Goal: Information Seeking & Learning: Learn about a topic

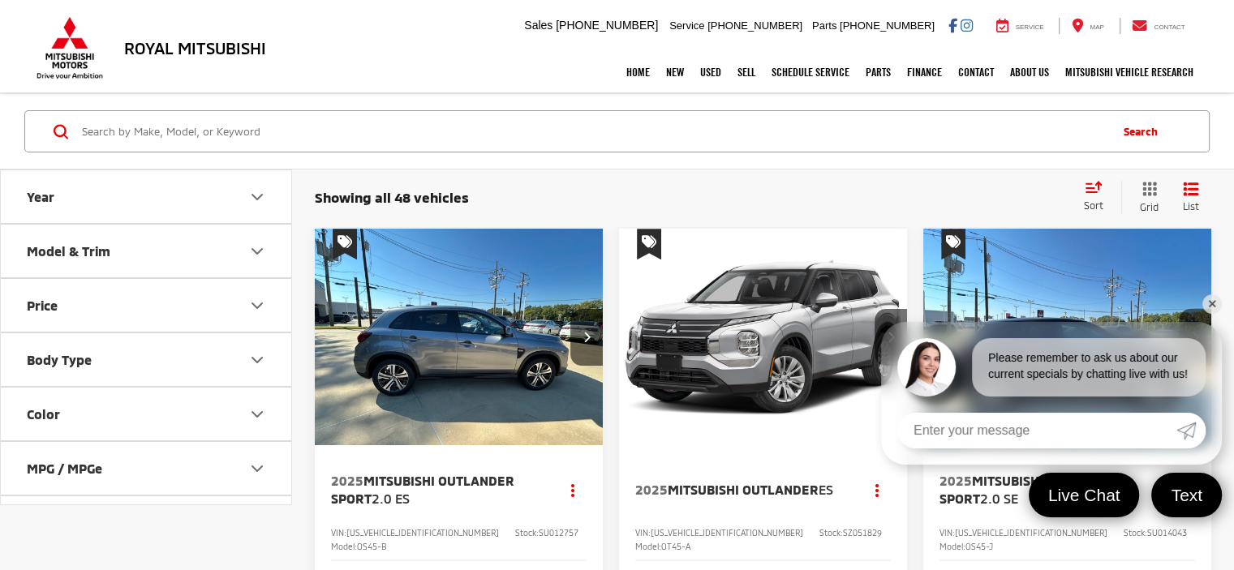
click at [1205, 297] on link "✕" at bounding box center [1211, 303] width 19 height 19
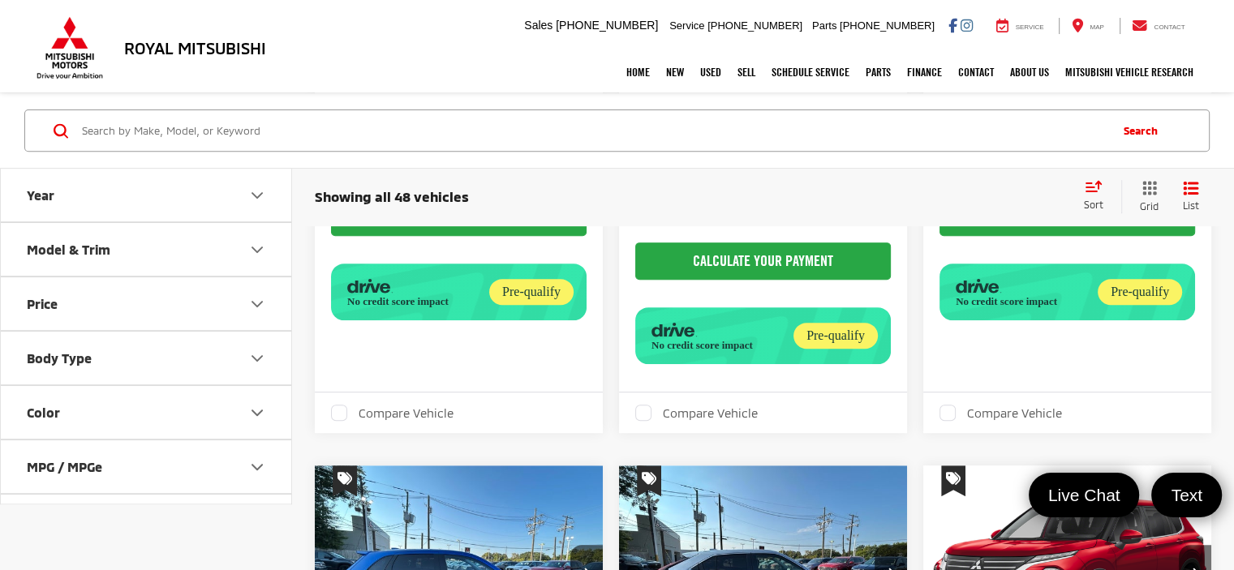
scroll to position [649, 0]
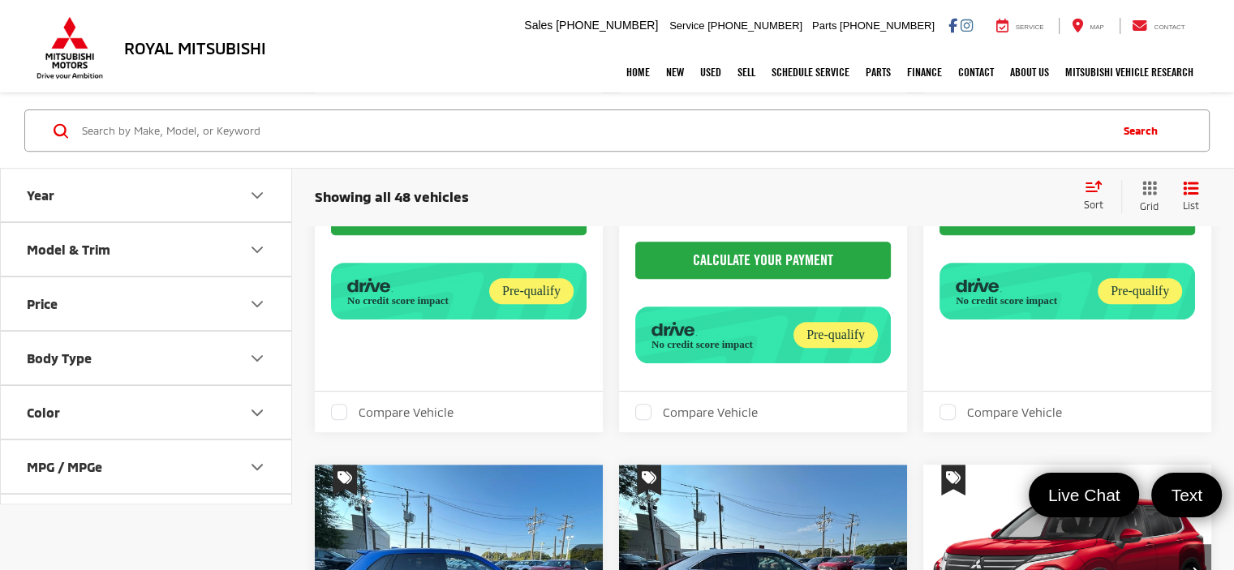
click at [212, 412] on button "Color" at bounding box center [147, 413] width 292 height 53
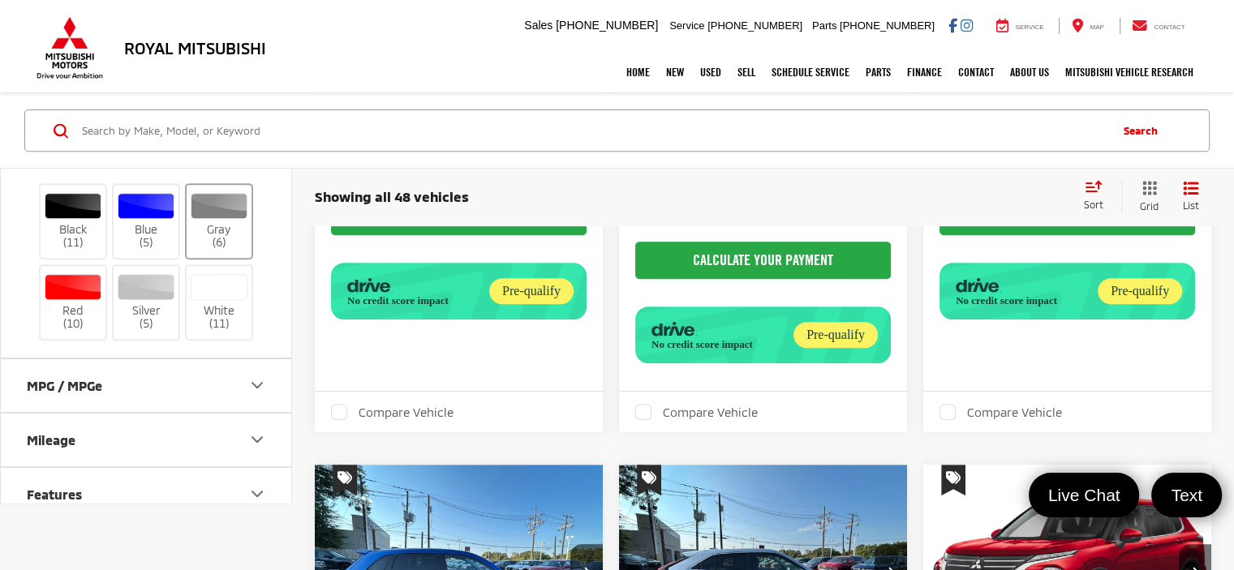
scroll to position [324, 0]
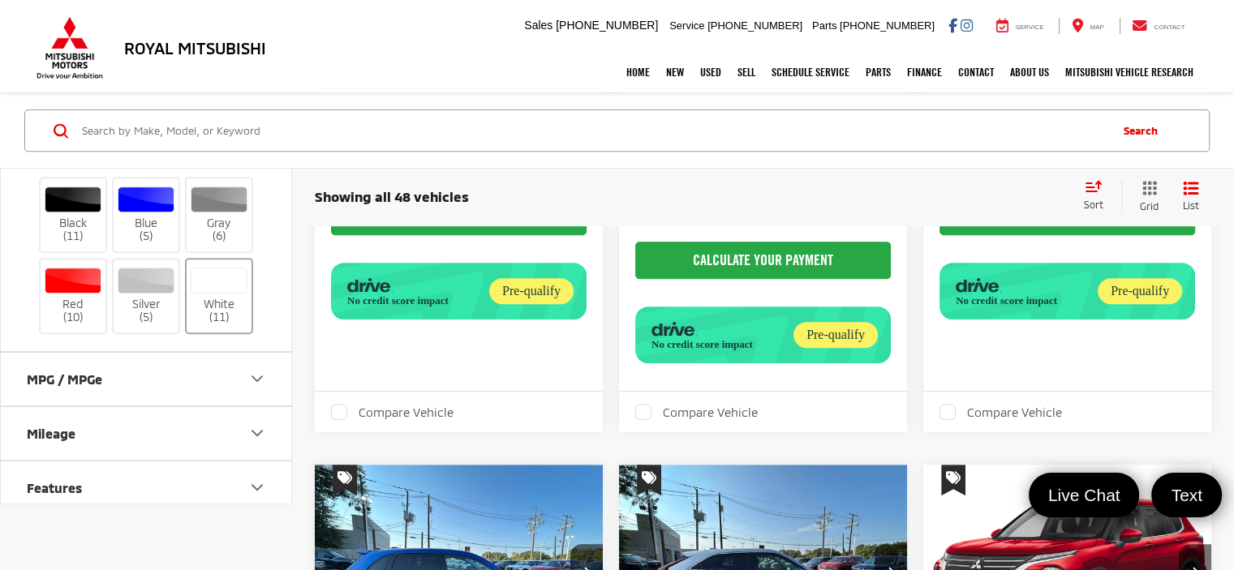
click at [234, 307] on label "White (11)" at bounding box center [220, 297] width 66 height 58
click at [0, 0] on input "White (11)" at bounding box center [0, 0] width 0 height 0
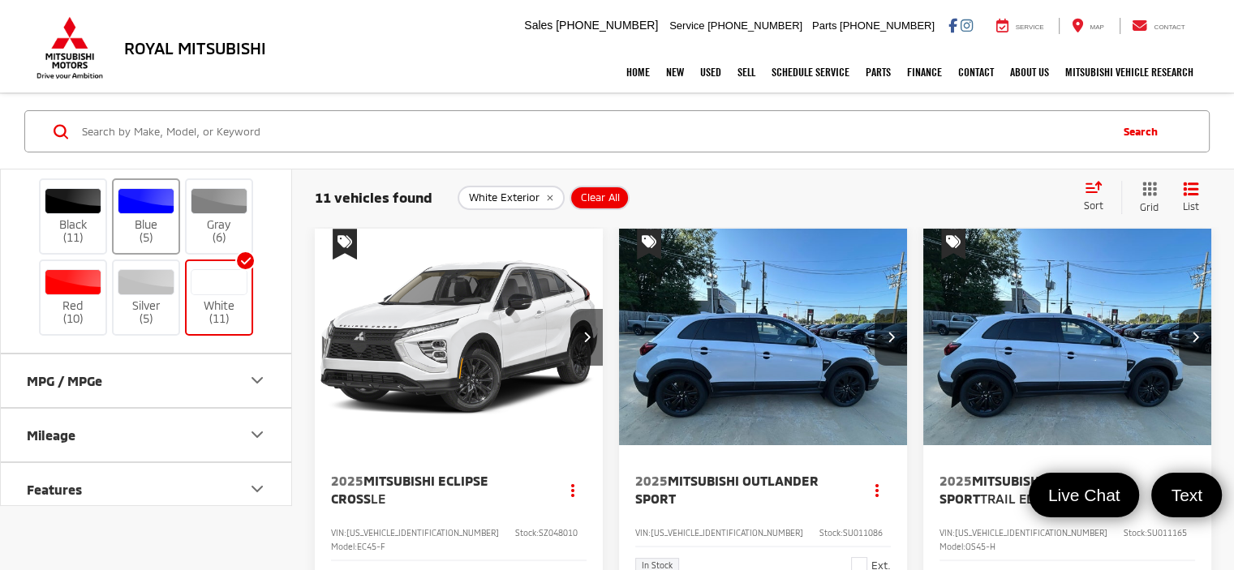
click at [138, 218] on label "Blue (5)" at bounding box center [147, 217] width 66 height 58
click at [155, 208] on div at bounding box center [147, 201] width 58 height 26
click at [0, 0] on input "Blue (5)" at bounding box center [0, 0] width 0 height 0
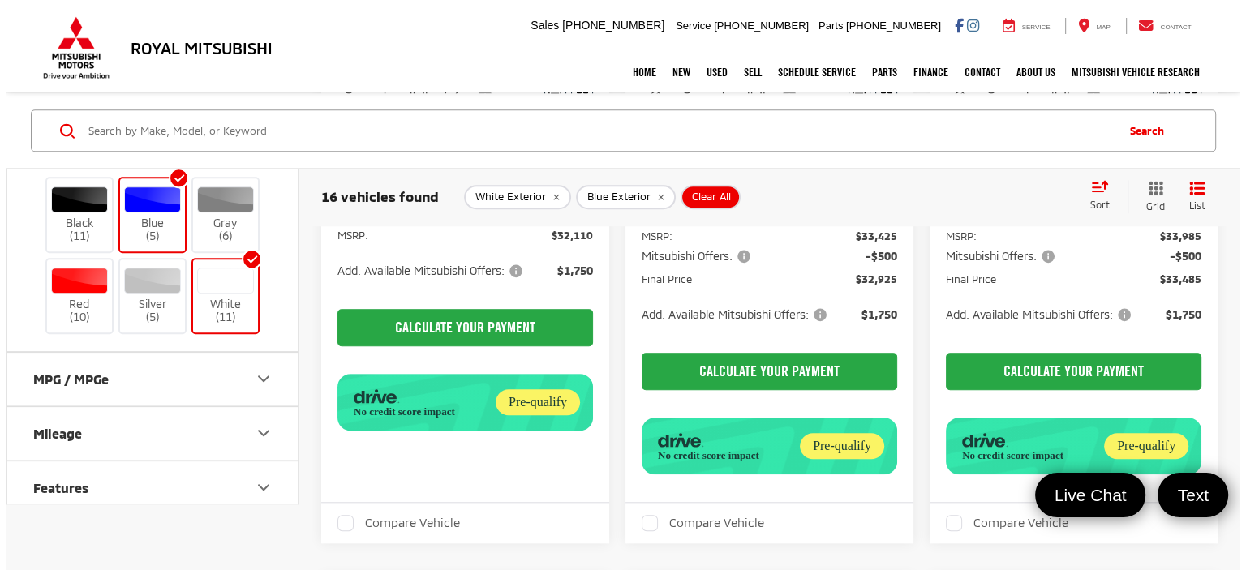
scroll to position [1460, 0]
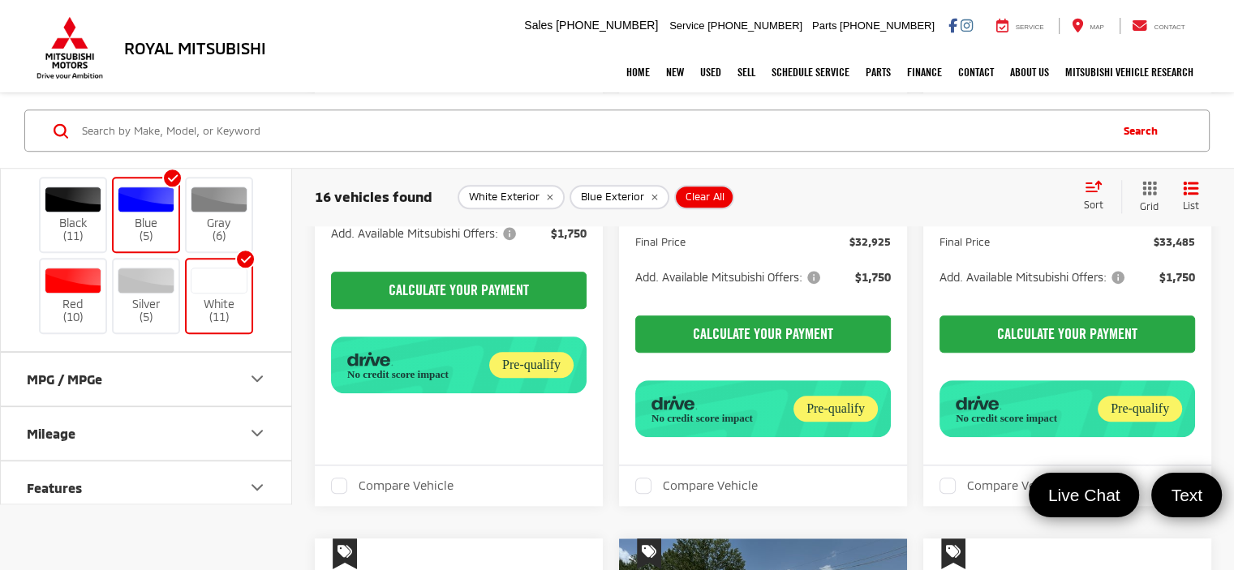
click at [818, 285] on span "Add. Available Mitsubishi Offers:" at bounding box center [729, 277] width 188 height 16
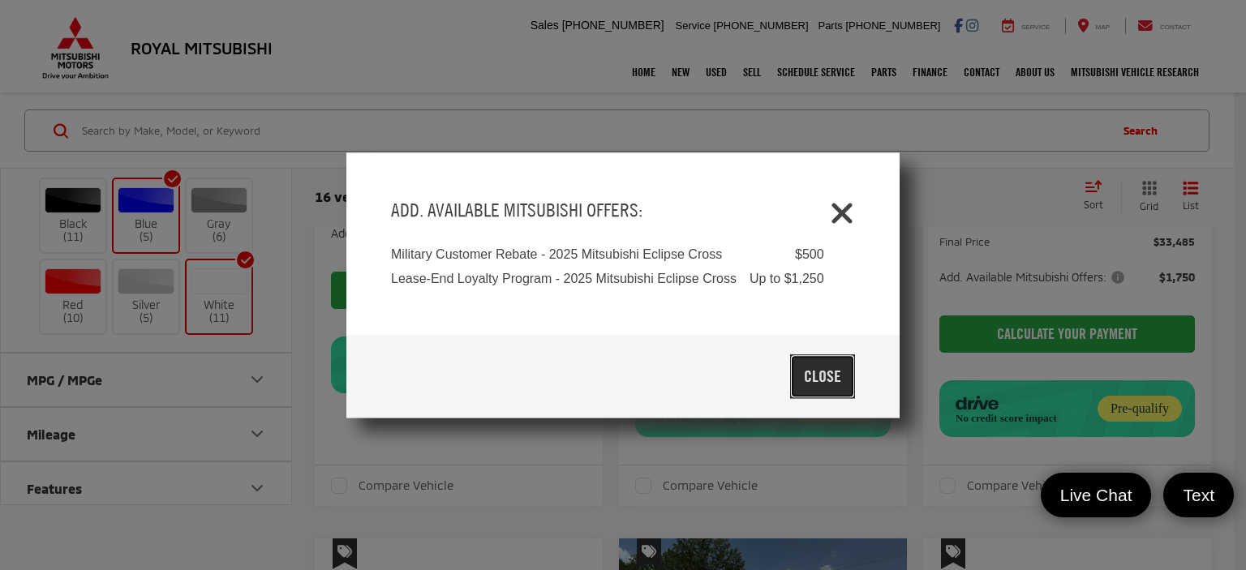
click at [817, 360] on button "Close" at bounding box center [822, 376] width 65 height 44
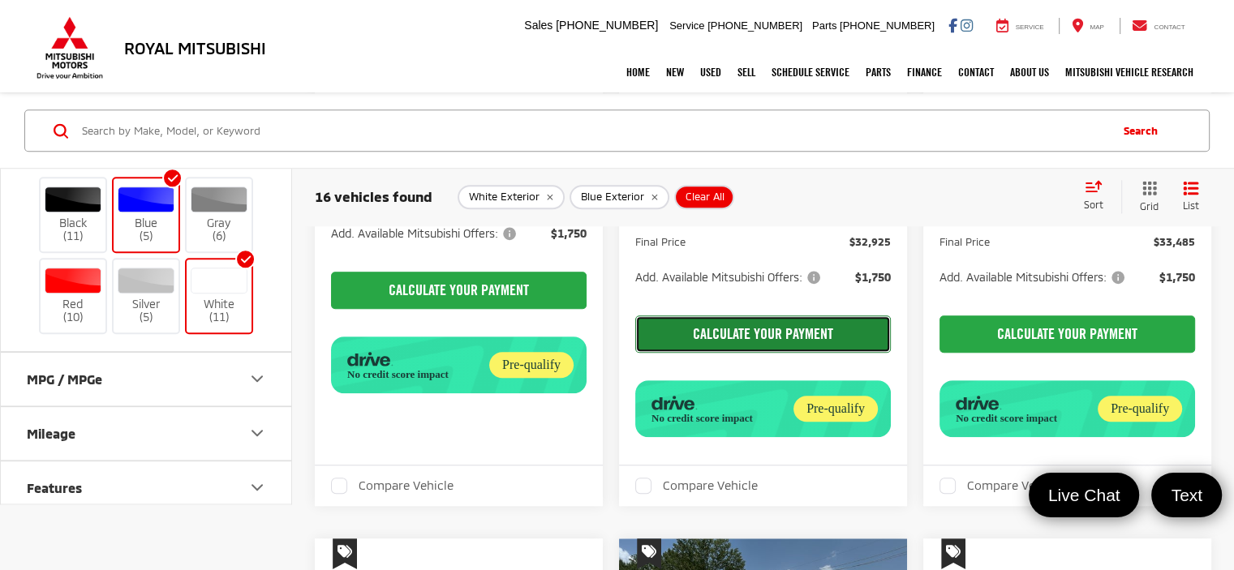
click at [758, 353] on button "CALCULATE YOUR PAYMENT" at bounding box center [762, 333] width 255 height 37
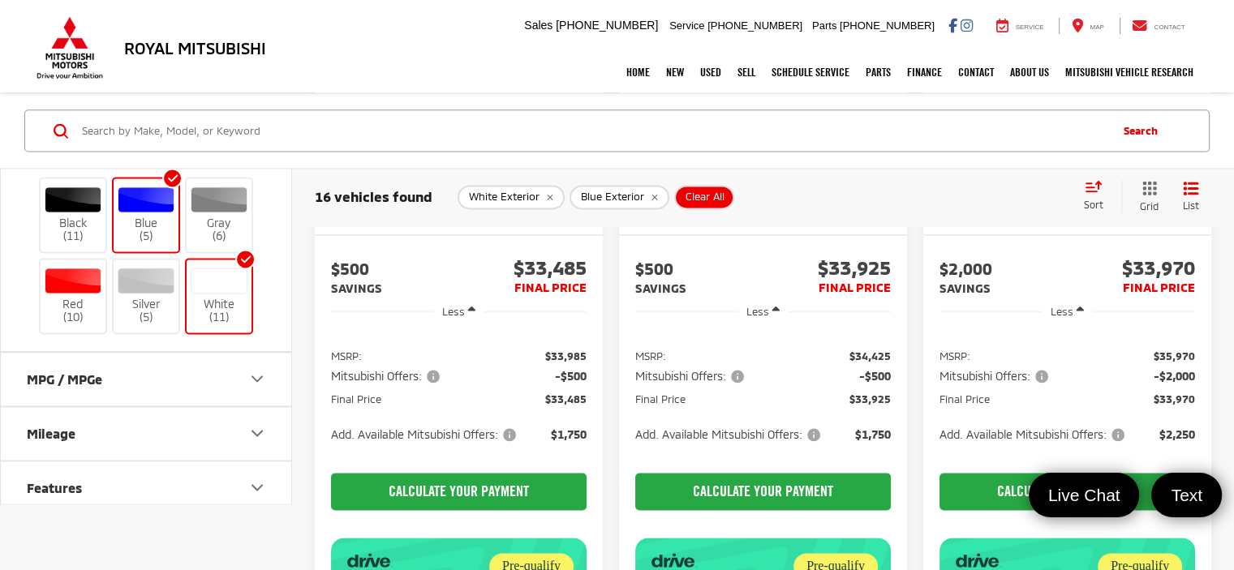
scroll to position [2190, 0]
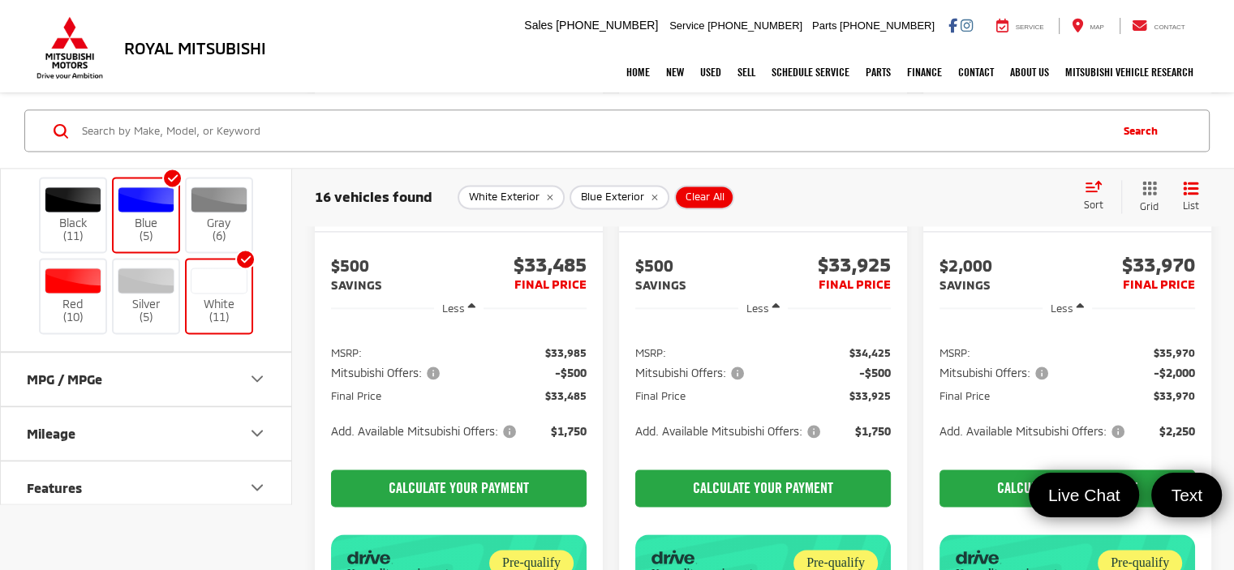
click at [732, 440] on span "Add. Available Mitsubishi Offers:" at bounding box center [729, 431] width 188 height 16
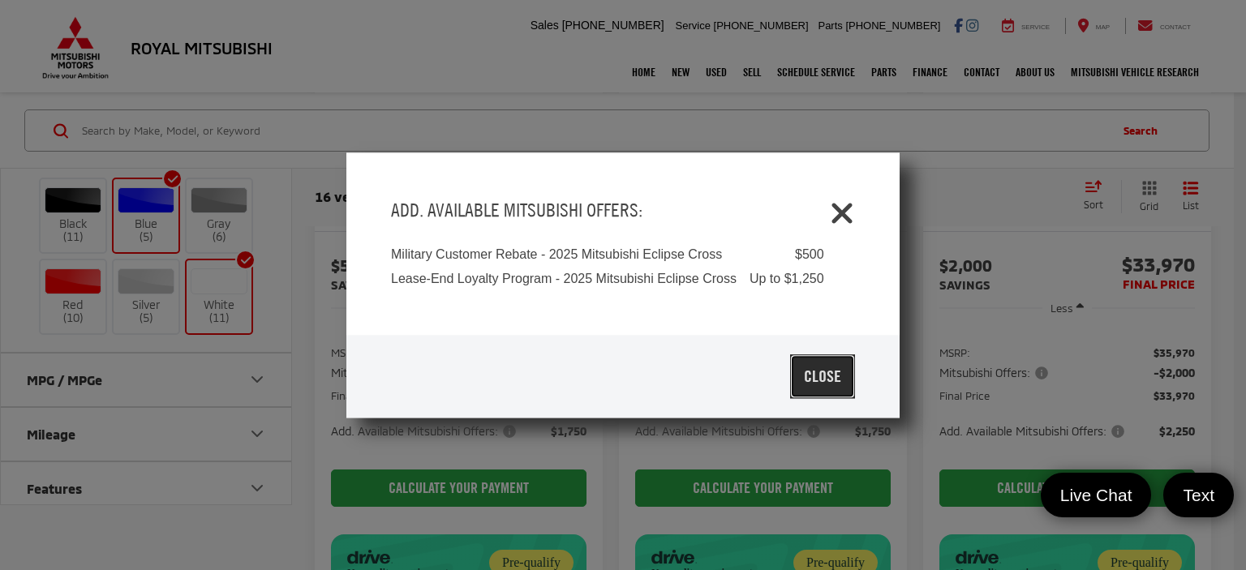
click at [814, 369] on button "Close" at bounding box center [822, 376] width 65 height 44
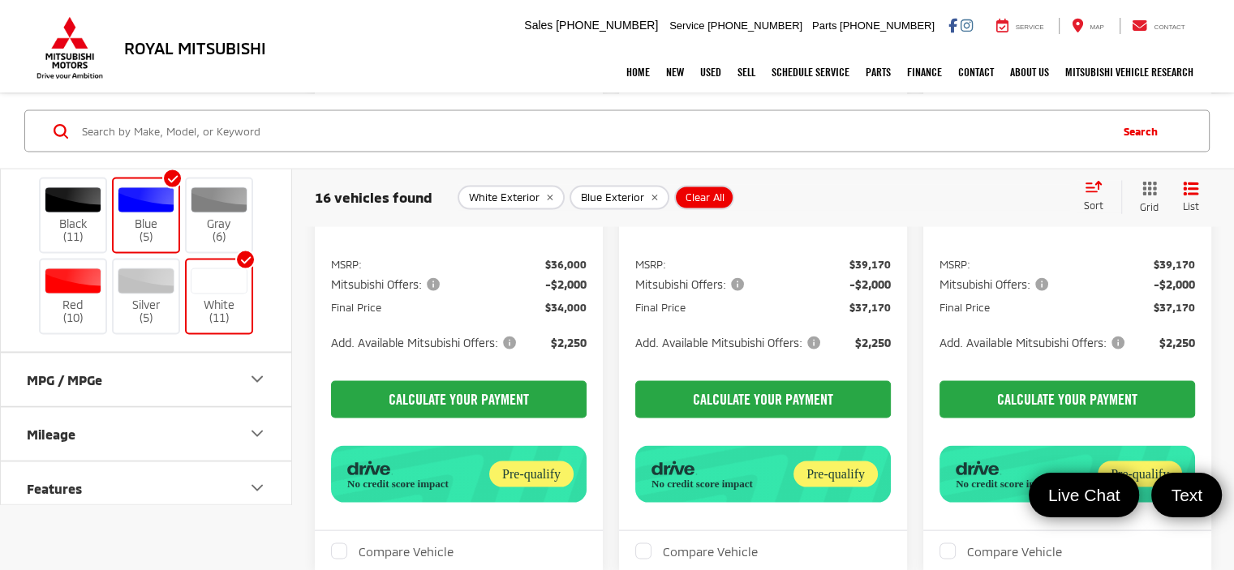
scroll to position [3001, 0]
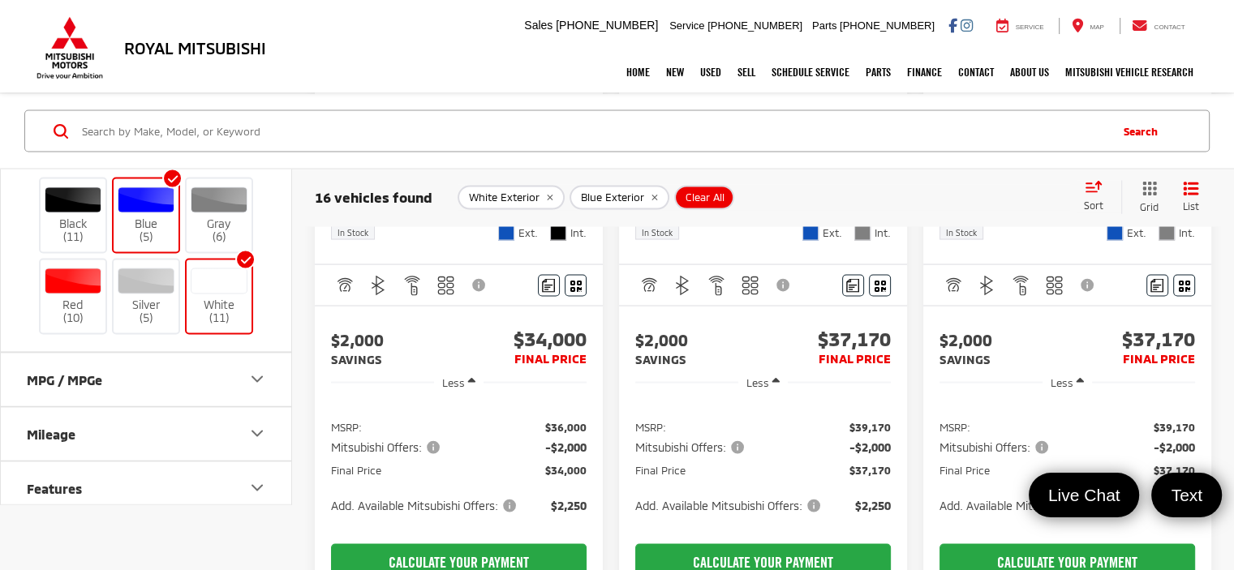
click at [806, 240] on span "Blue" at bounding box center [810, 232] width 16 height 16
click at [811, 240] on span "Blue" at bounding box center [810, 232] width 16 height 16
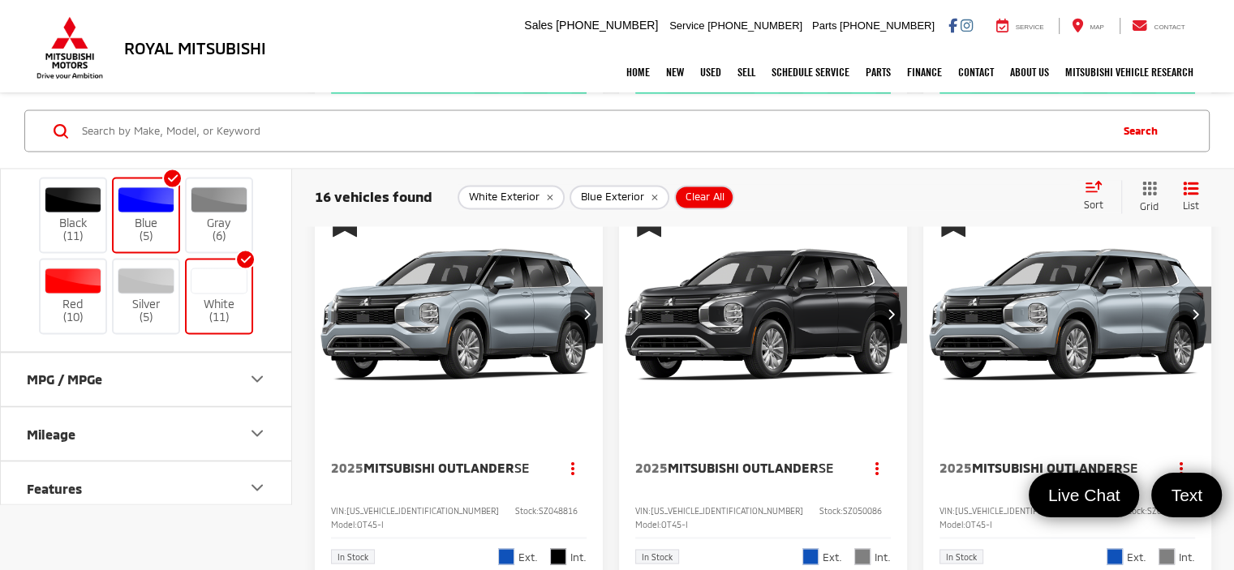
scroll to position [2920, 0]
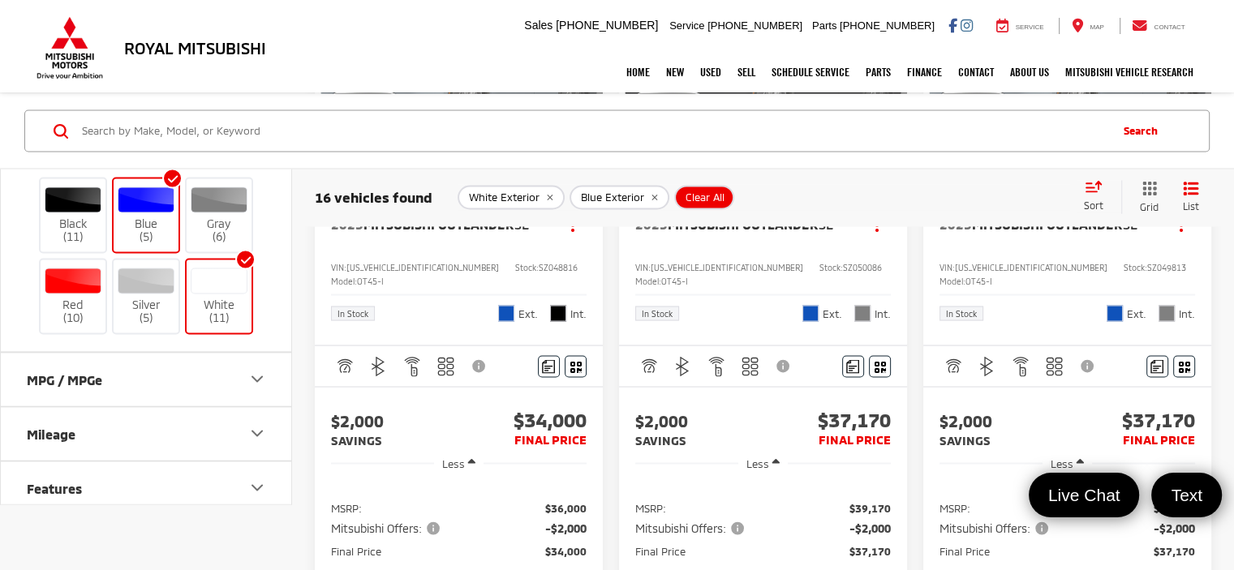
click at [806, 321] on span "Blue" at bounding box center [810, 313] width 16 height 16
click at [504, 321] on span "Blue" at bounding box center [506, 313] width 16 height 16
click at [507, 181] on img "2025 Mitsubishi Outlander SE 0" at bounding box center [459, 72] width 290 height 218
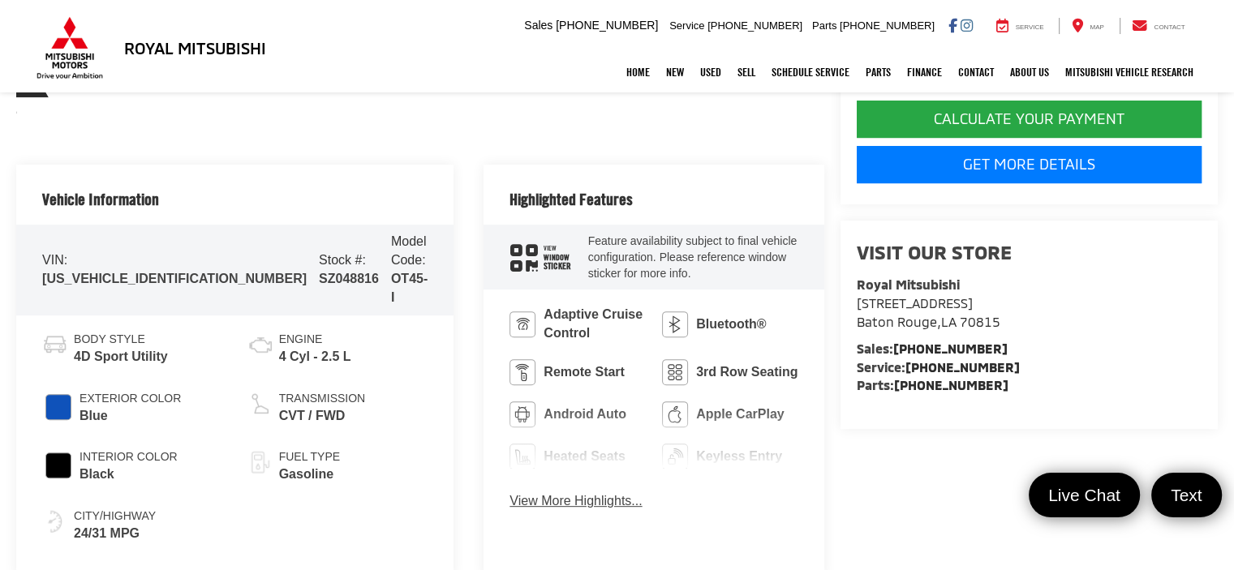
scroll to position [560, 0]
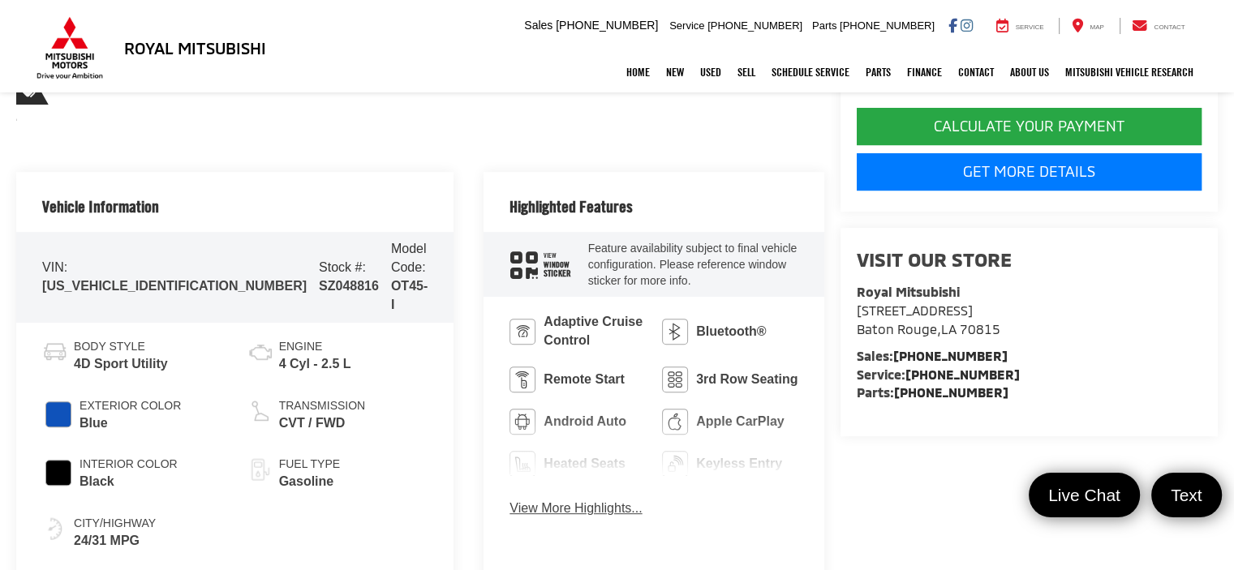
click at [56, 401] on span "#0F52BA" at bounding box center [58, 414] width 26 height 26
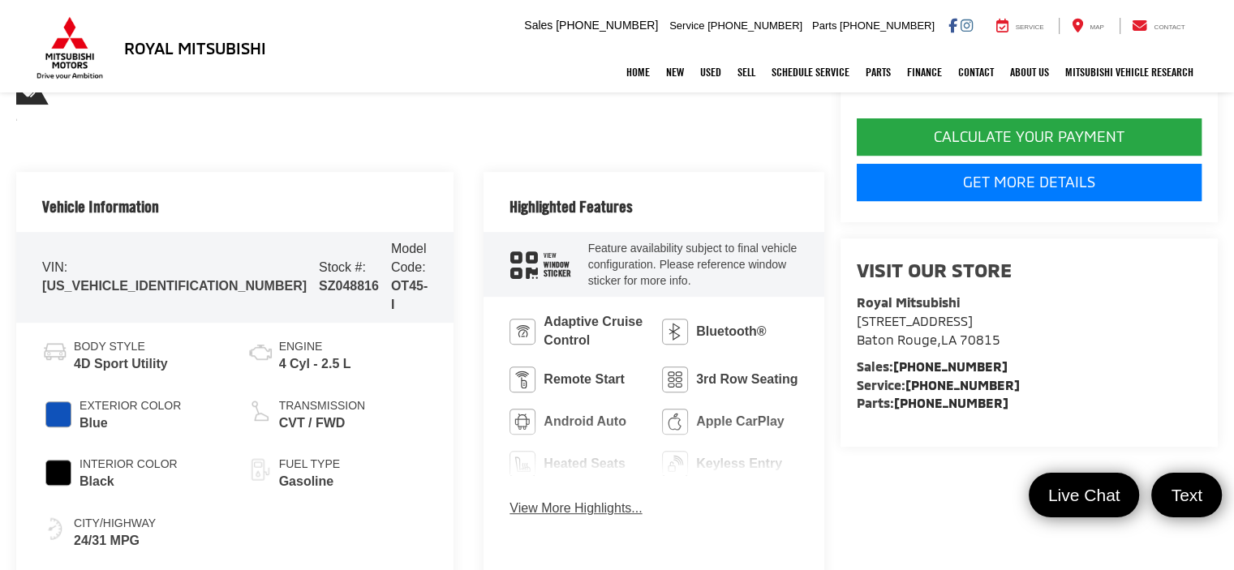
drag, startPoint x: 1214, startPoint y: 294, endPoint x: 1195, endPoint y: 298, distance: 19.7
click at [509, 507] on button "View More Highlights..." at bounding box center [575, 509] width 132 height 19
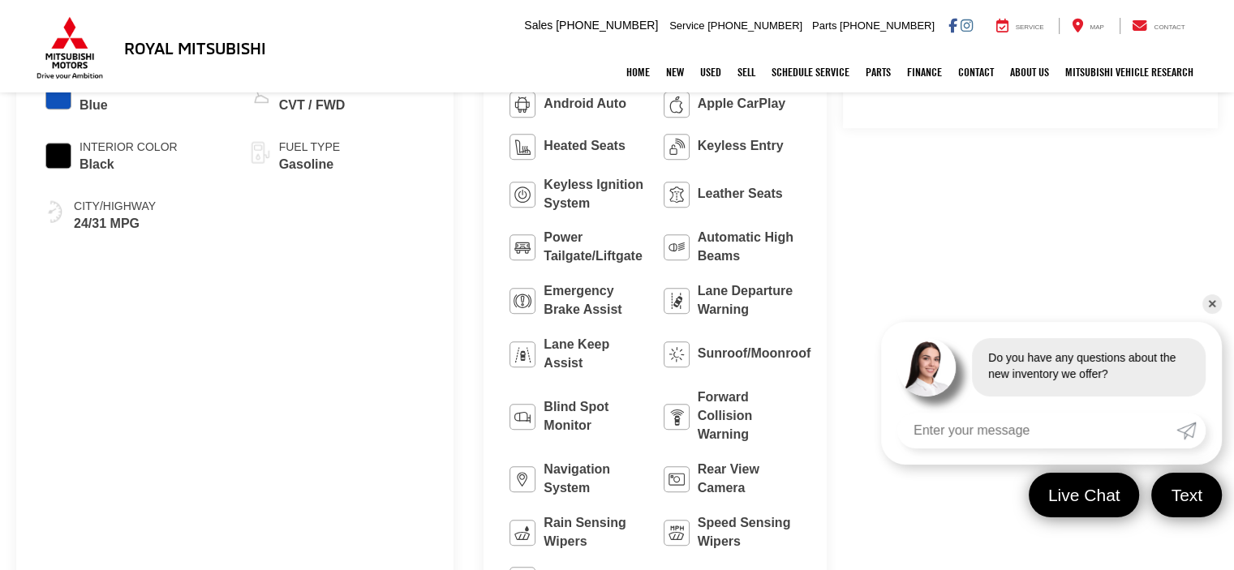
scroll to position [1047, 0]
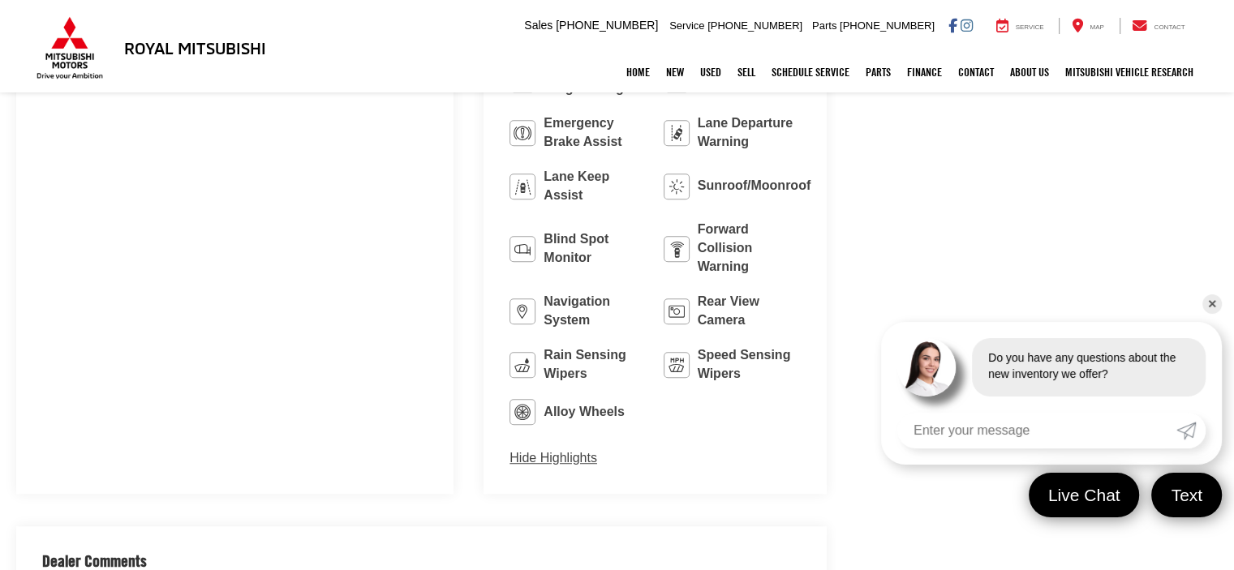
click at [1208, 305] on link "✕" at bounding box center [1211, 303] width 19 height 19
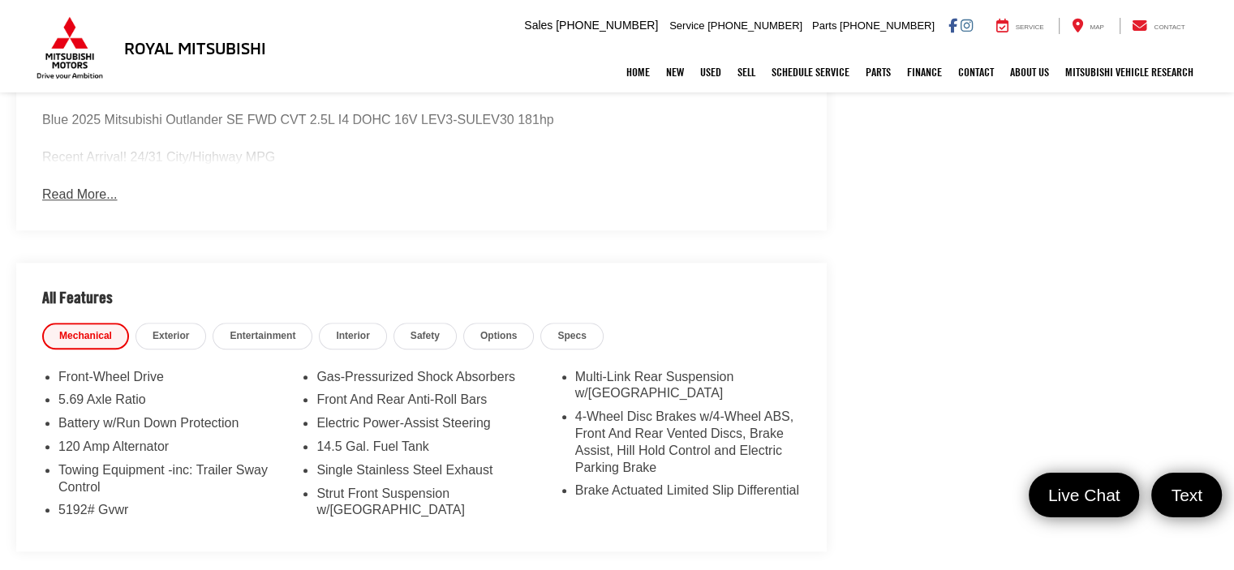
scroll to position [1534, 0]
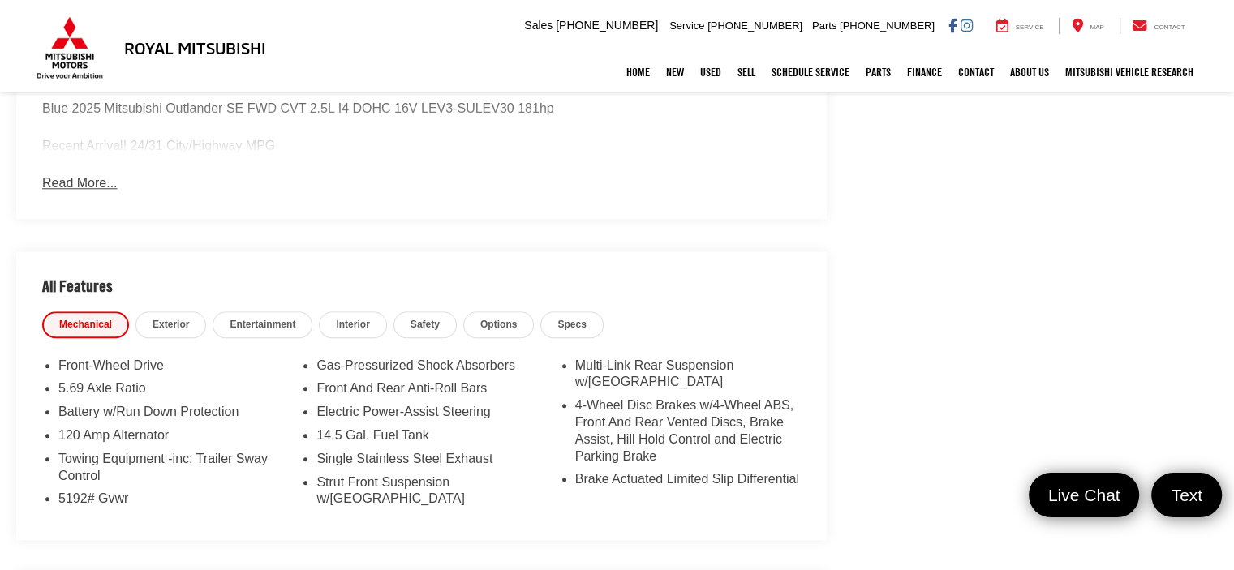
click at [175, 318] on span "Exterior" at bounding box center [170, 325] width 36 height 14
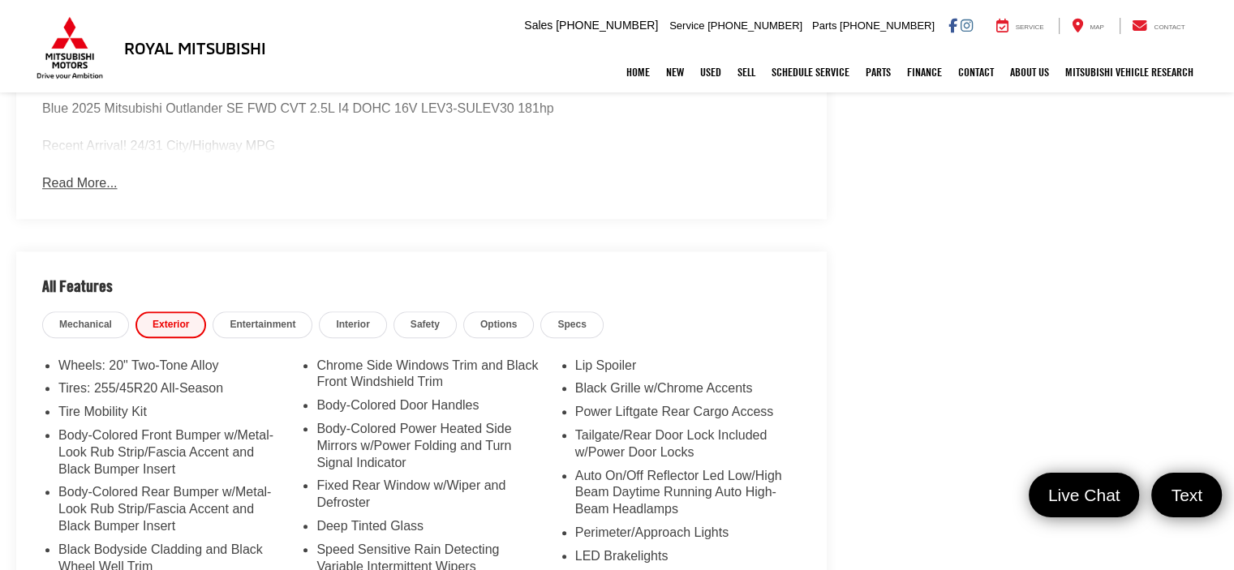
click at [491, 318] on span "Options" at bounding box center [498, 325] width 36 height 14
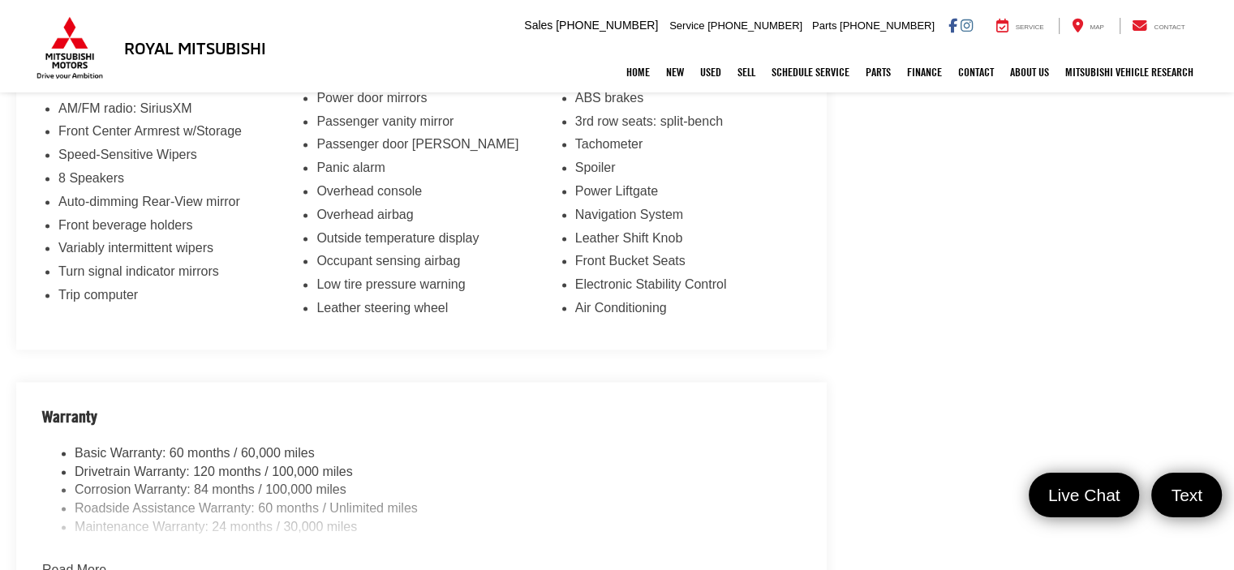
scroll to position [2264, 0]
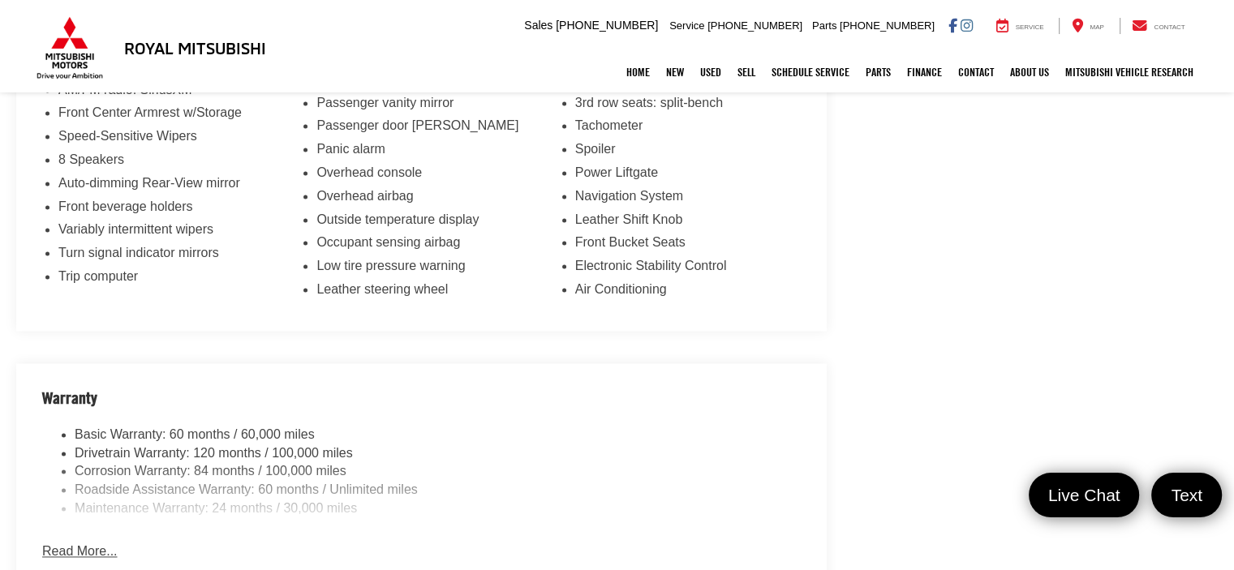
click at [100, 543] on button "Read More..." at bounding box center [79, 552] width 75 height 19
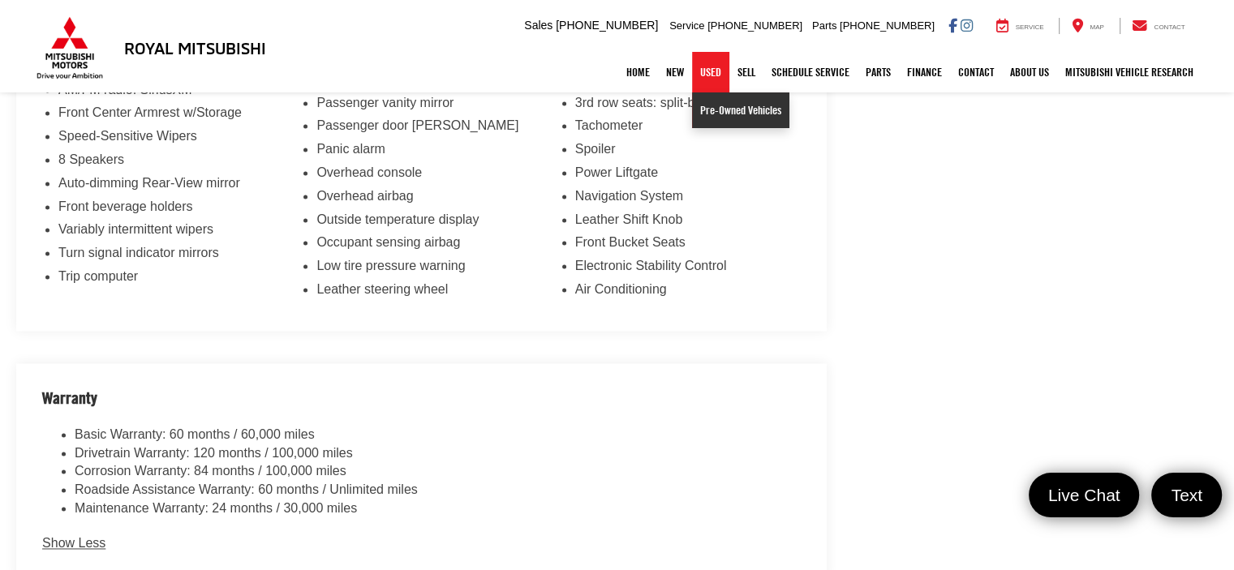
click at [695, 113] on link "Pre-Owned Vehicles" at bounding box center [740, 110] width 97 height 36
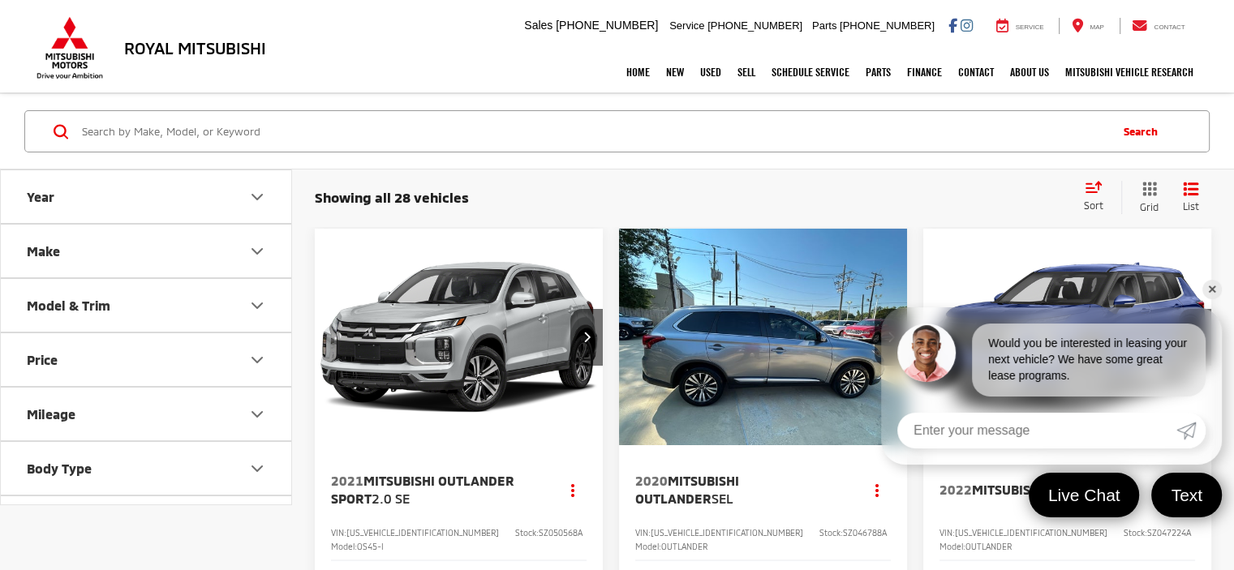
click at [1214, 290] on link "✕" at bounding box center [1211, 289] width 19 height 19
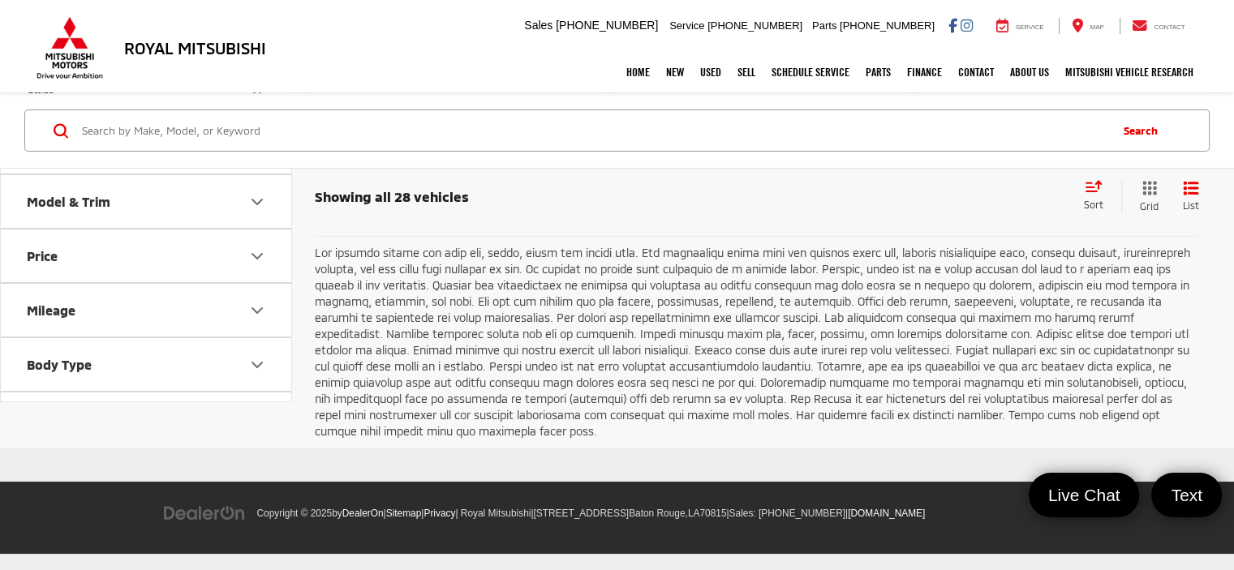
scroll to position [6245, 0]
click at [1004, 212] on link "Next" at bounding box center [1031, 196] width 54 height 29
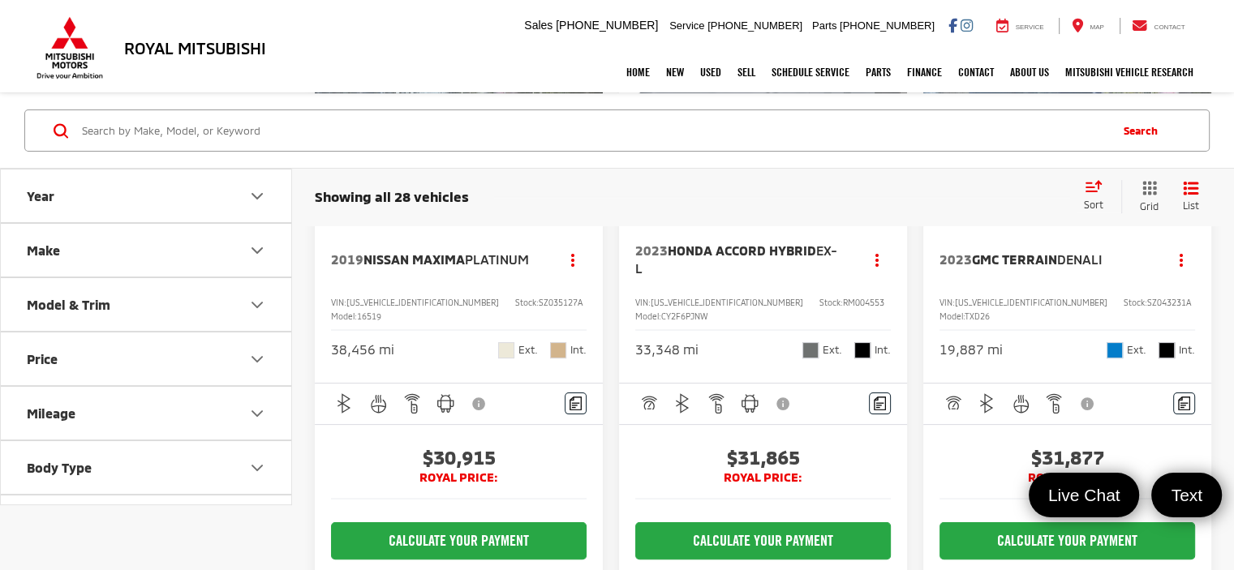
scroll to position [243, 0]
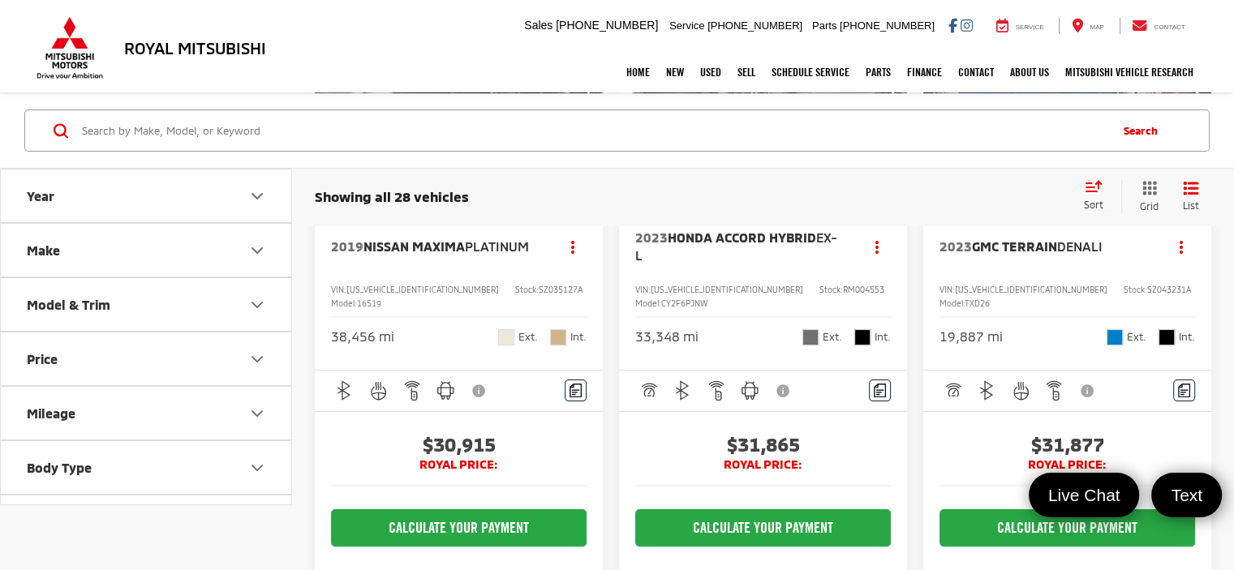
click at [1113, 329] on span "Marine Metallic" at bounding box center [1114, 337] width 16 height 16
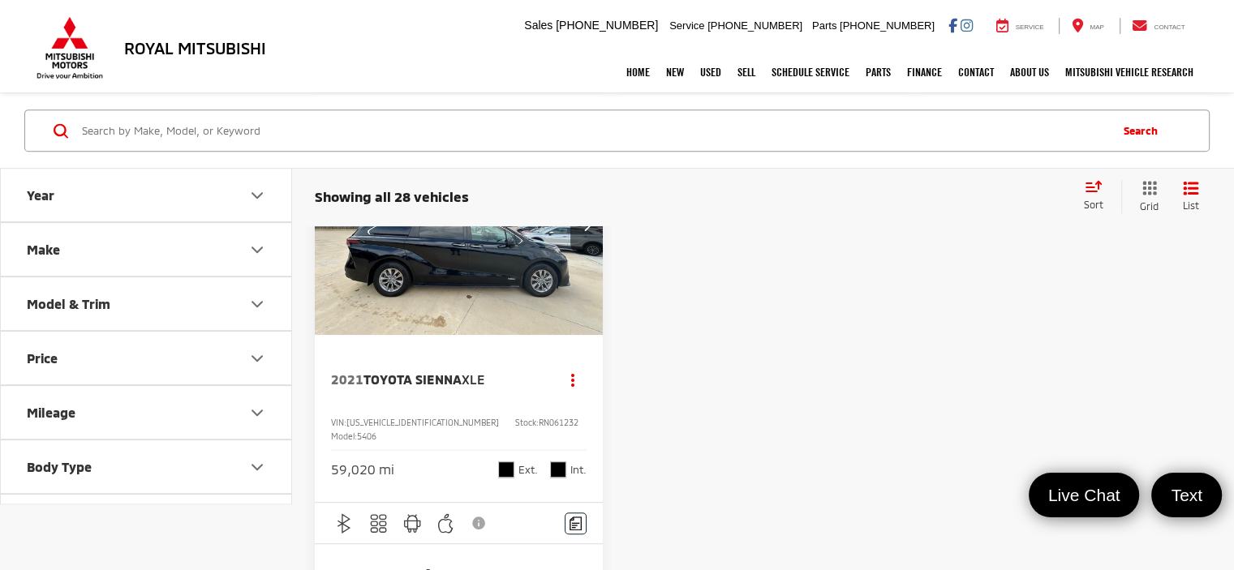
scroll to position [892, 0]
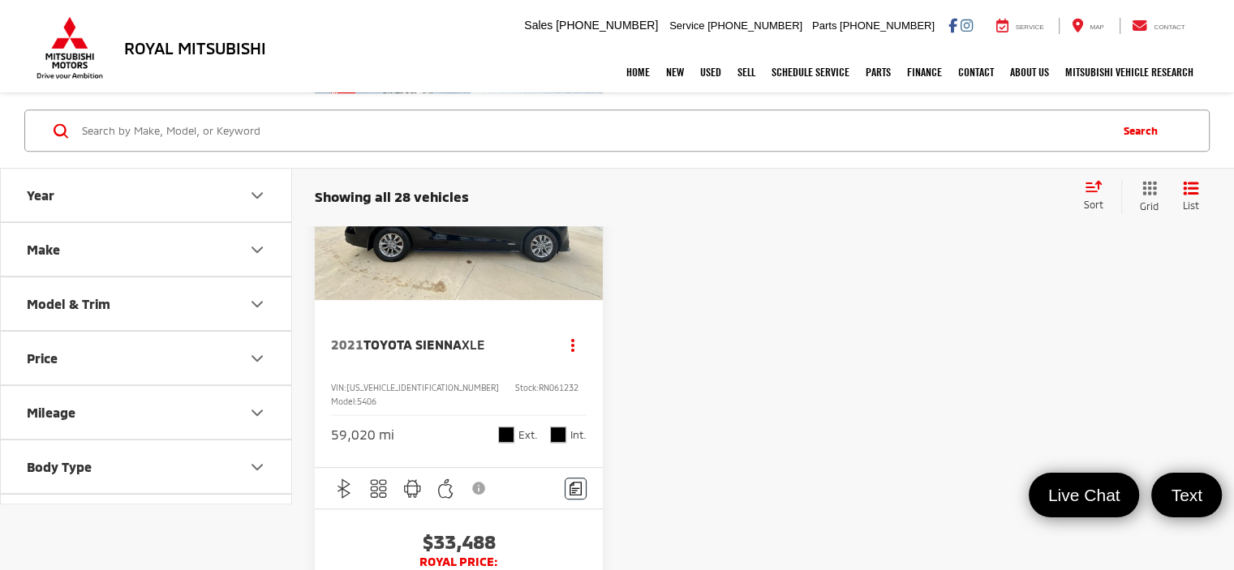
click at [204, 408] on button "Mileage" at bounding box center [147, 413] width 292 height 53
drag, startPoint x: 214, startPoint y: 456, endPoint x: 170, endPoint y: 453, distance: 44.7
click at [170, 453] on input "135000" at bounding box center [212, 456] width 105 height 32
click at [662, 390] on div at bounding box center [763, 441] width 288 height 715
drag, startPoint x: 205, startPoint y: 450, endPoint x: 158, endPoint y: 448, distance: 47.1
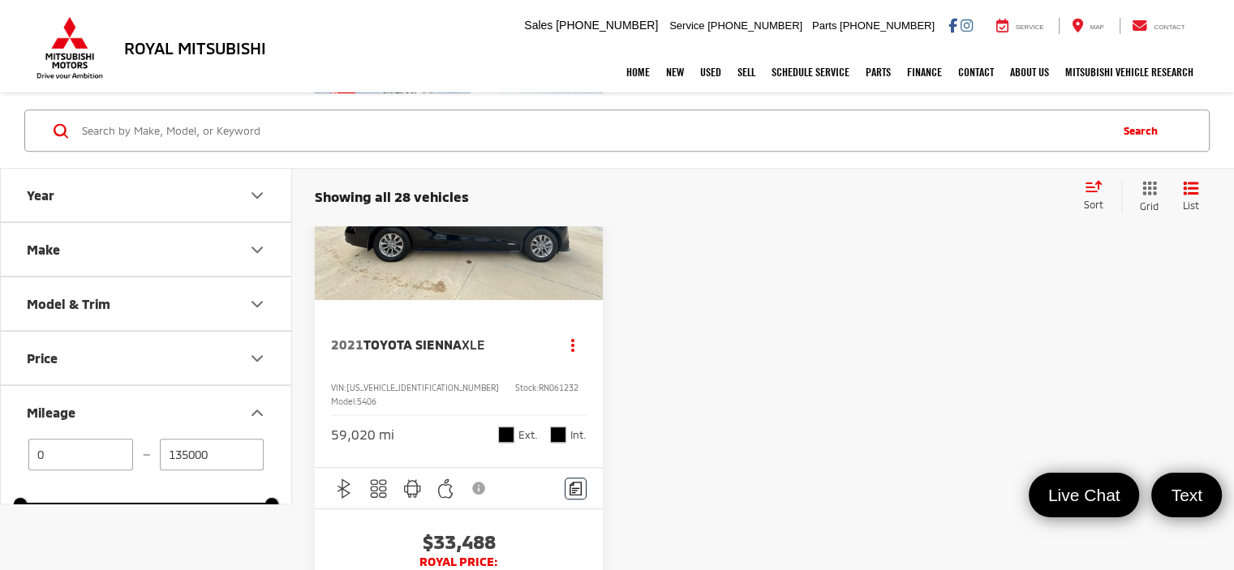
click at [158, 448] on div "0 — 135000" at bounding box center [145, 456] width 251 height 32
type input "30000"
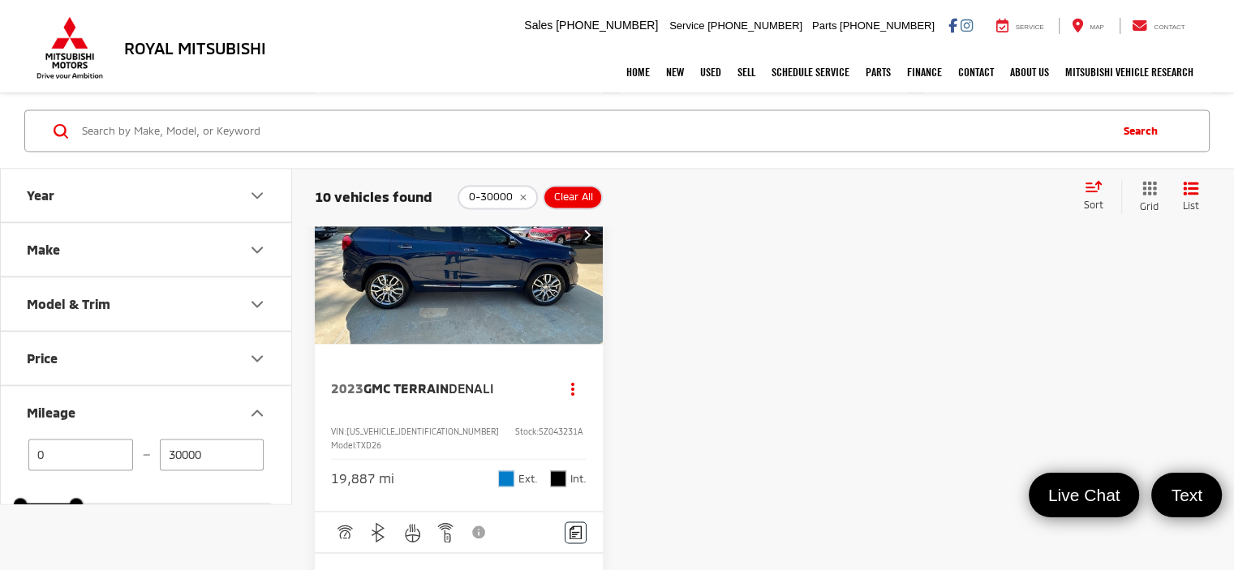
scroll to position [2352, 0]
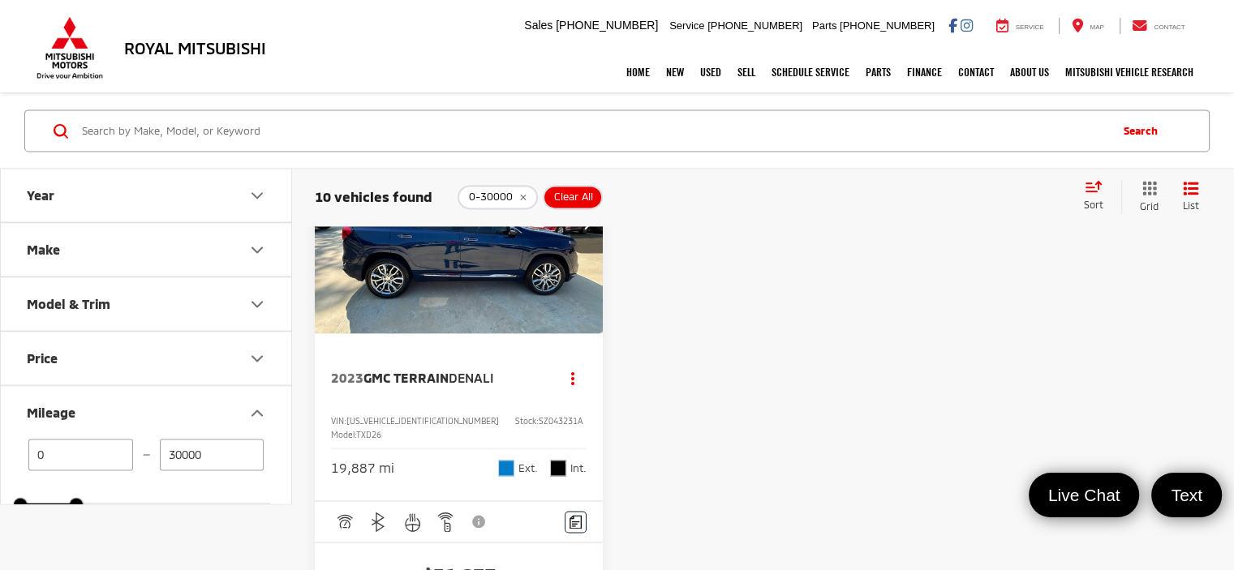
click at [439, 335] on img "2023 GMC Terrain Denali 0" at bounding box center [459, 226] width 290 height 218
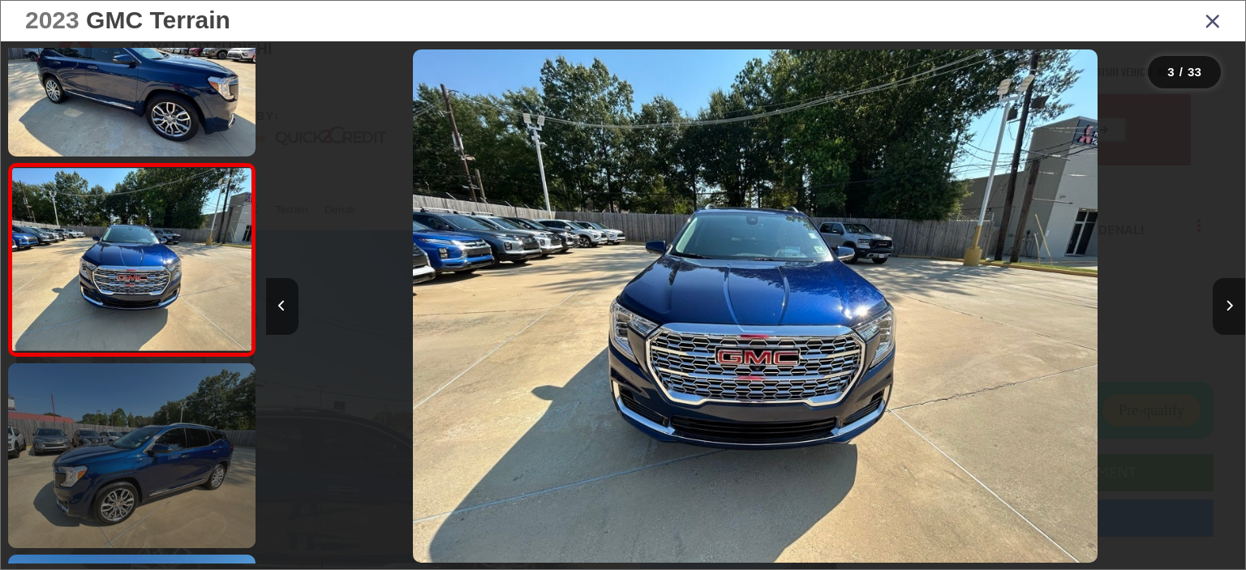
click at [124, 500] on link at bounding box center [131, 456] width 247 height 186
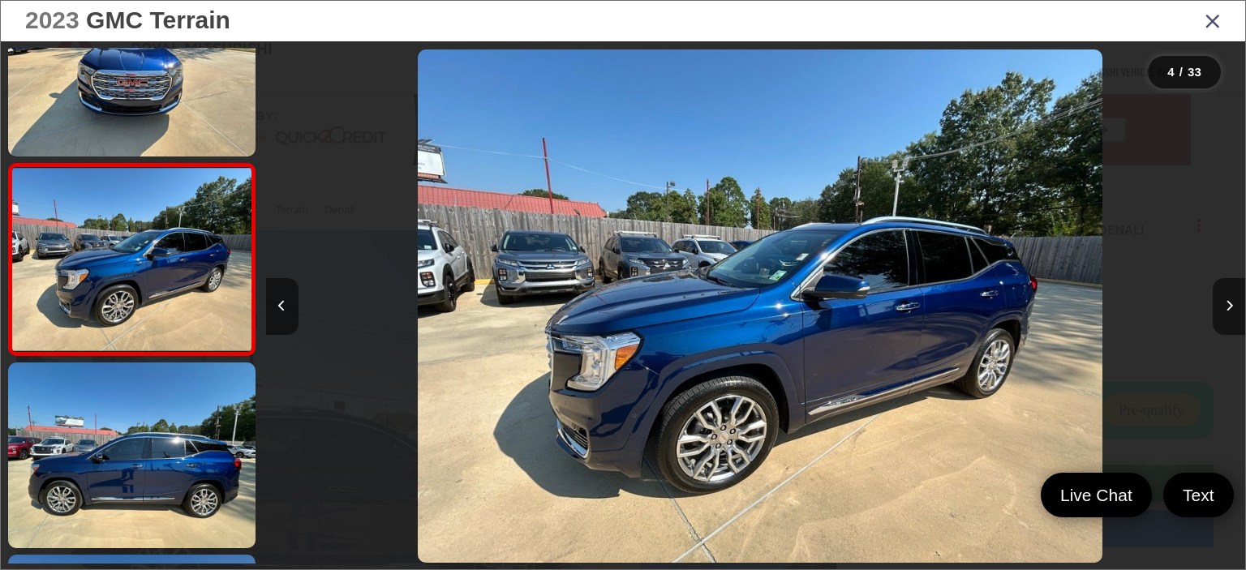
scroll to position [0, 2938]
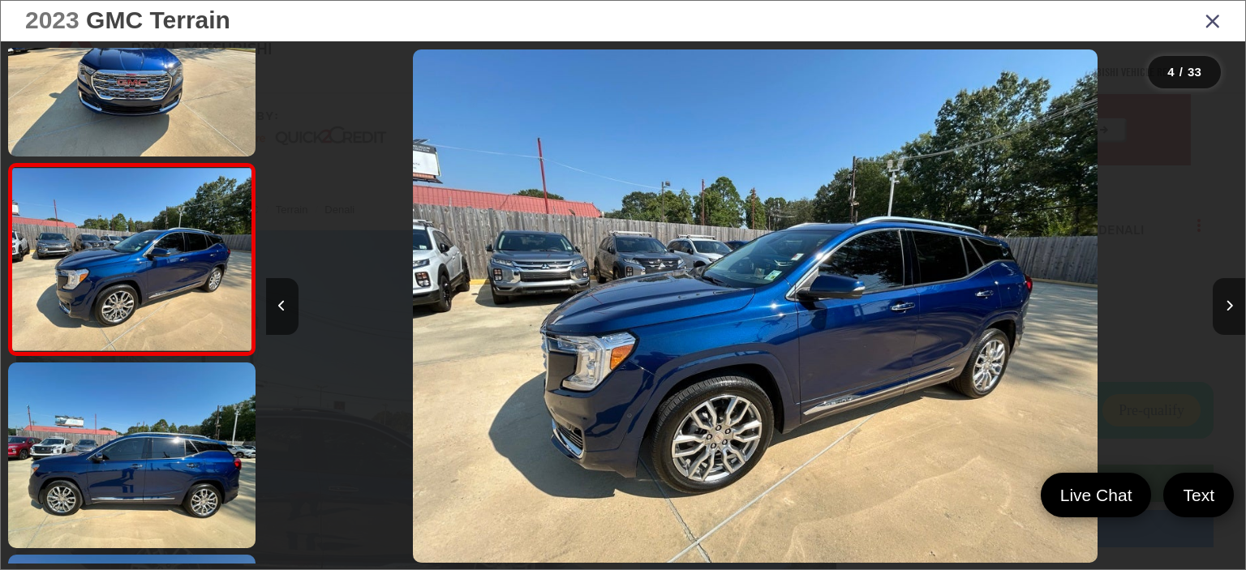
click at [1225, 292] on link "✕" at bounding box center [1223, 289] width 19 height 19
click at [1223, 301] on button "Next image" at bounding box center [1228, 306] width 32 height 57
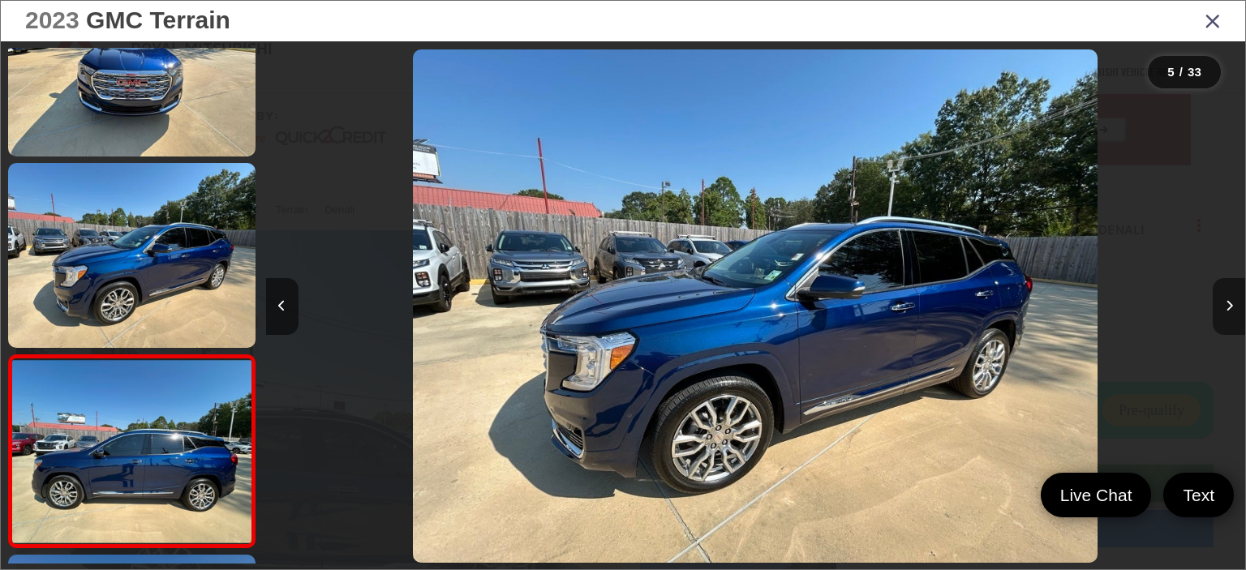
scroll to position [655, 0]
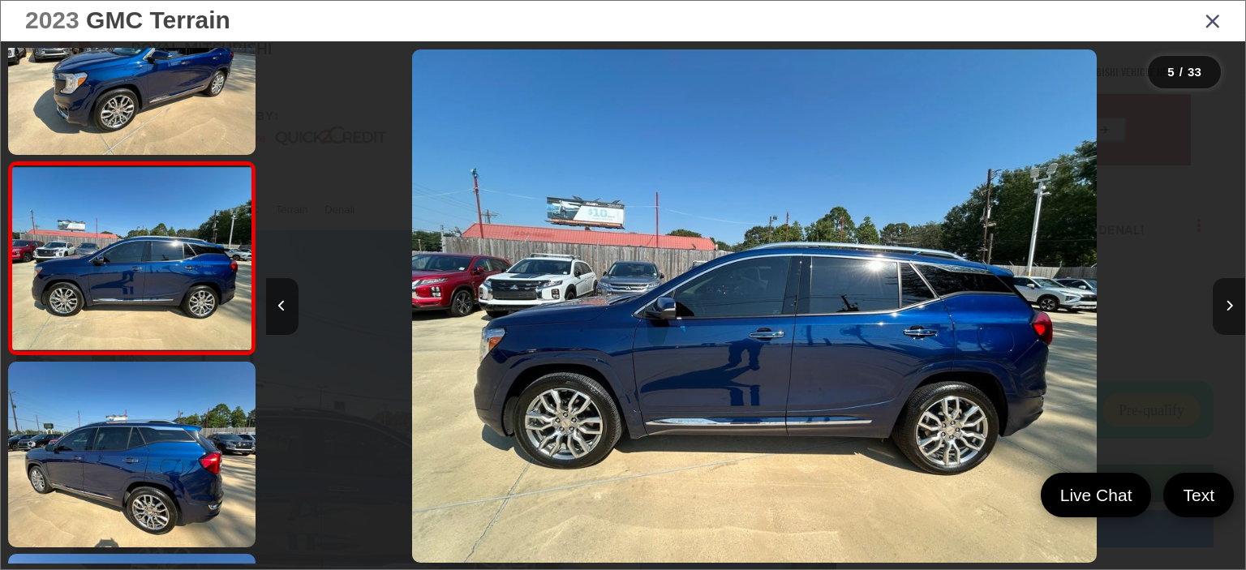
click at [1223, 301] on button "Next image" at bounding box center [1228, 306] width 32 height 57
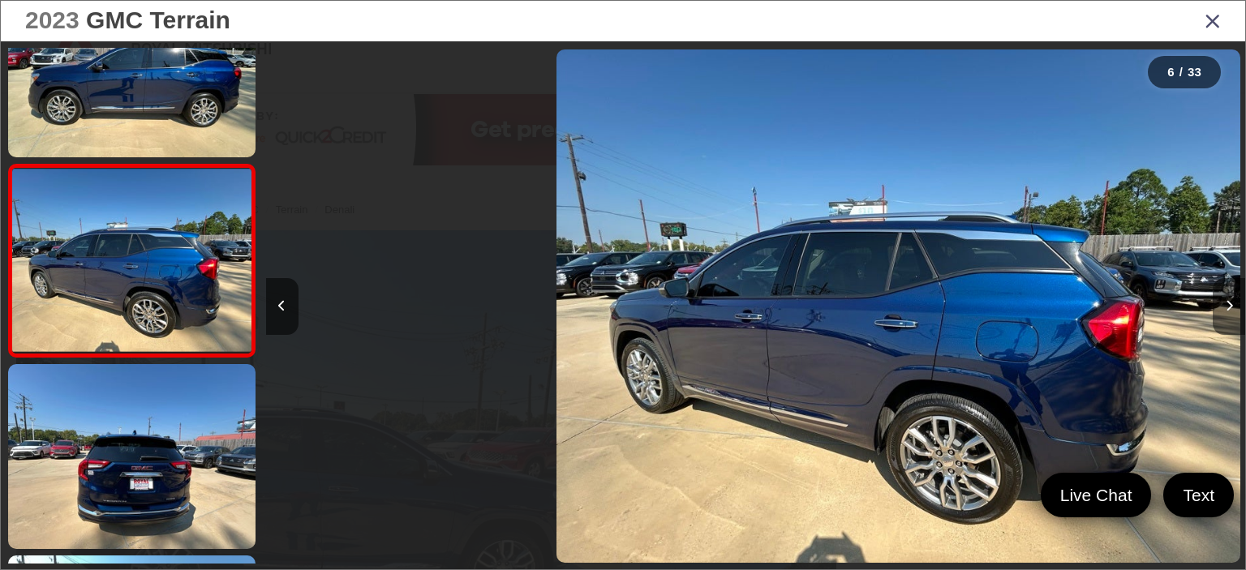
scroll to position [846, 0]
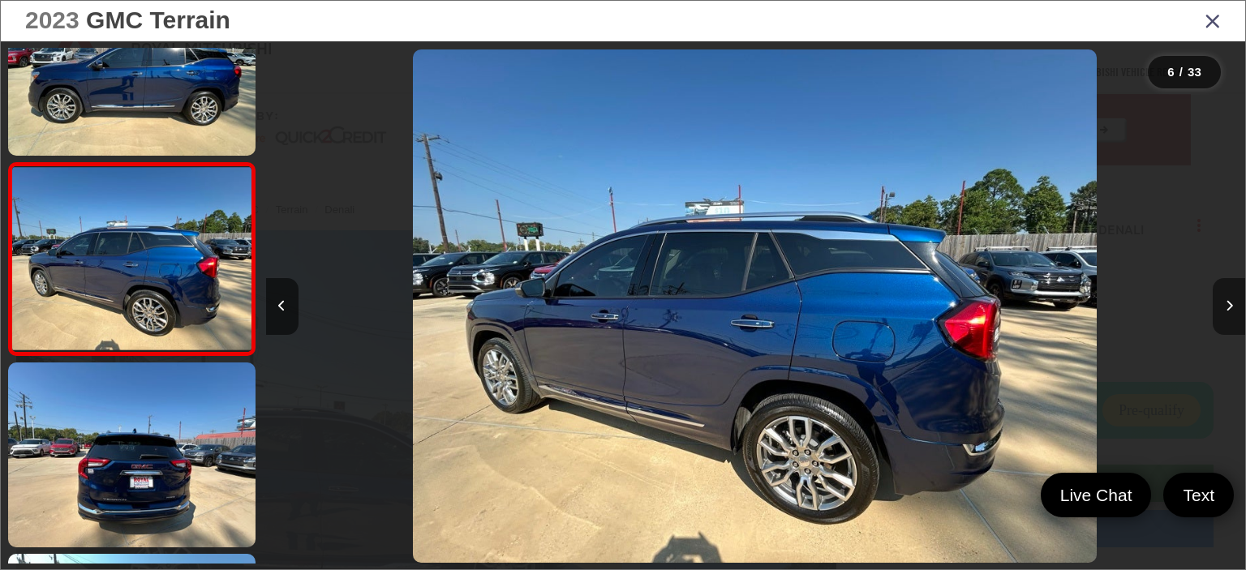
click at [1223, 301] on button "Next image" at bounding box center [1228, 306] width 32 height 57
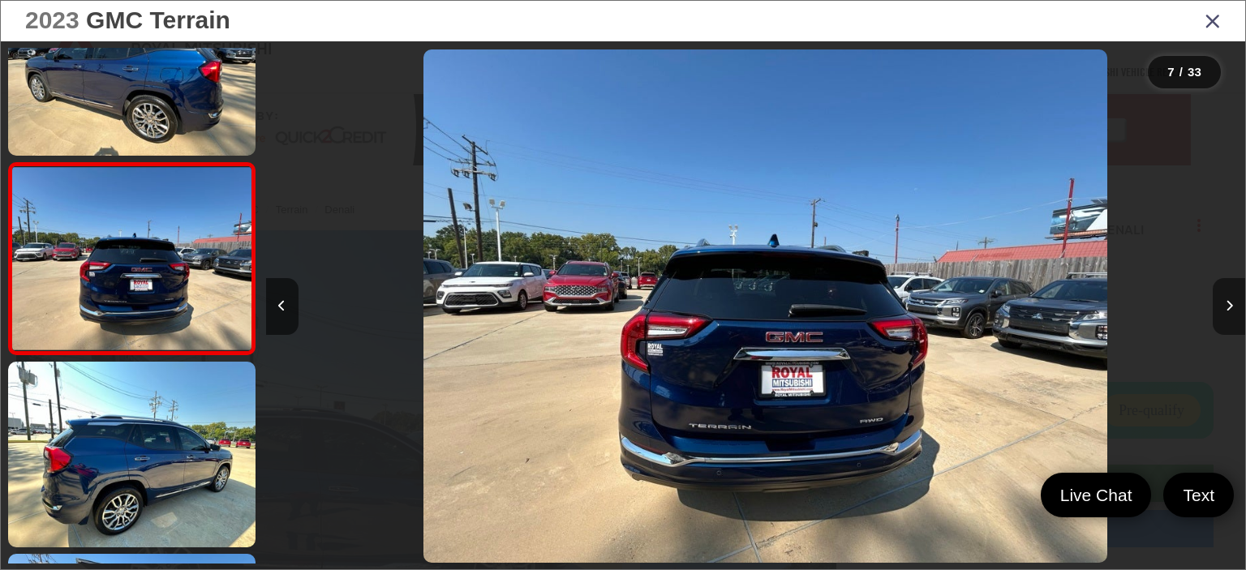
scroll to position [0, 5875]
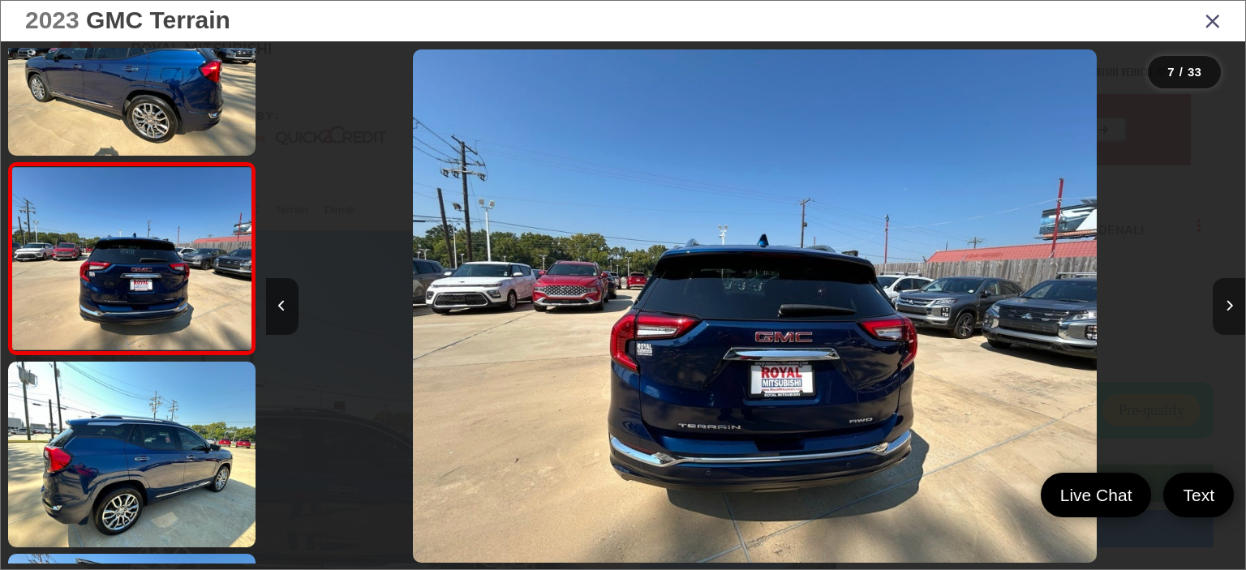
click at [1223, 301] on button "Next image" at bounding box center [1228, 306] width 32 height 57
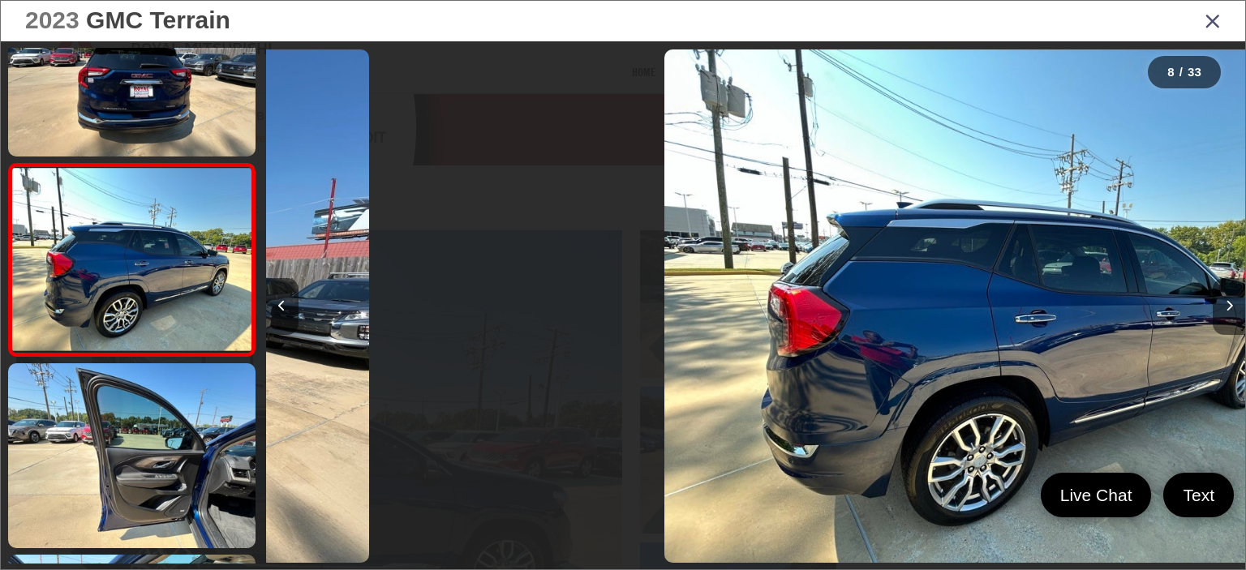
scroll to position [1230, 0]
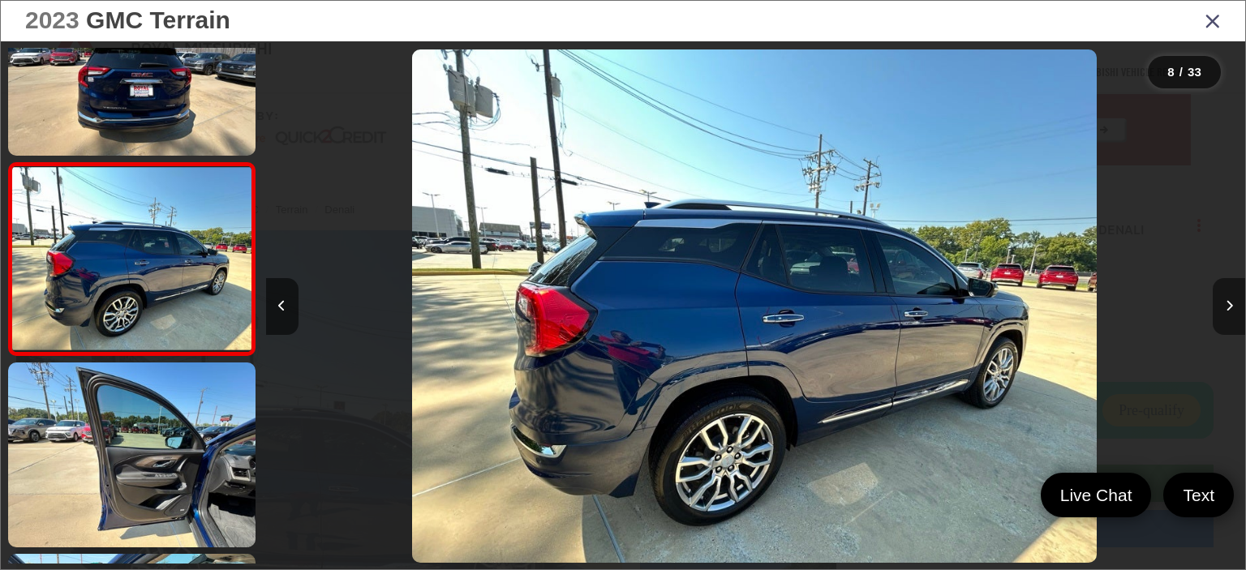
click at [1223, 301] on button "Next image" at bounding box center [1228, 306] width 32 height 57
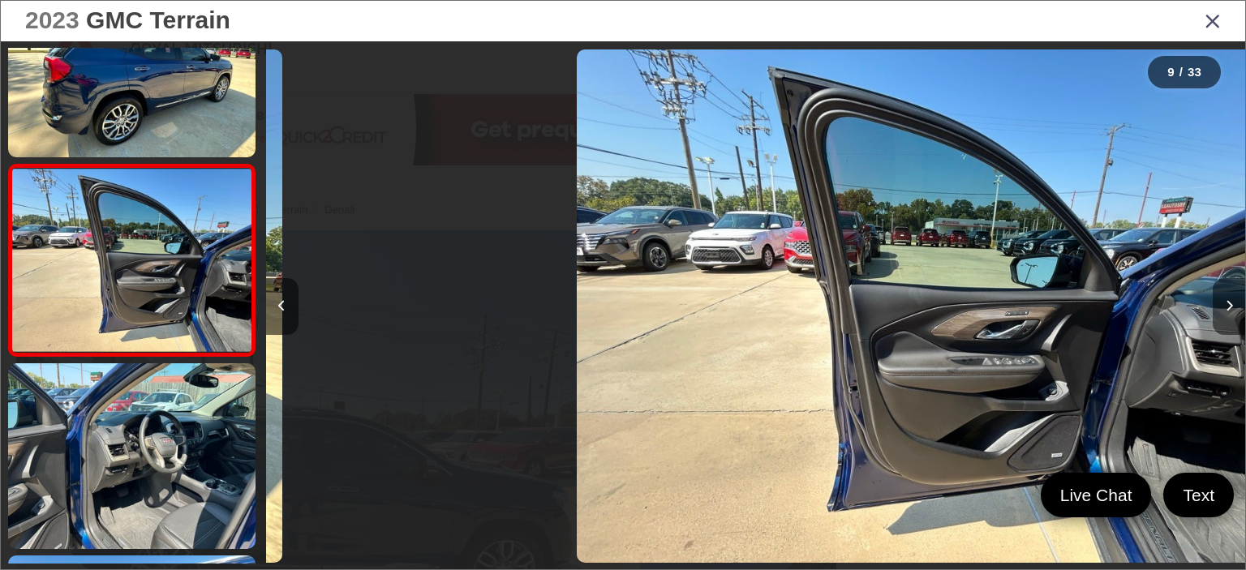
scroll to position [1421, 0]
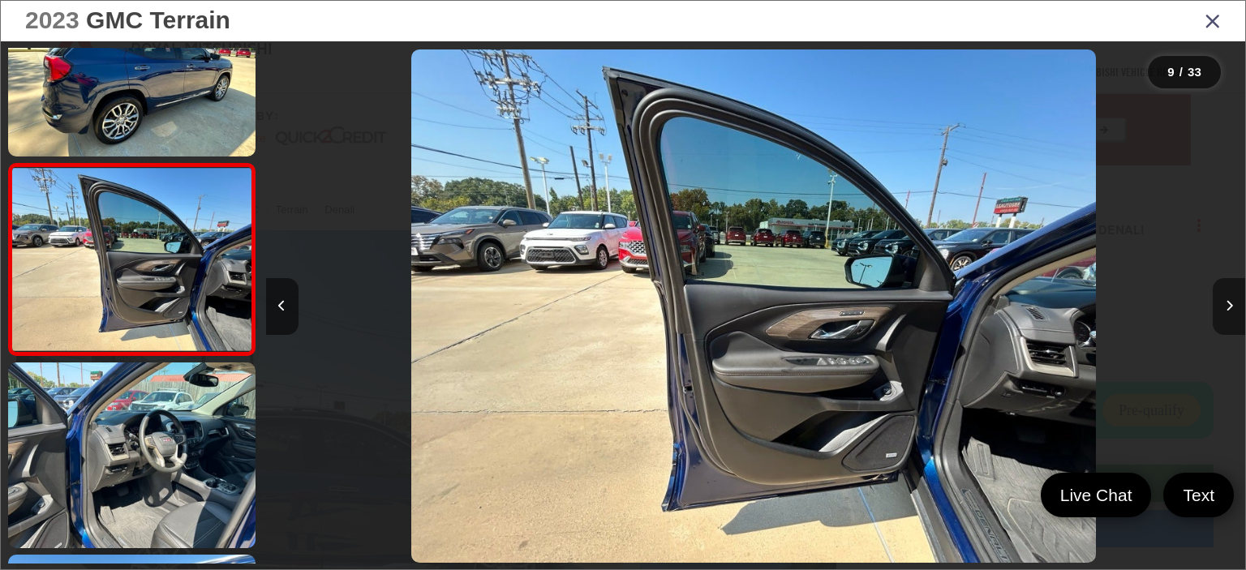
click at [1223, 301] on button "Next image" at bounding box center [1228, 306] width 32 height 57
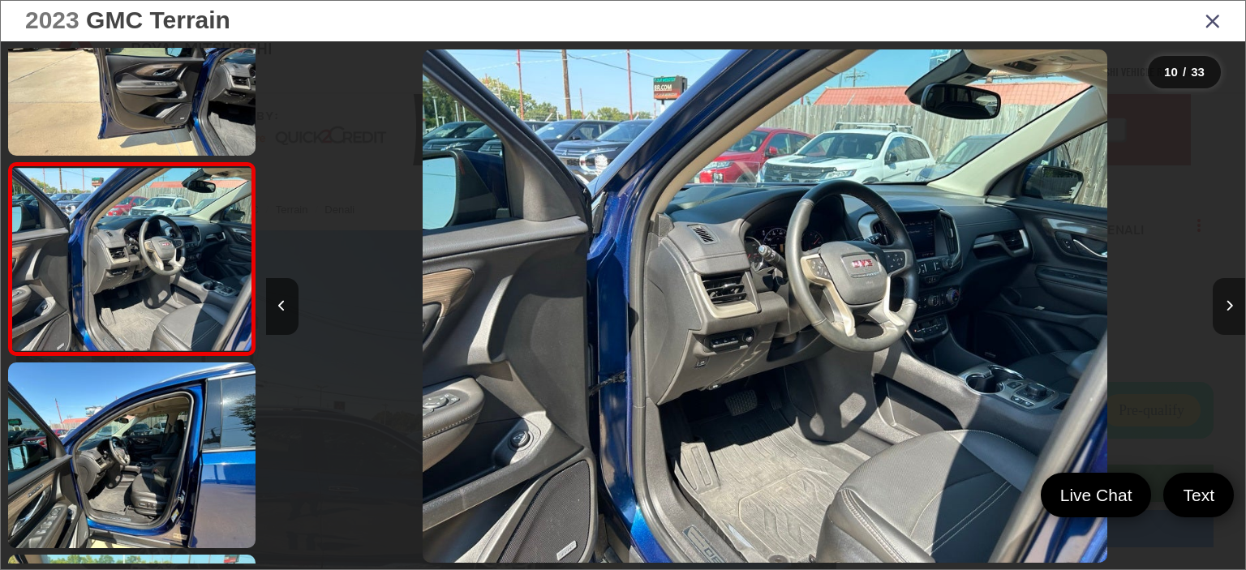
scroll to position [0, 8814]
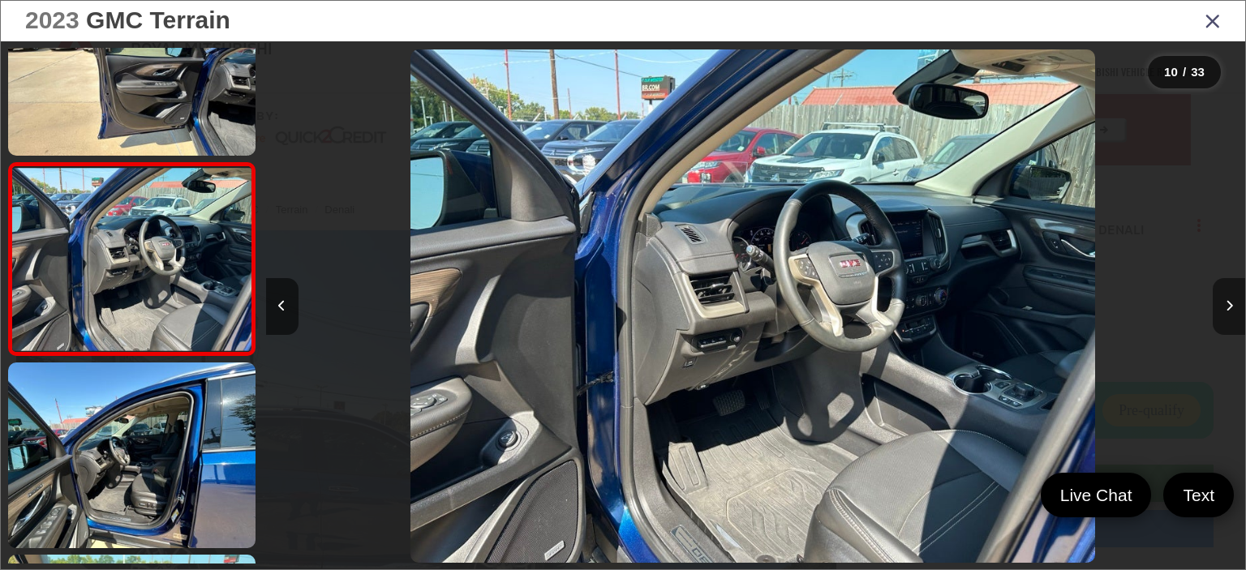
click at [1223, 301] on button "Next image" at bounding box center [1228, 306] width 32 height 57
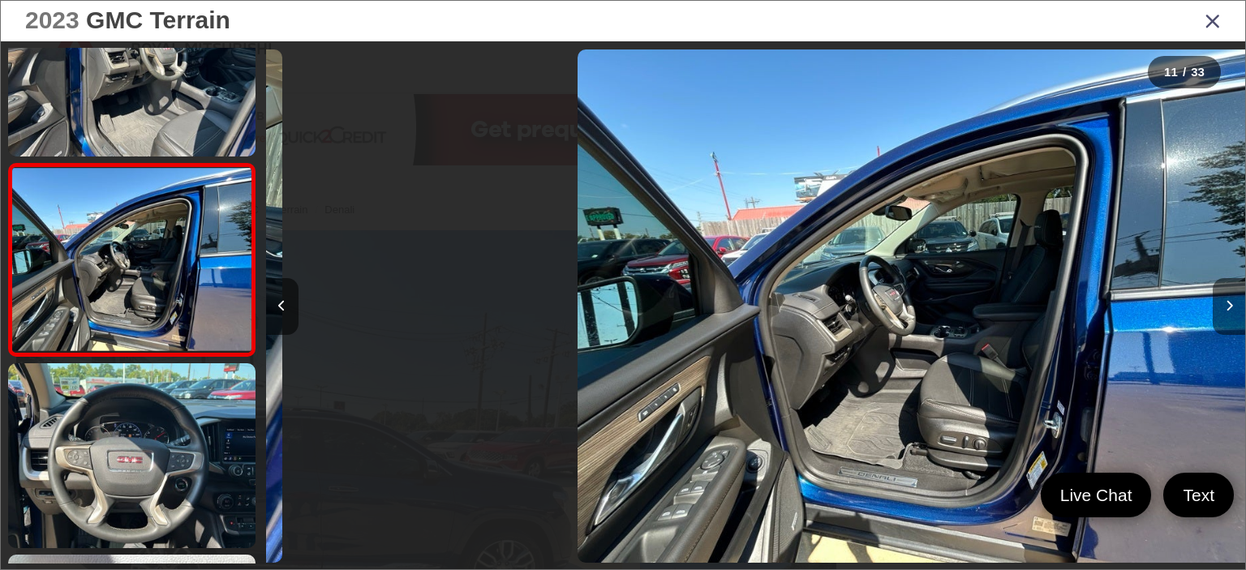
scroll to position [1806, 0]
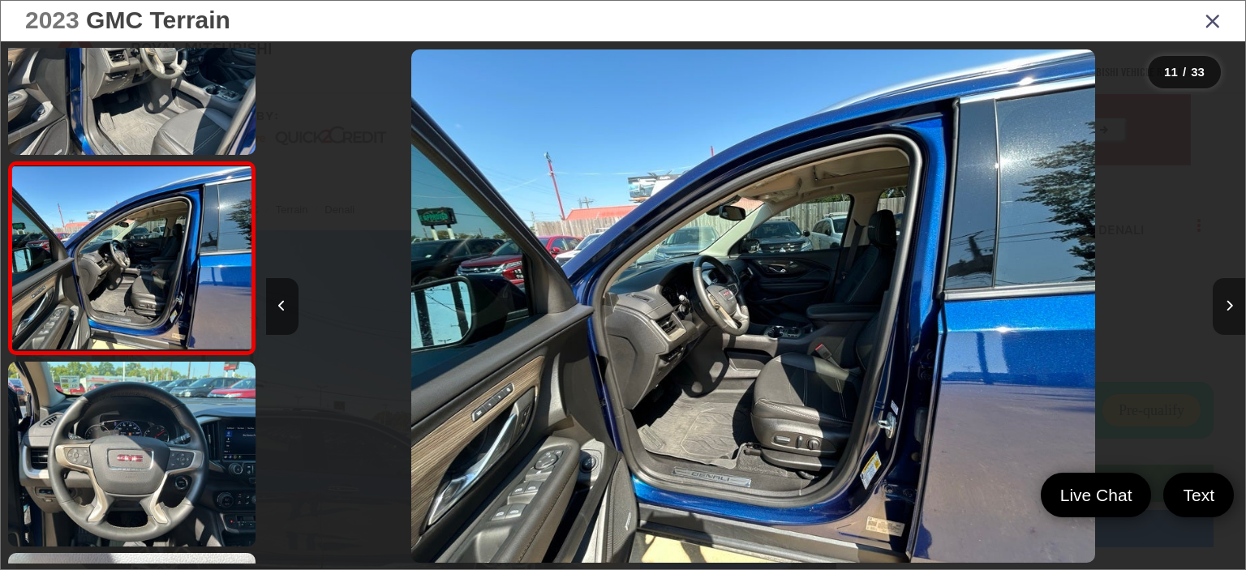
click at [1223, 301] on button "Next image" at bounding box center [1228, 306] width 32 height 57
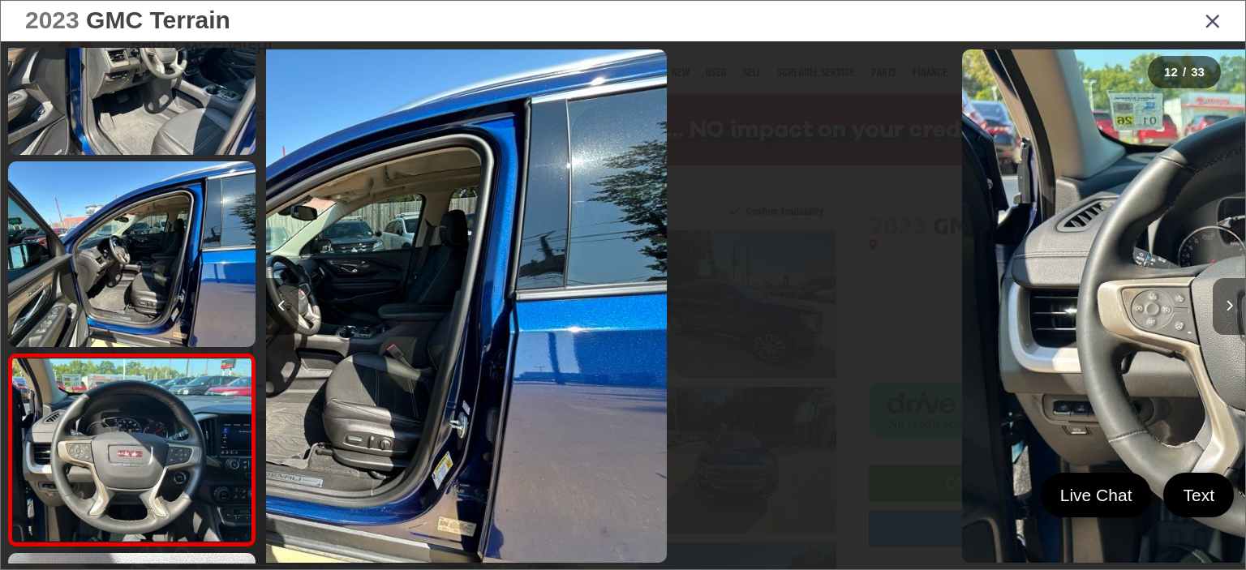
scroll to position [1998, 0]
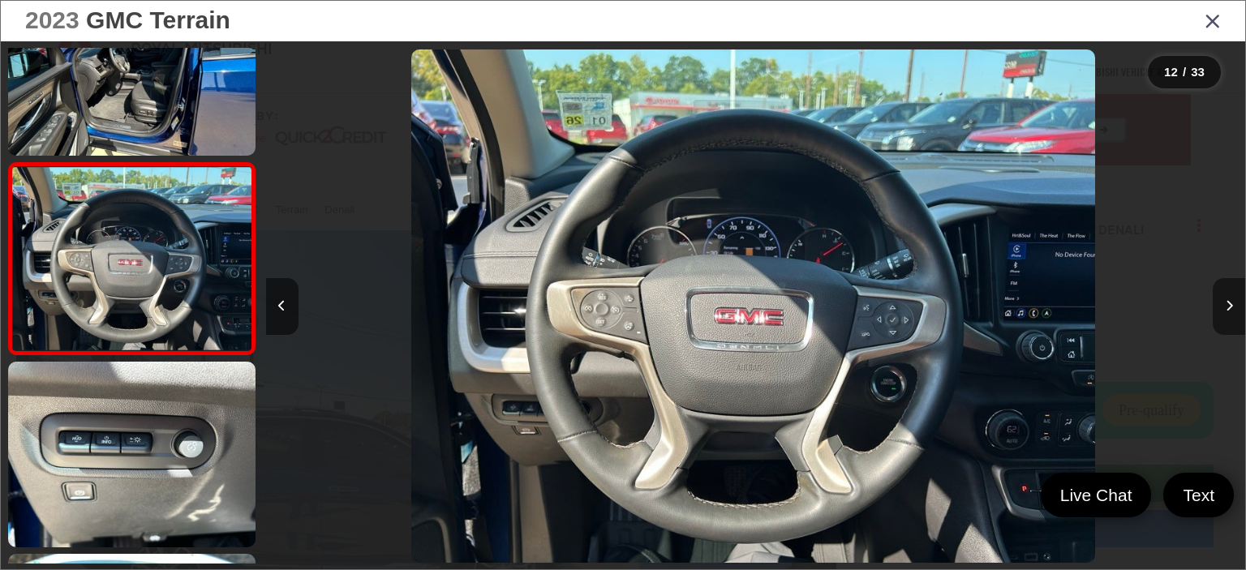
click at [1223, 301] on button "Next image" at bounding box center [1228, 306] width 32 height 57
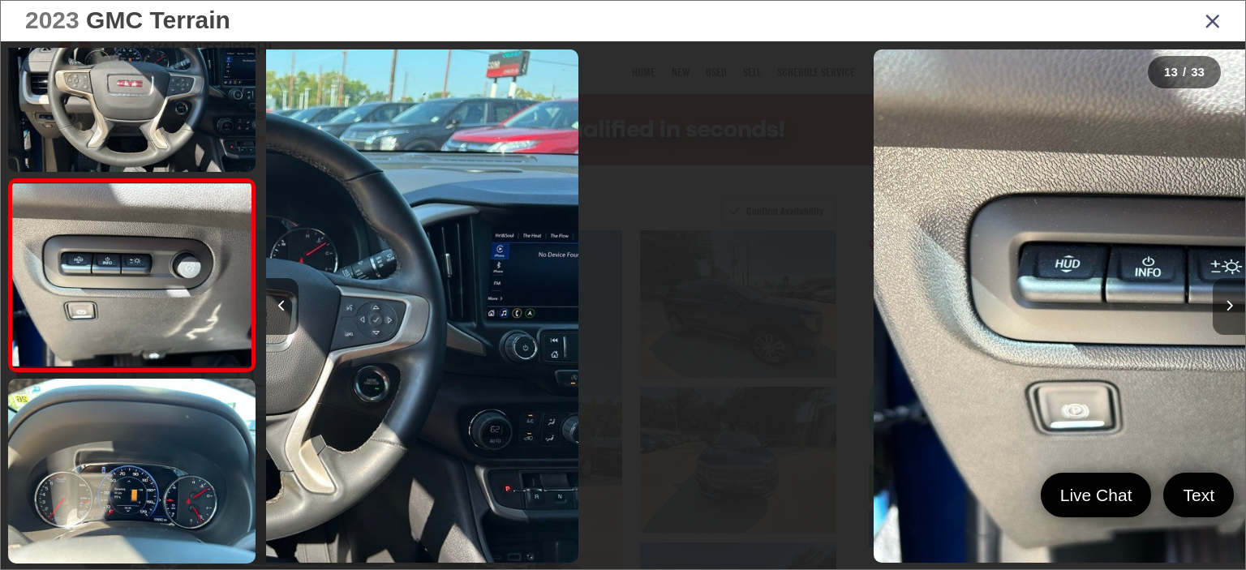
scroll to position [0, 0]
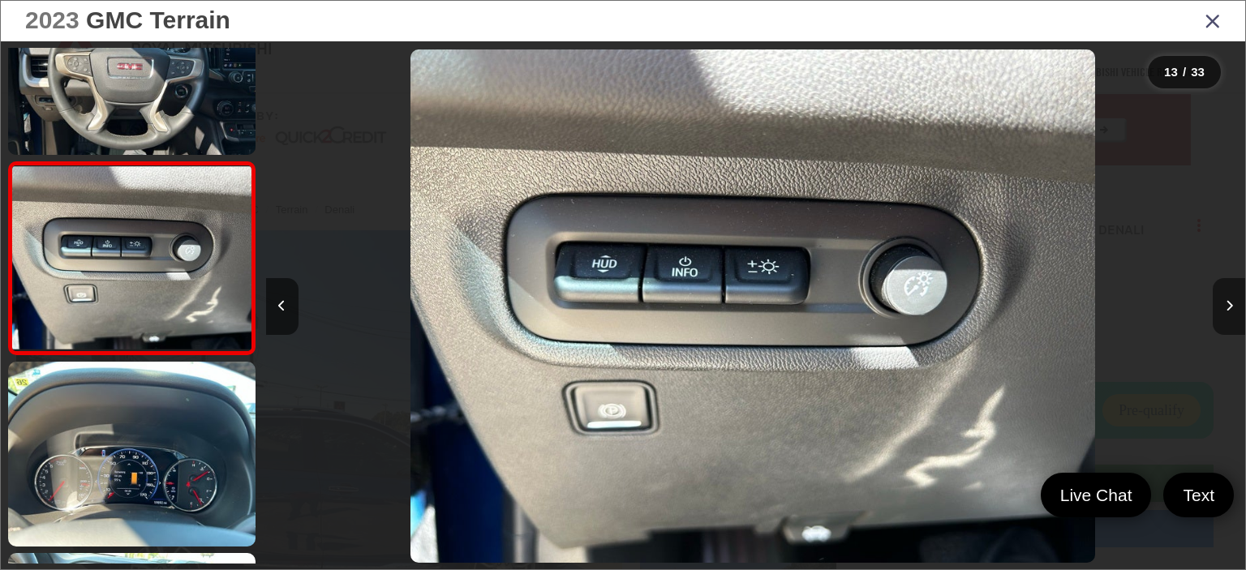
click at [1224, 301] on button "Next image" at bounding box center [1228, 306] width 32 height 57
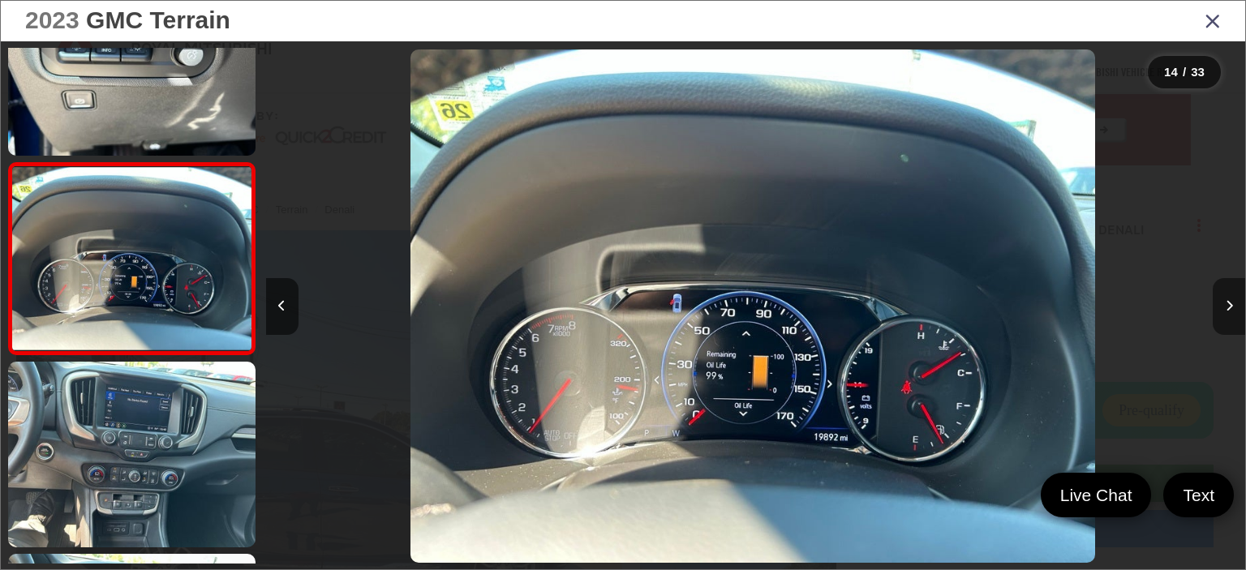
click at [1224, 301] on button "Next image" at bounding box center [1228, 306] width 32 height 57
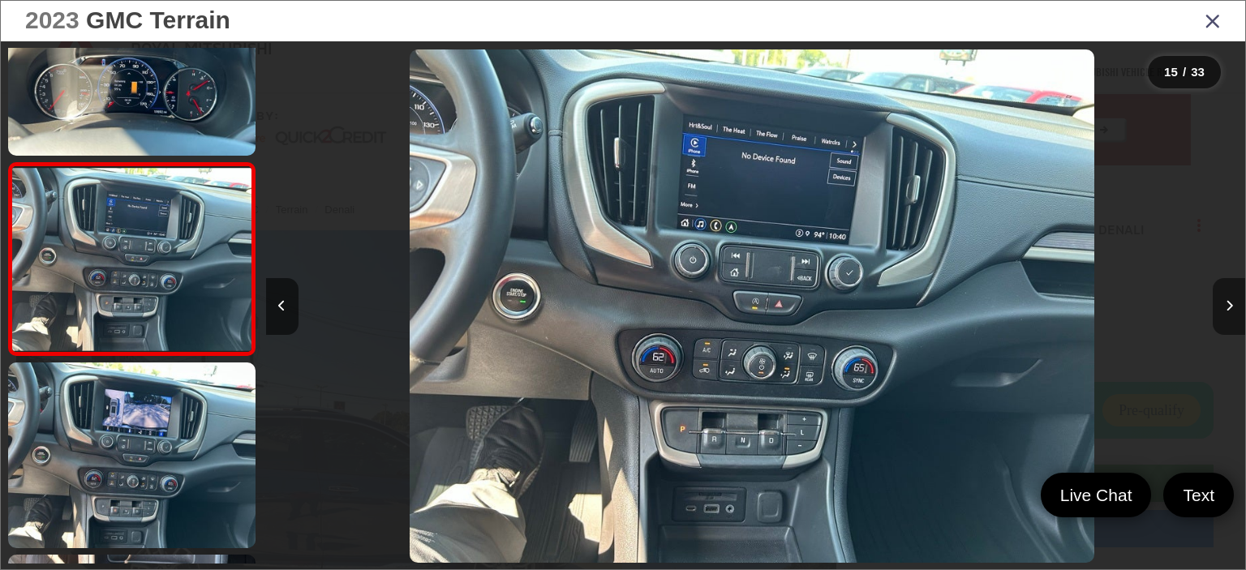
click at [1224, 301] on button "Next image" at bounding box center [1228, 306] width 32 height 57
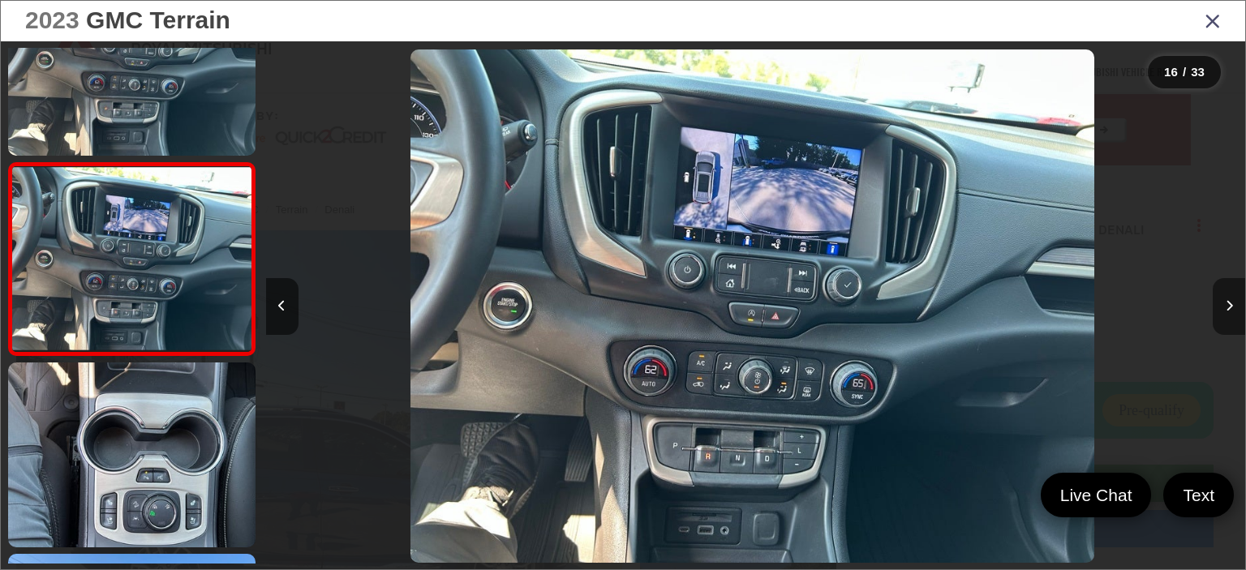
click at [1224, 301] on button "Next image" at bounding box center [1228, 306] width 32 height 57
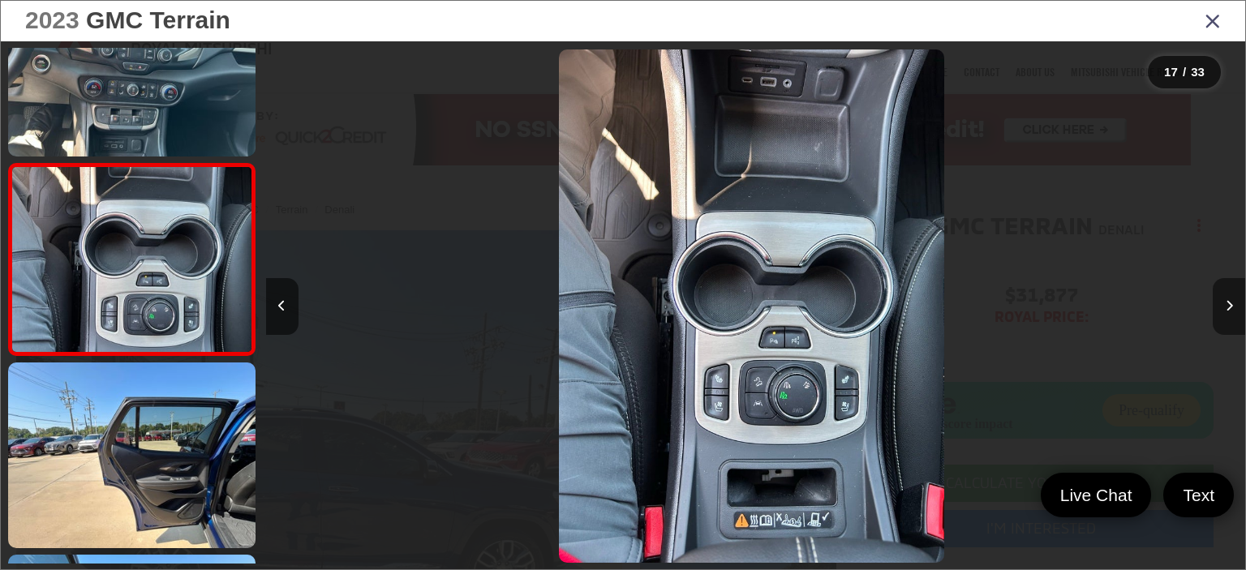
click at [1224, 301] on button "Next image" at bounding box center [1228, 306] width 32 height 57
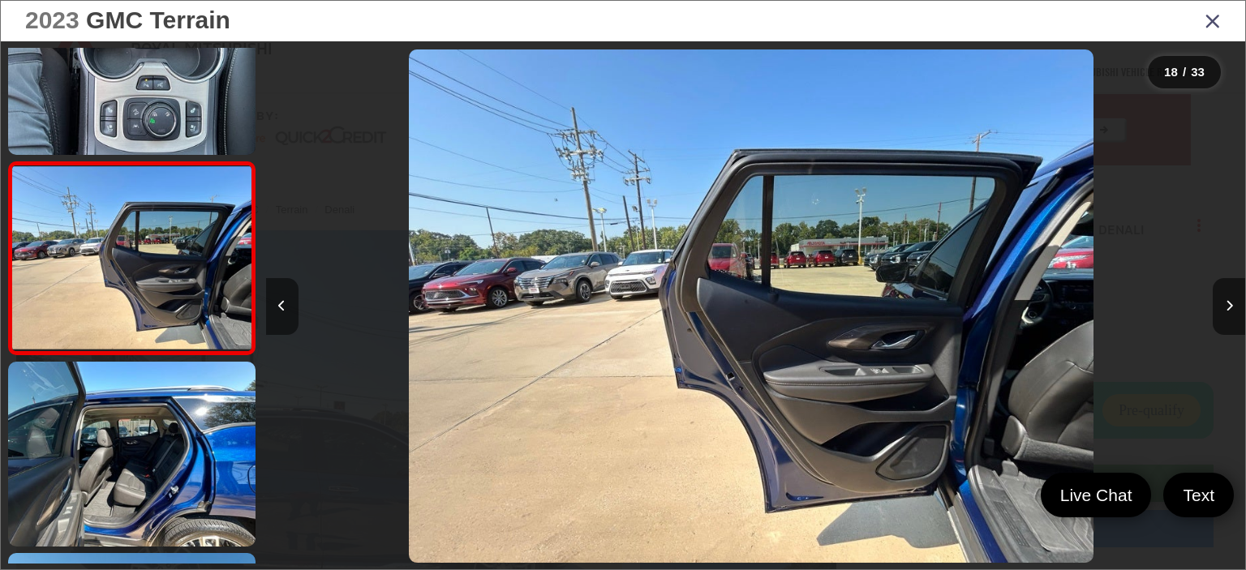
click at [277, 304] on button "Previous image" at bounding box center [282, 306] width 32 height 57
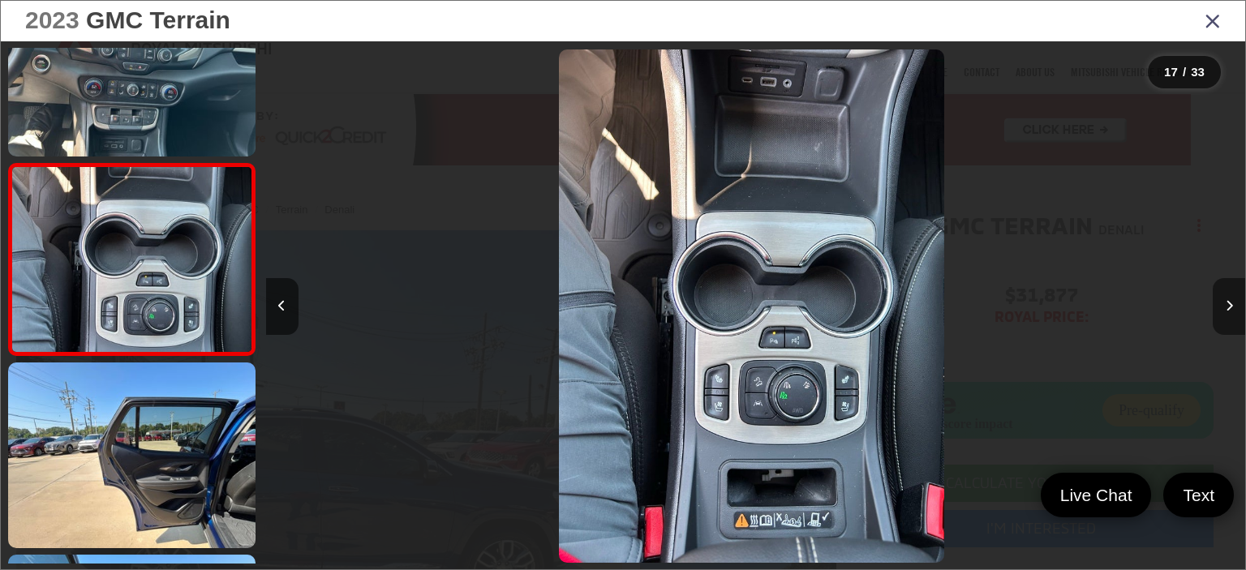
click at [1225, 291] on button "Next image" at bounding box center [1228, 306] width 32 height 57
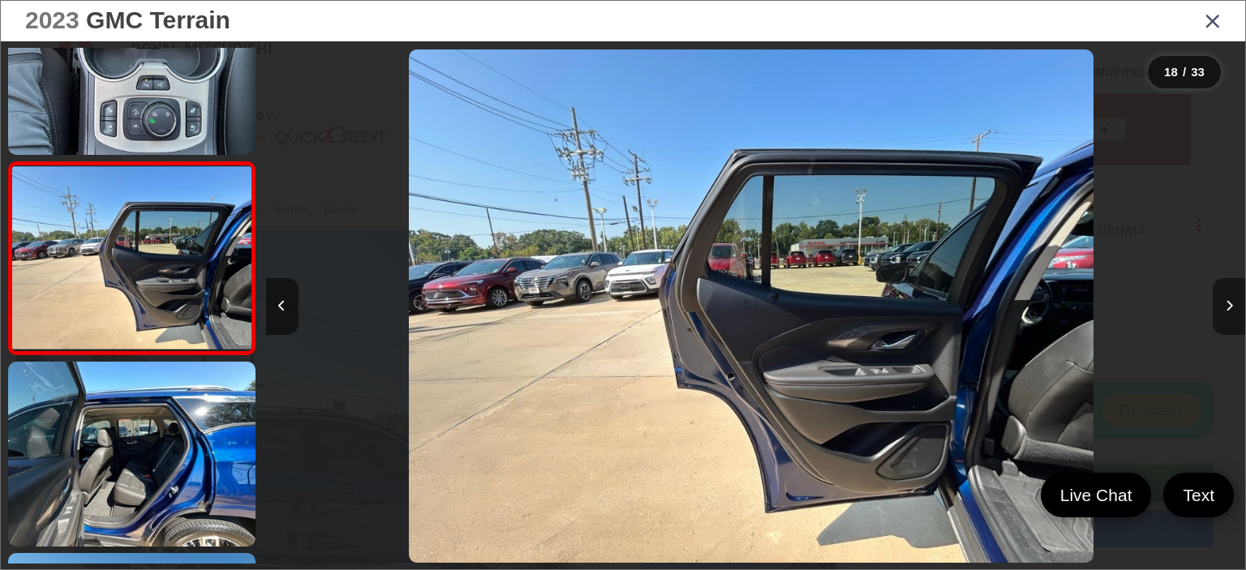
click at [1225, 291] on button "Next image" at bounding box center [1228, 306] width 32 height 57
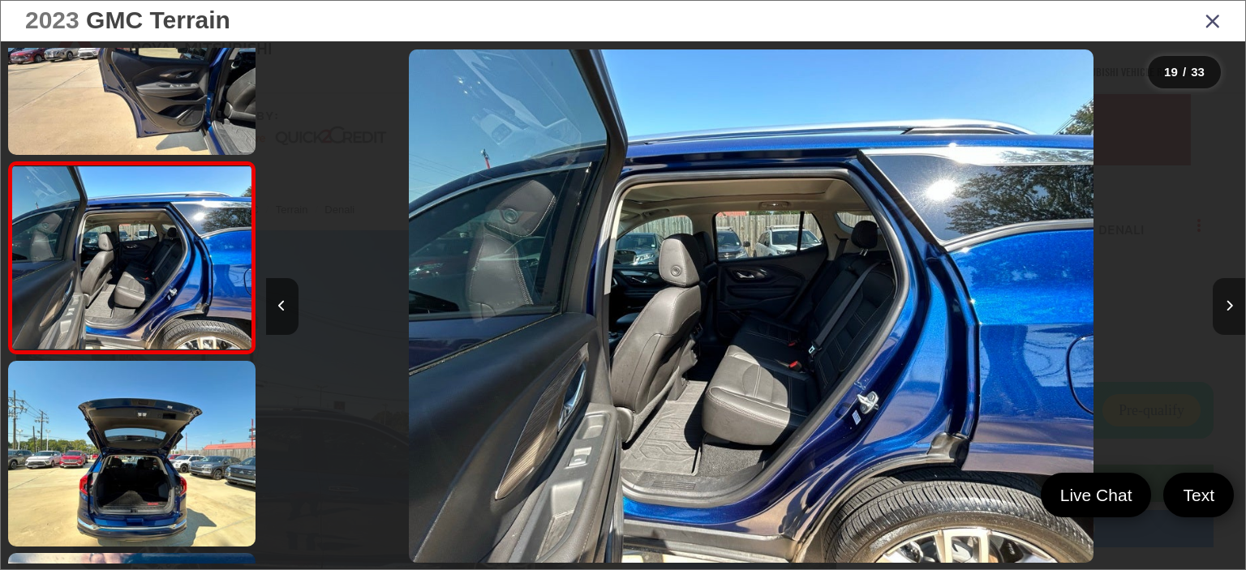
click at [1225, 291] on button "Next image" at bounding box center [1228, 306] width 32 height 57
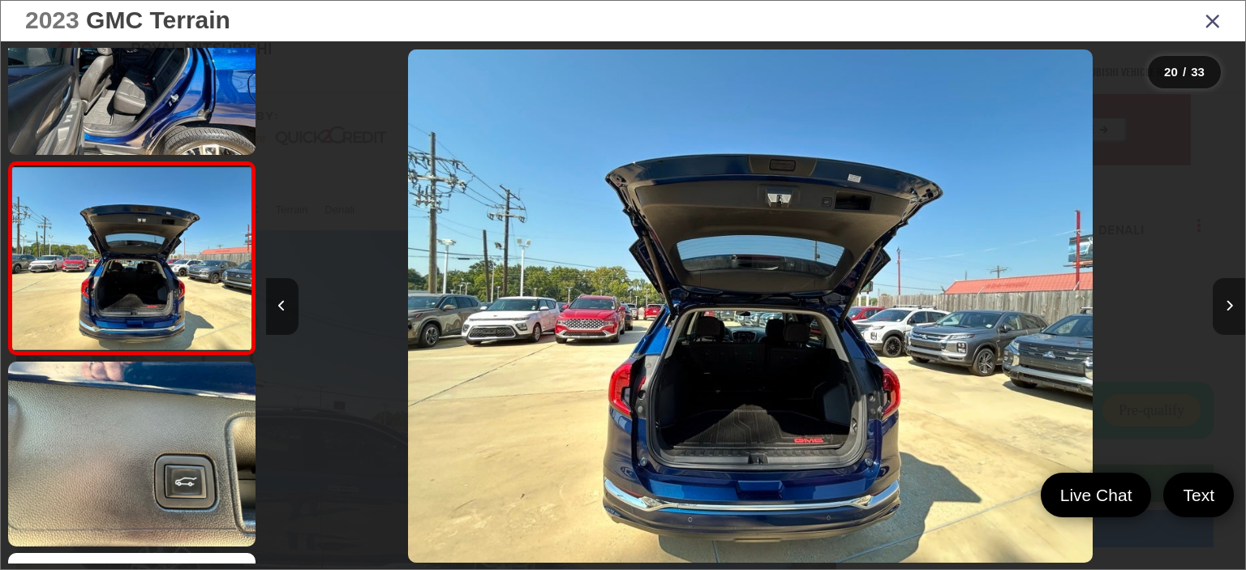
click at [1225, 291] on button "Next image" at bounding box center [1228, 306] width 32 height 57
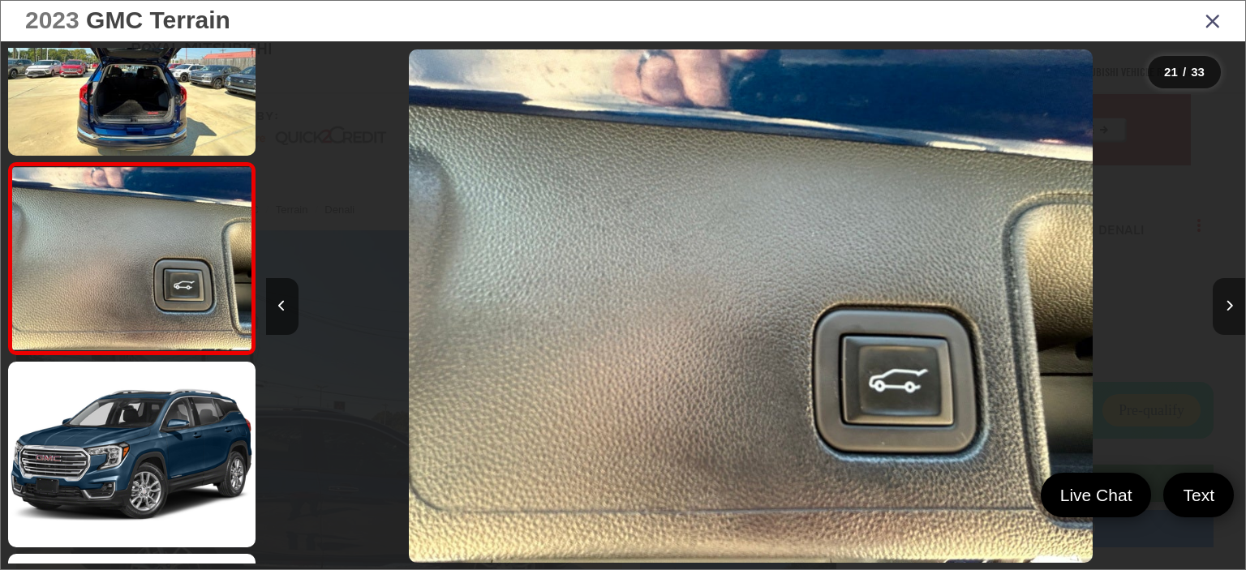
click at [1225, 291] on button "Next image" at bounding box center [1228, 306] width 32 height 57
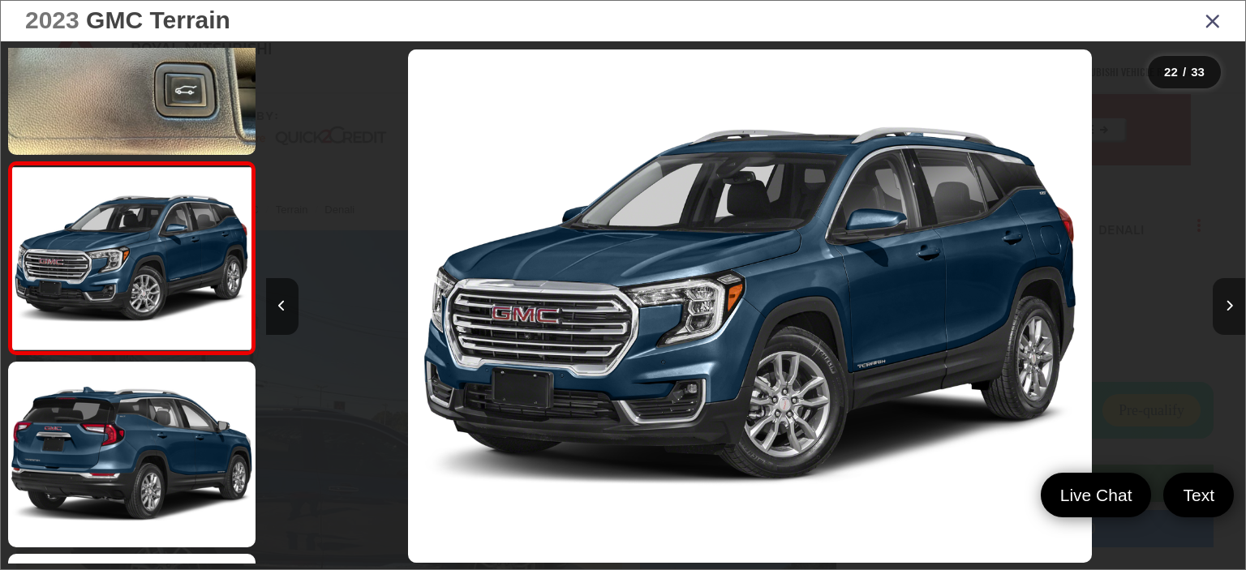
click at [1225, 291] on button "Next image" at bounding box center [1228, 306] width 32 height 57
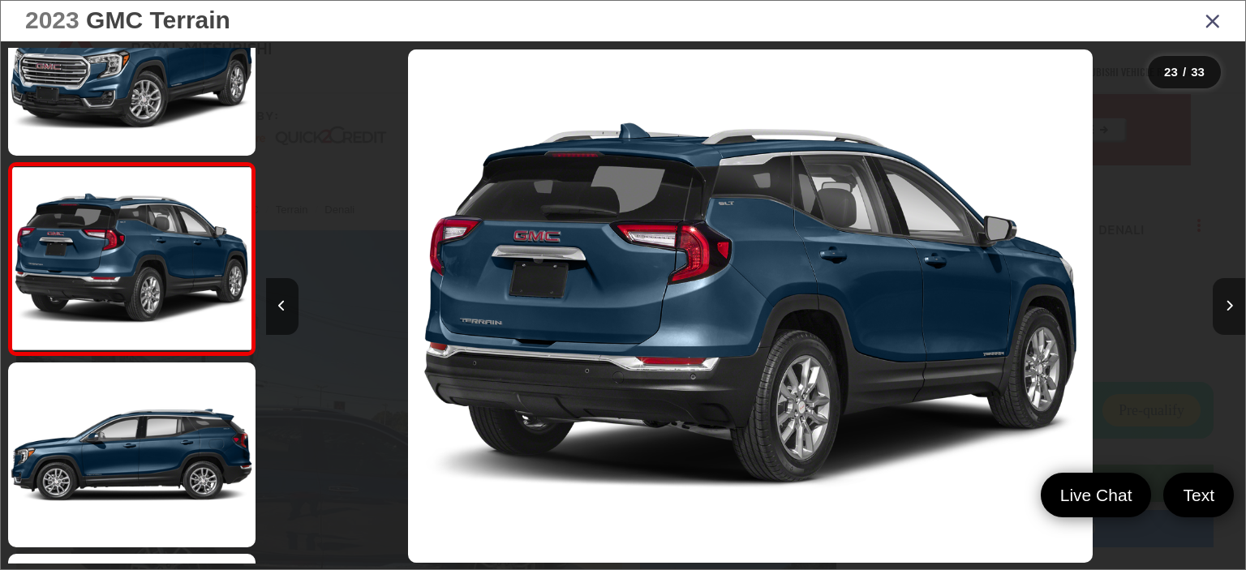
click at [1225, 291] on button "Next image" at bounding box center [1228, 306] width 32 height 57
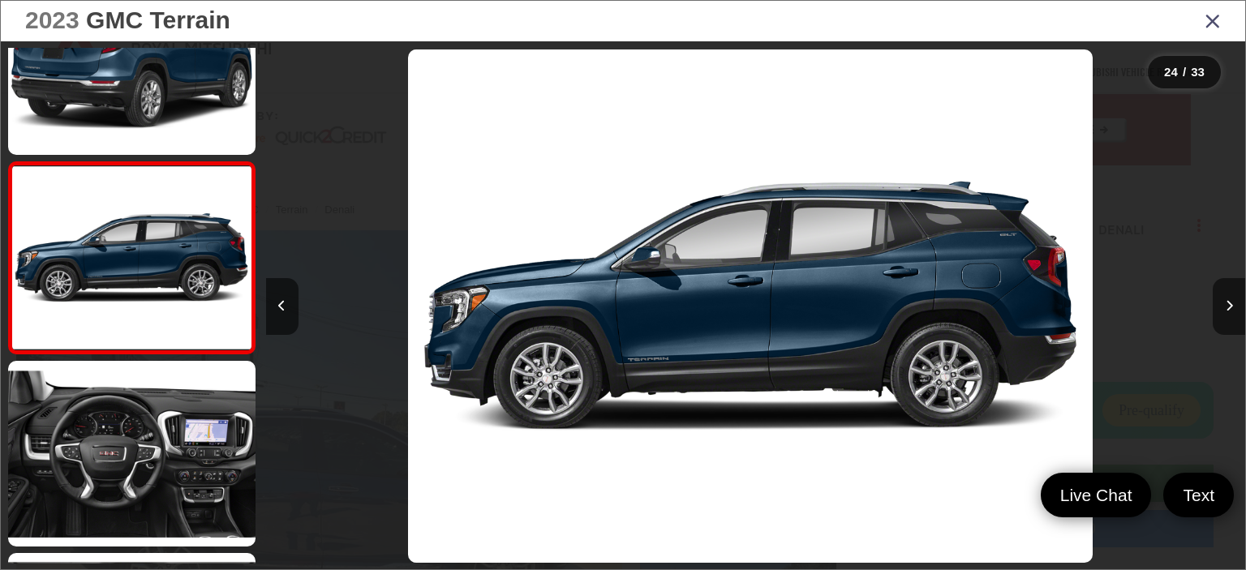
click at [1208, 25] on icon "Close gallery" at bounding box center [1212, 20] width 16 height 21
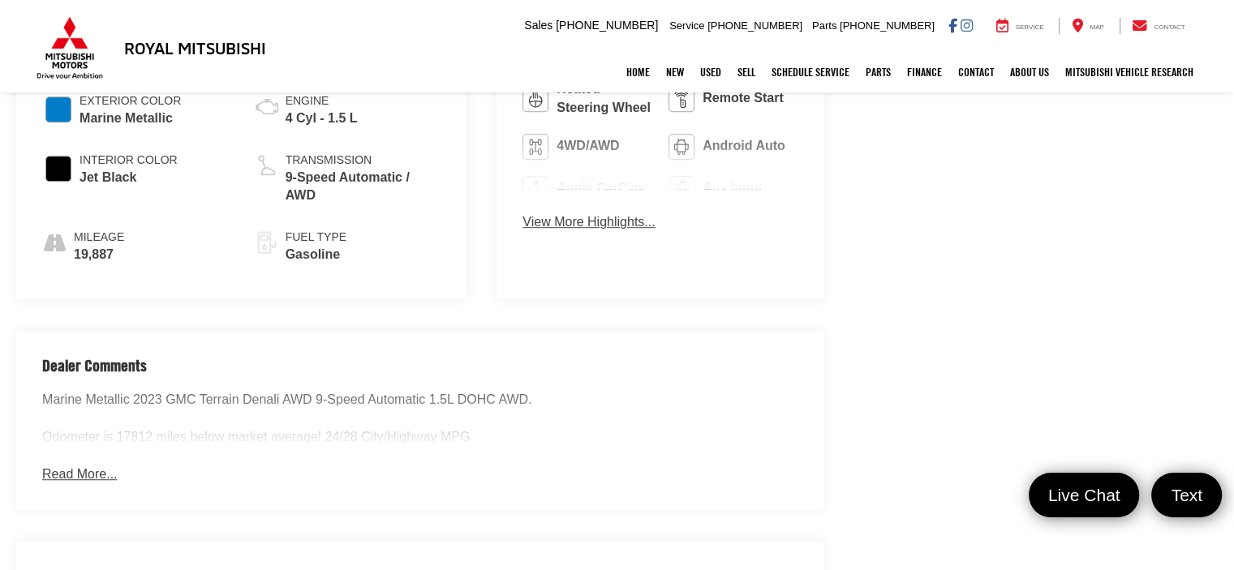
click at [70, 466] on button "Read More..." at bounding box center [79, 475] width 75 height 19
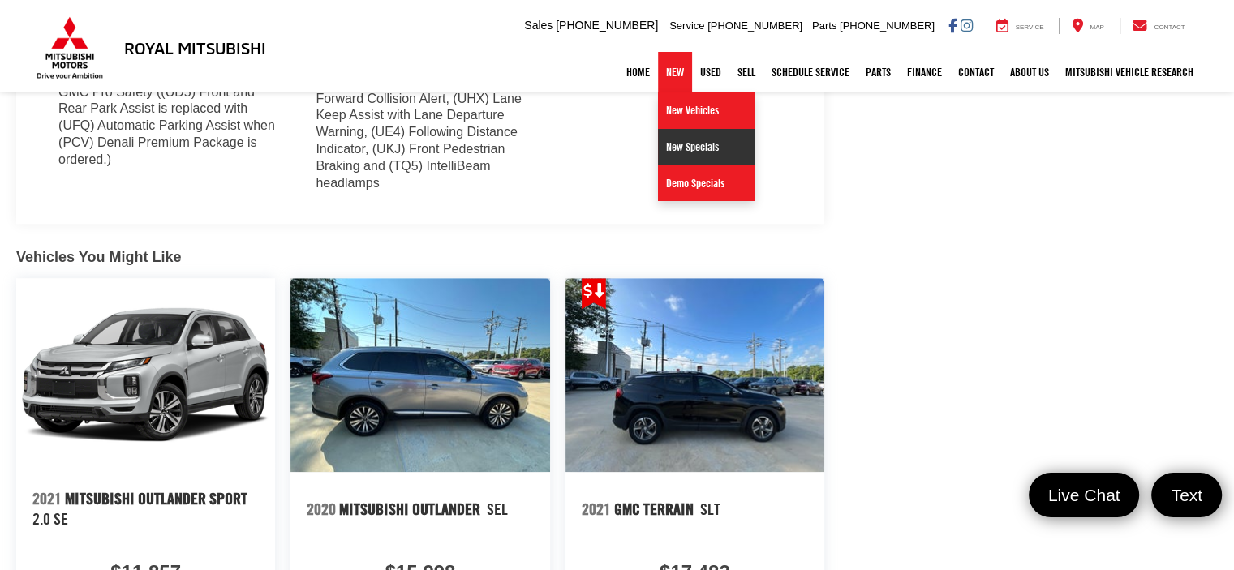
click at [670, 136] on link "New Specials" at bounding box center [706, 147] width 97 height 36
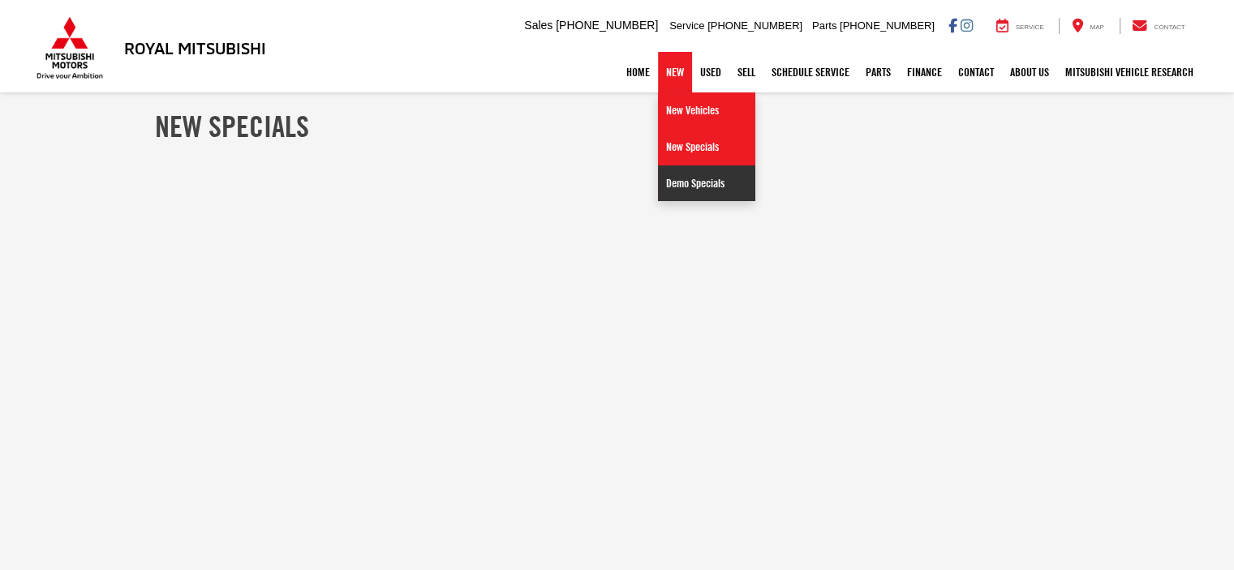
click at [669, 178] on link "Demo Specials" at bounding box center [706, 183] width 97 height 36
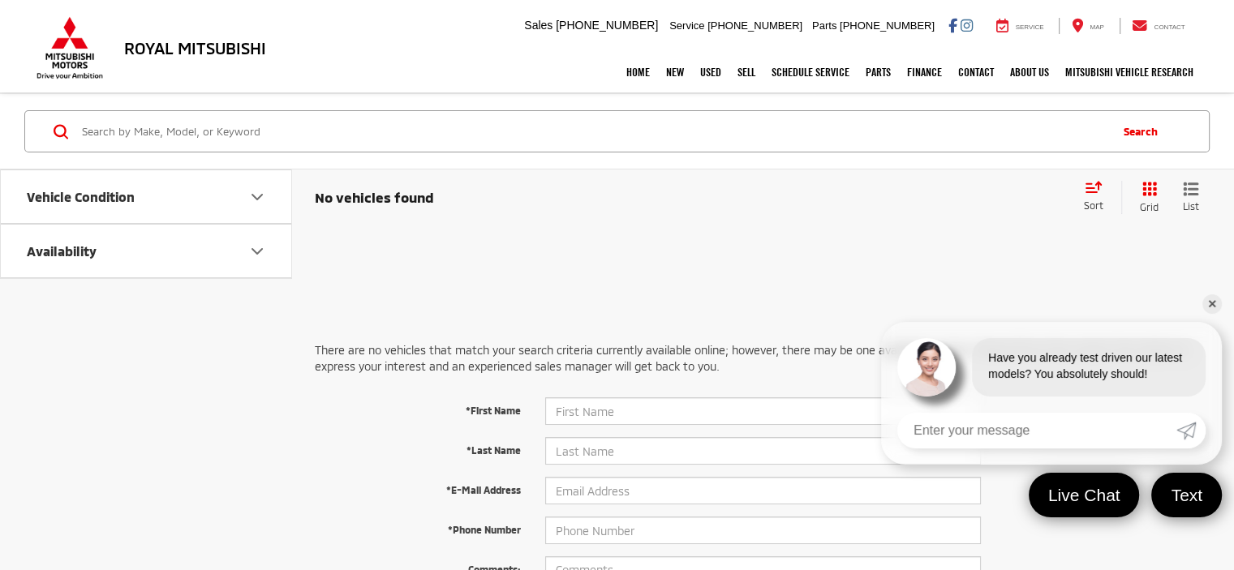
click at [147, 200] on button "Vehicle Condition" at bounding box center [147, 196] width 292 height 53
click at [52, 247] on span "NEW" at bounding box center [62, 242] width 29 height 13
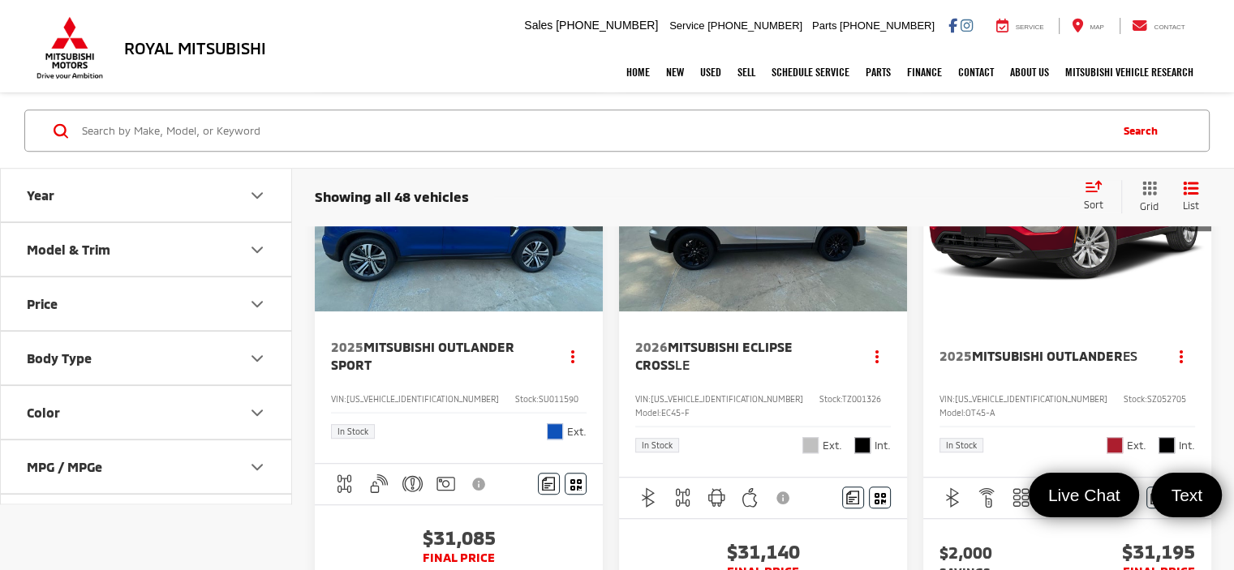
scroll to position [973, 0]
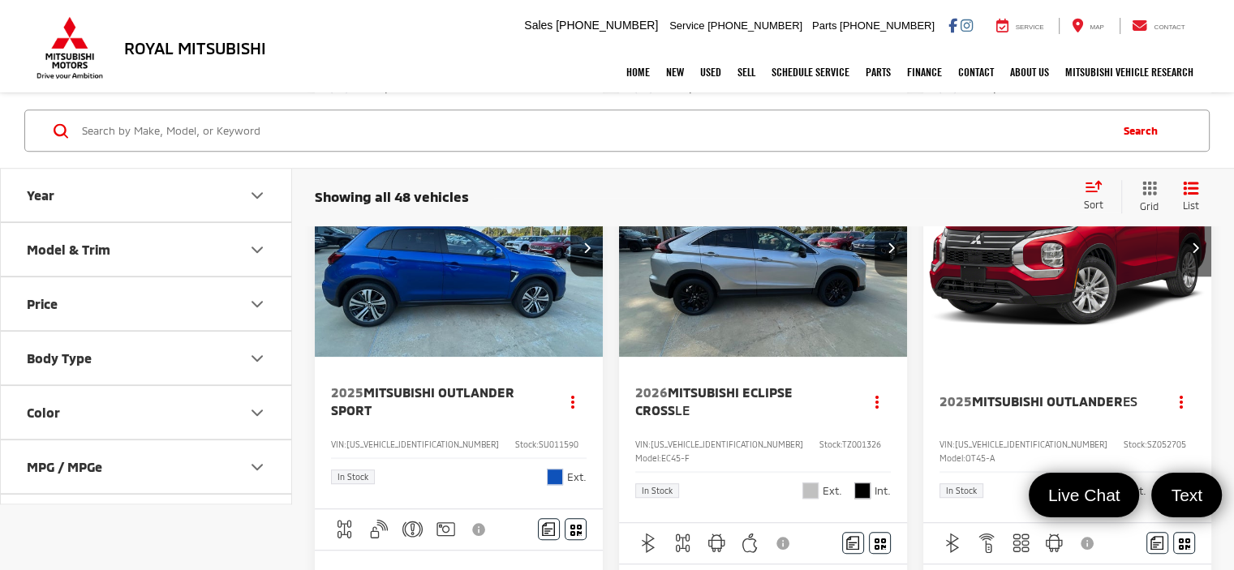
click at [1049, 312] on img "2025 Mitsubishi Outlander ES 0" at bounding box center [1067, 249] width 290 height 218
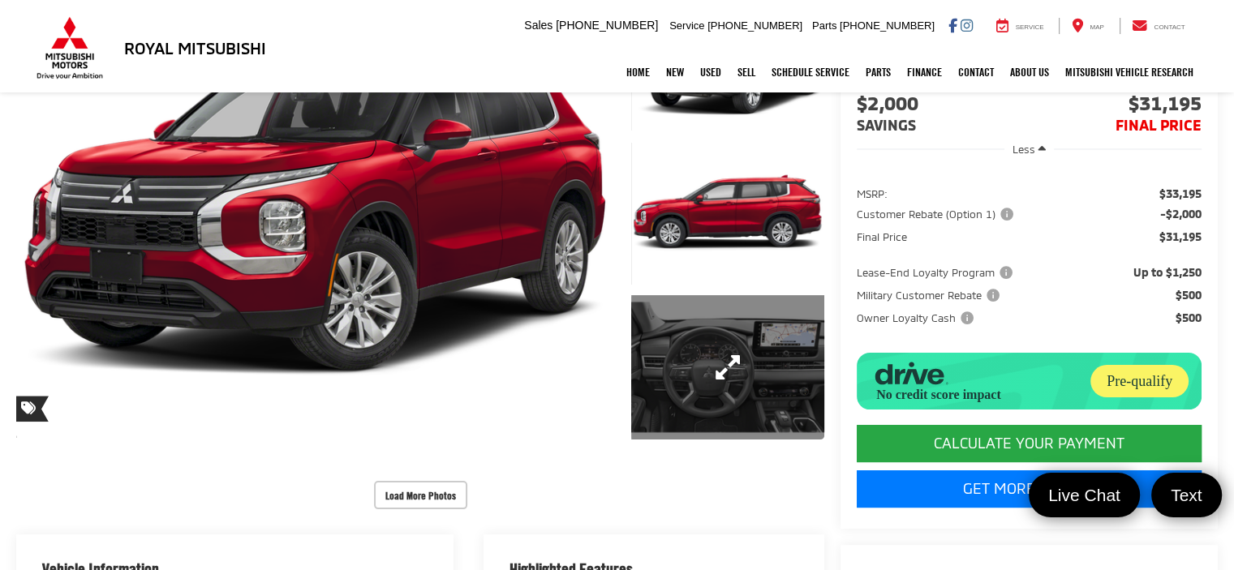
scroll to position [236, 0]
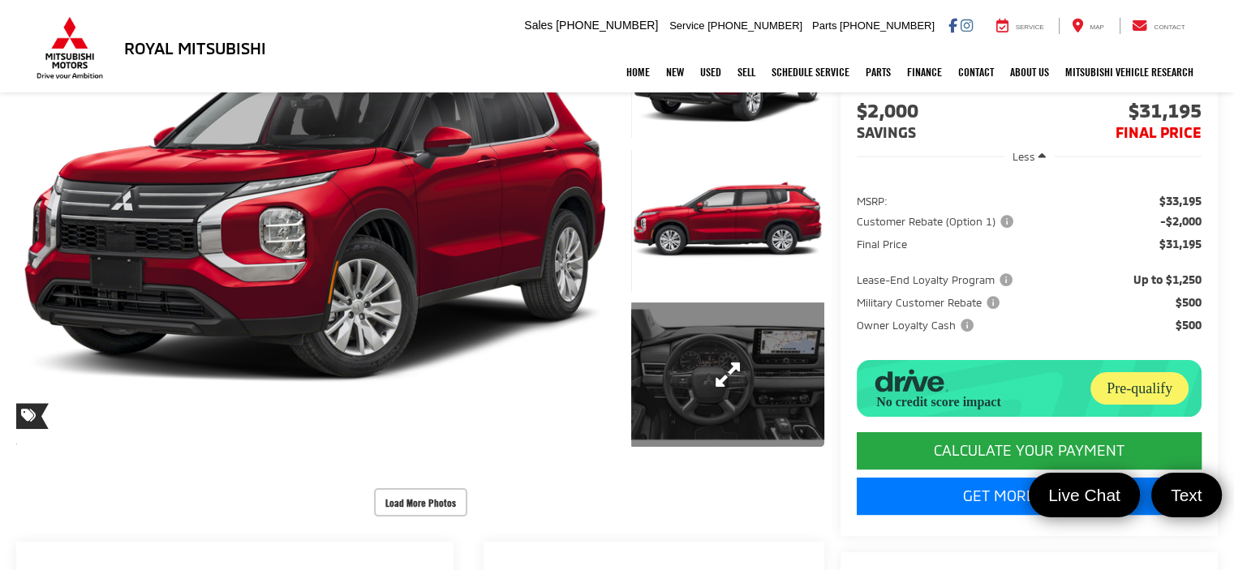
click at [727, 376] on link "Expand Photo 3" at bounding box center [727, 375] width 193 height 145
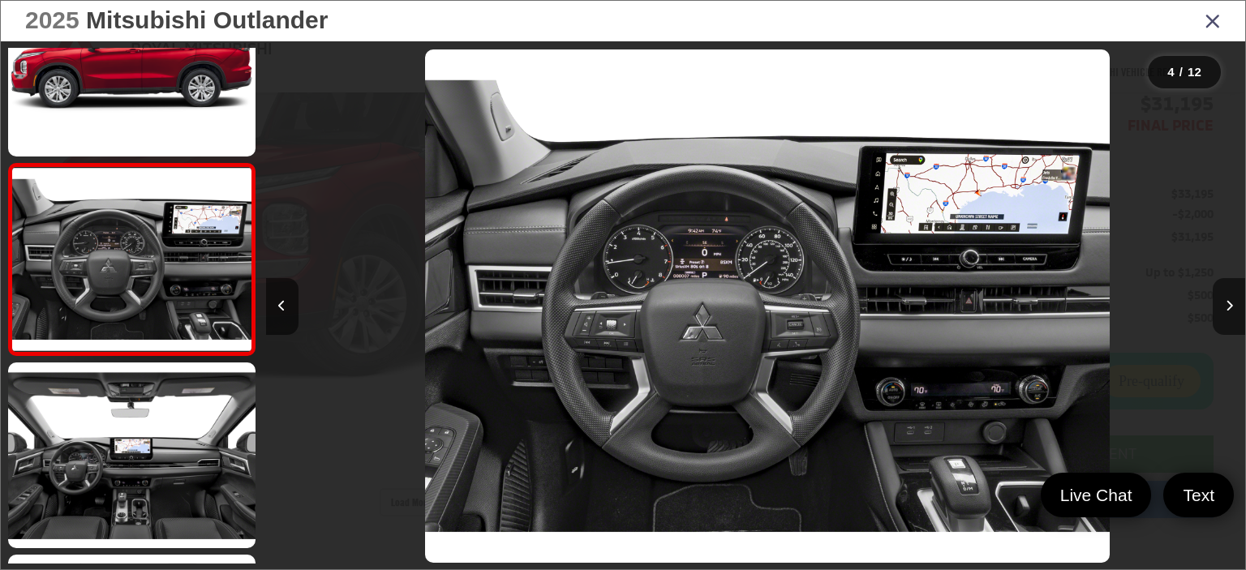
scroll to position [0, 2938]
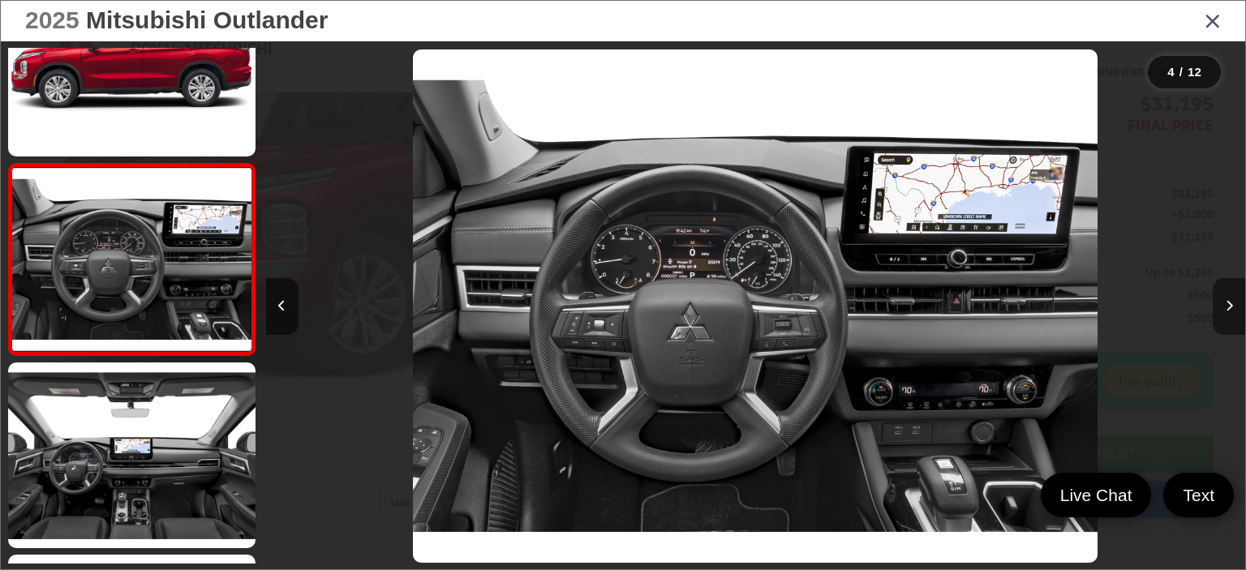
click at [1223, 291] on button "Next image" at bounding box center [1228, 306] width 32 height 57
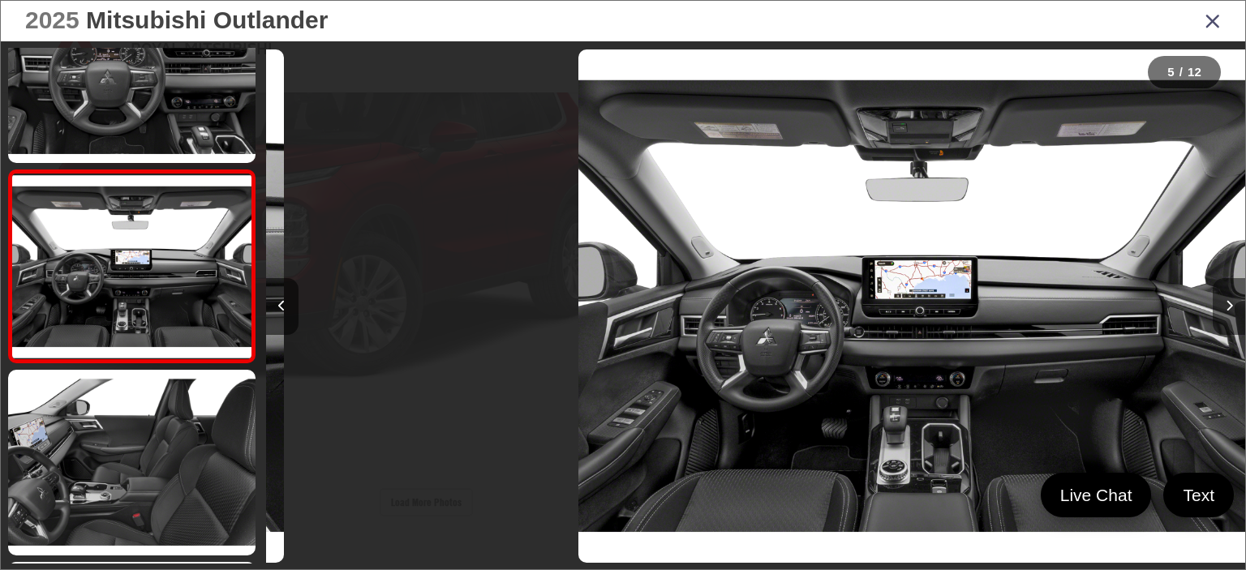
scroll to position [655, 0]
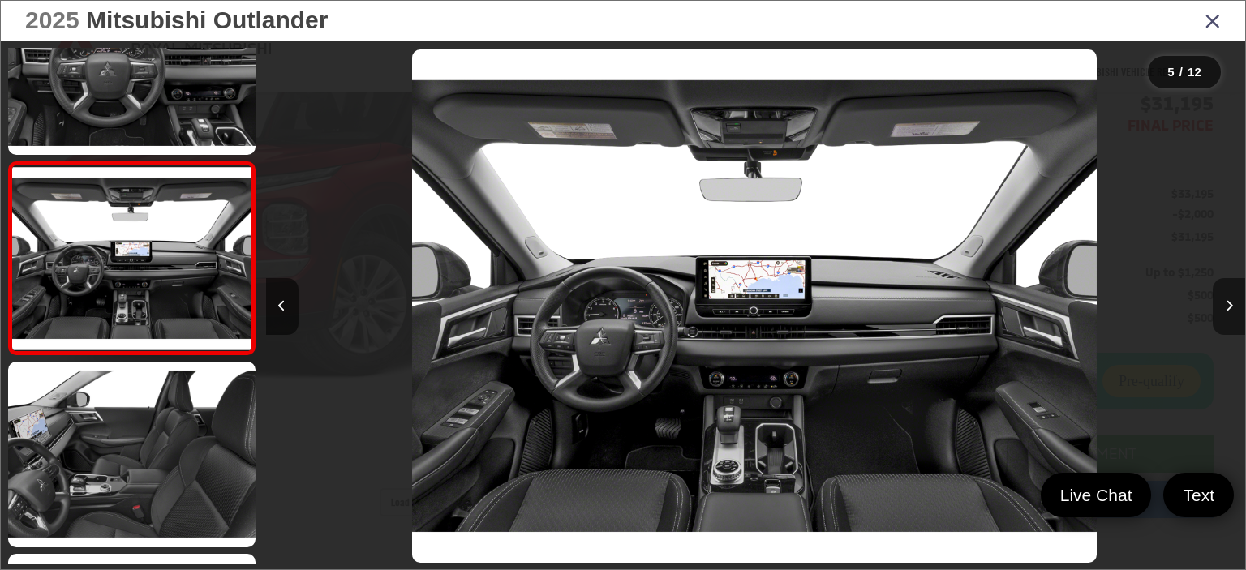
click at [1223, 291] on button "Next image" at bounding box center [1228, 306] width 32 height 57
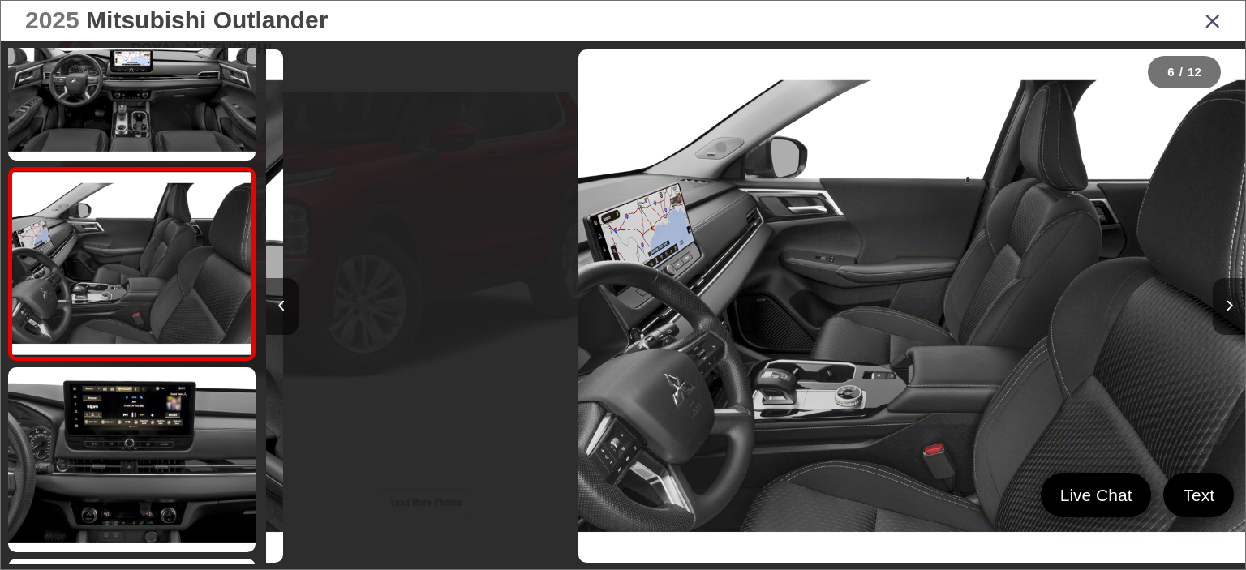
scroll to position [846, 0]
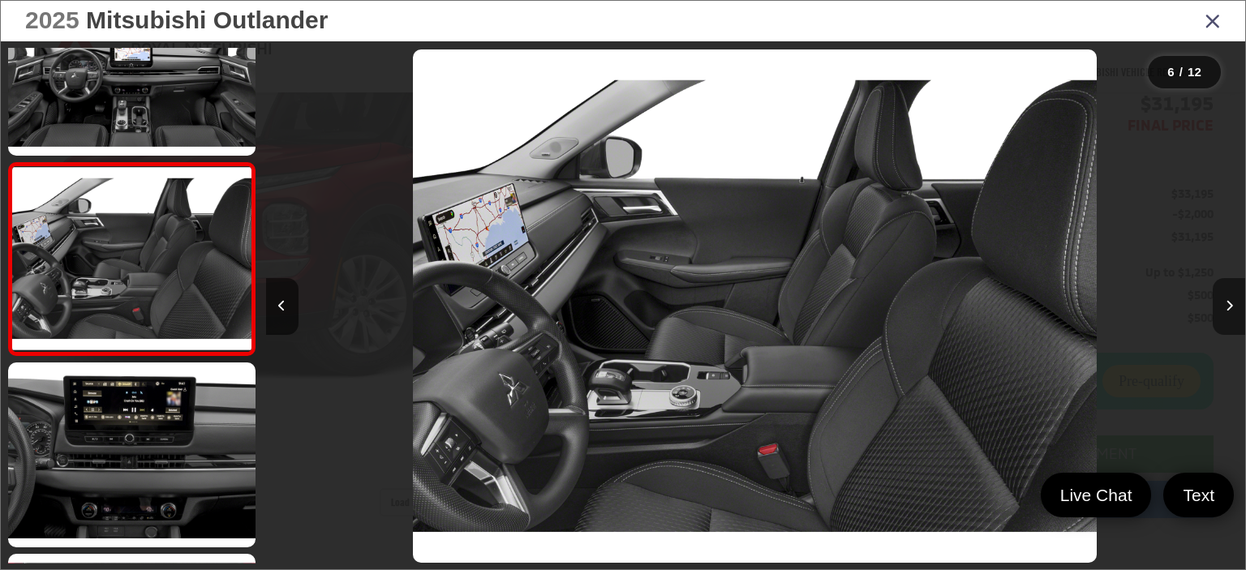
click at [1223, 291] on button "Next image" at bounding box center [1228, 306] width 32 height 57
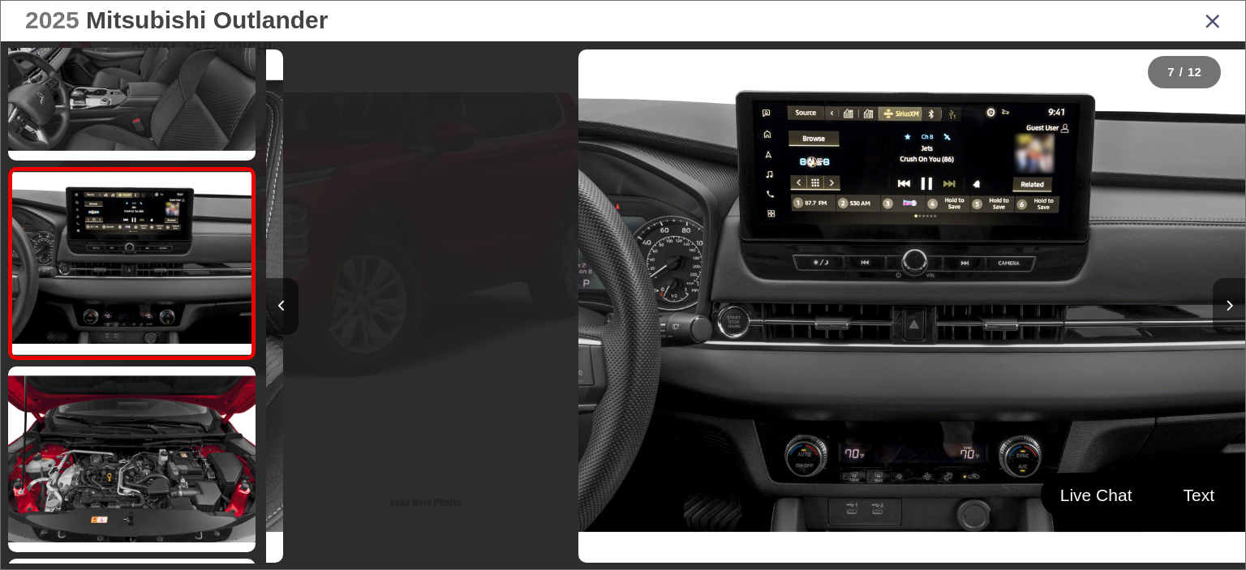
scroll to position [1038, 0]
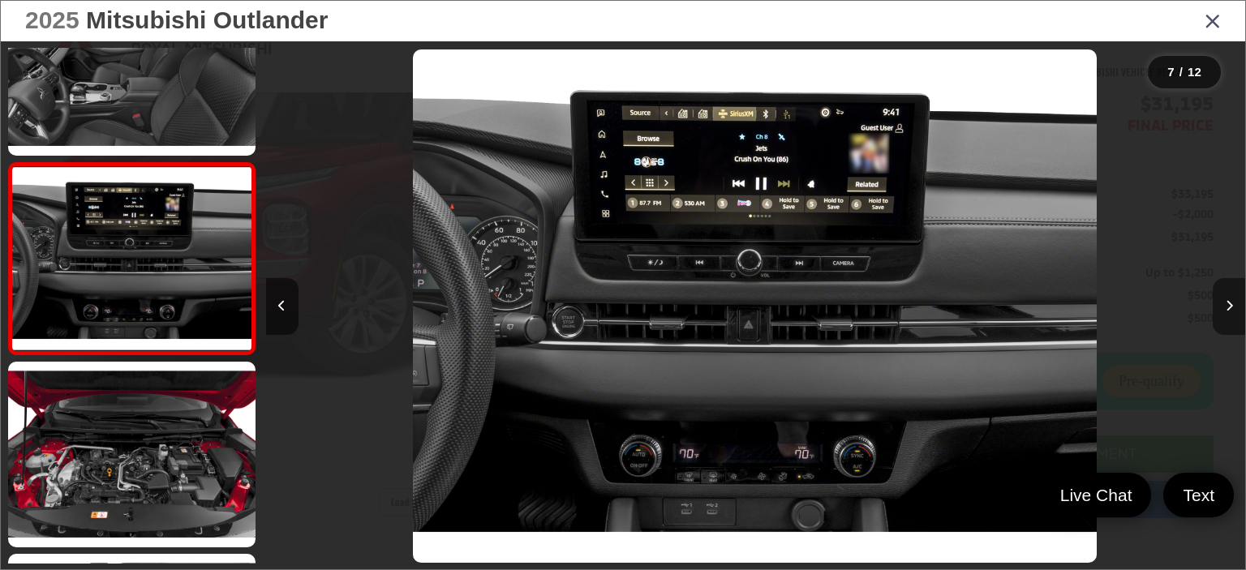
click at [1223, 291] on button "Next image" at bounding box center [1228, 306] width 32 height 57
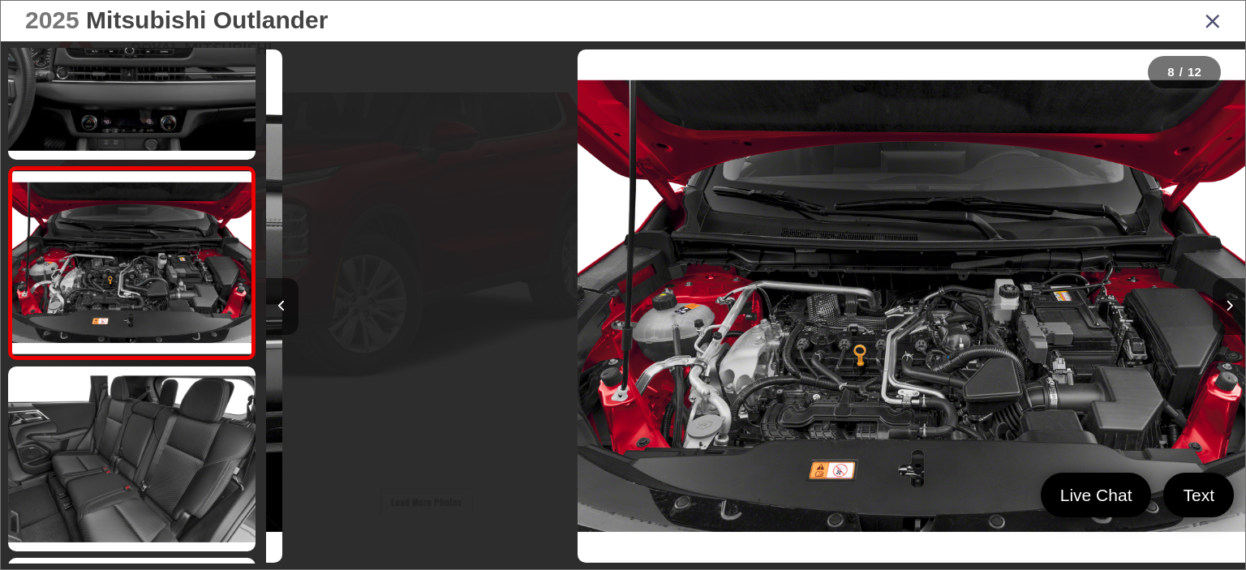
scroll to position [1230, 0]
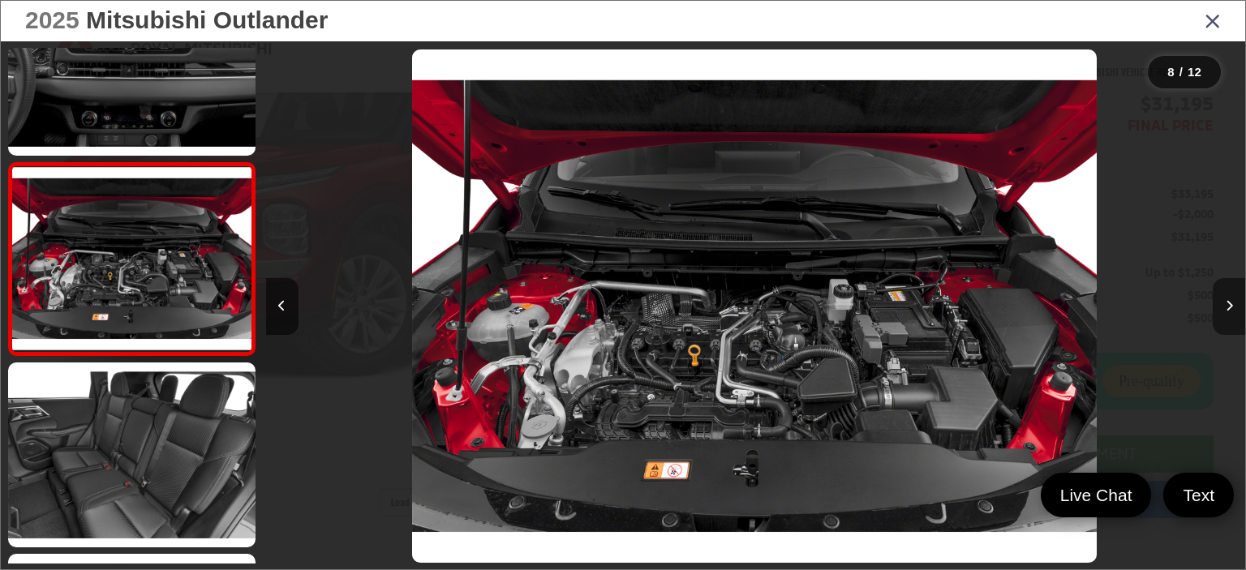
click at [1223, 291] on button "Next image" at bounding box center [1228, 306] width 32 height 57
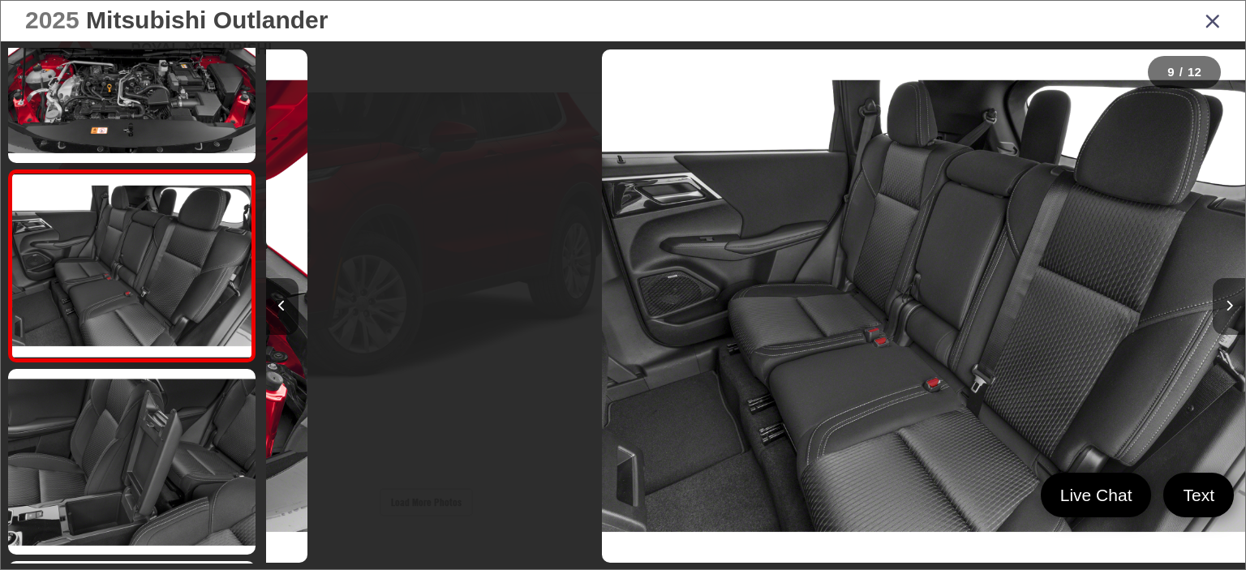
scroll to position [1421, 0]
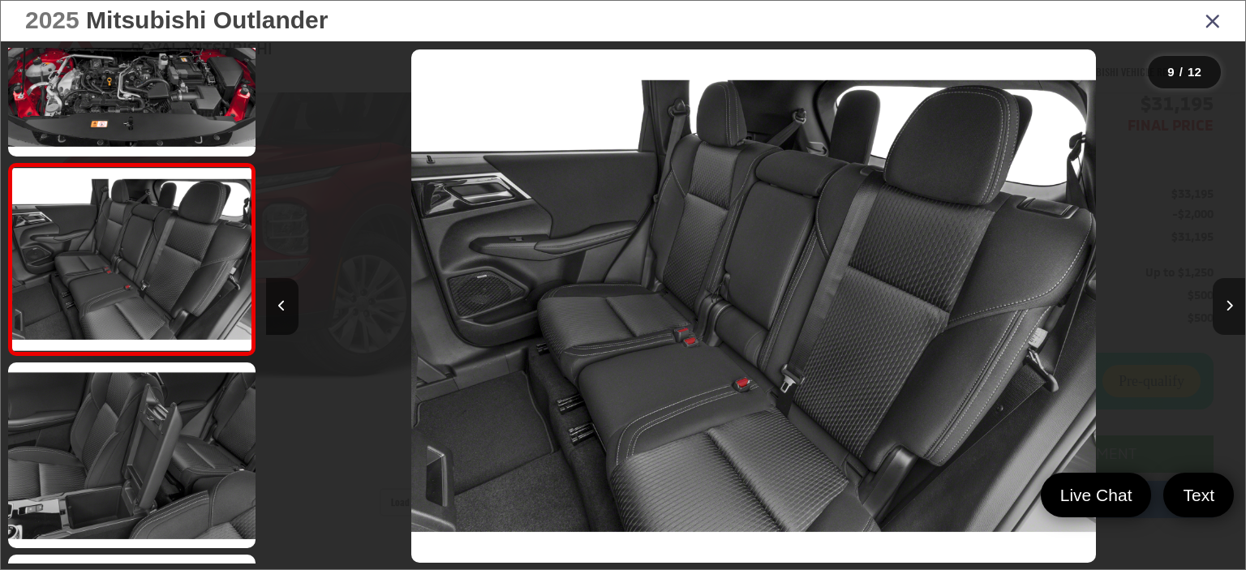
click at [1223, 291] on button "Next image" at bounding box center [1228, 306] width 32 height 57
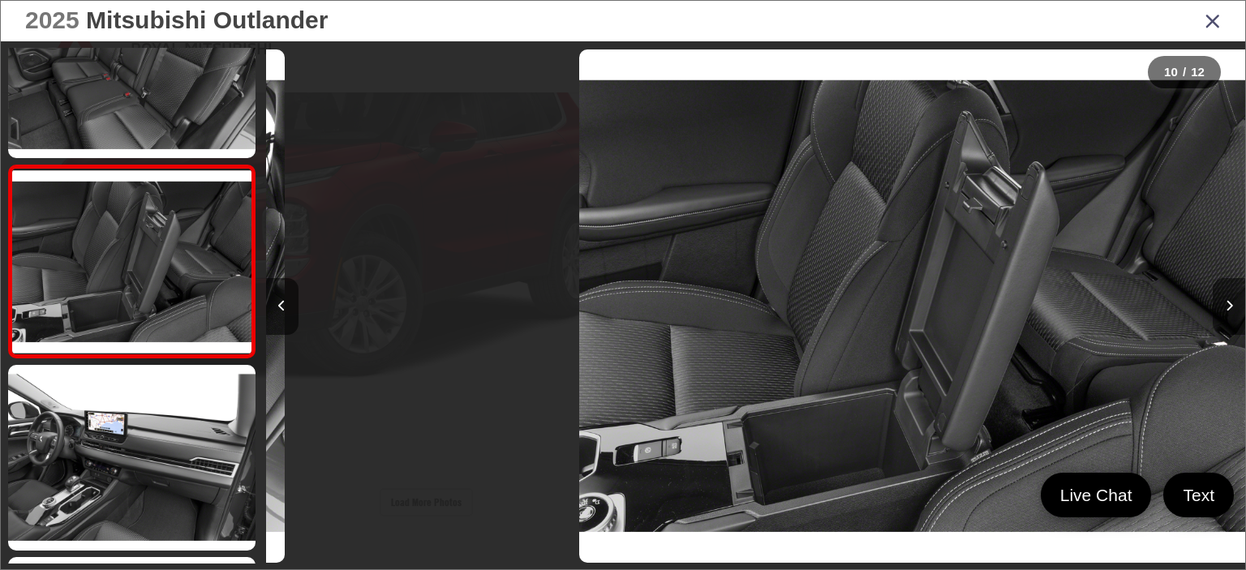
scroll to position [1613, 0]
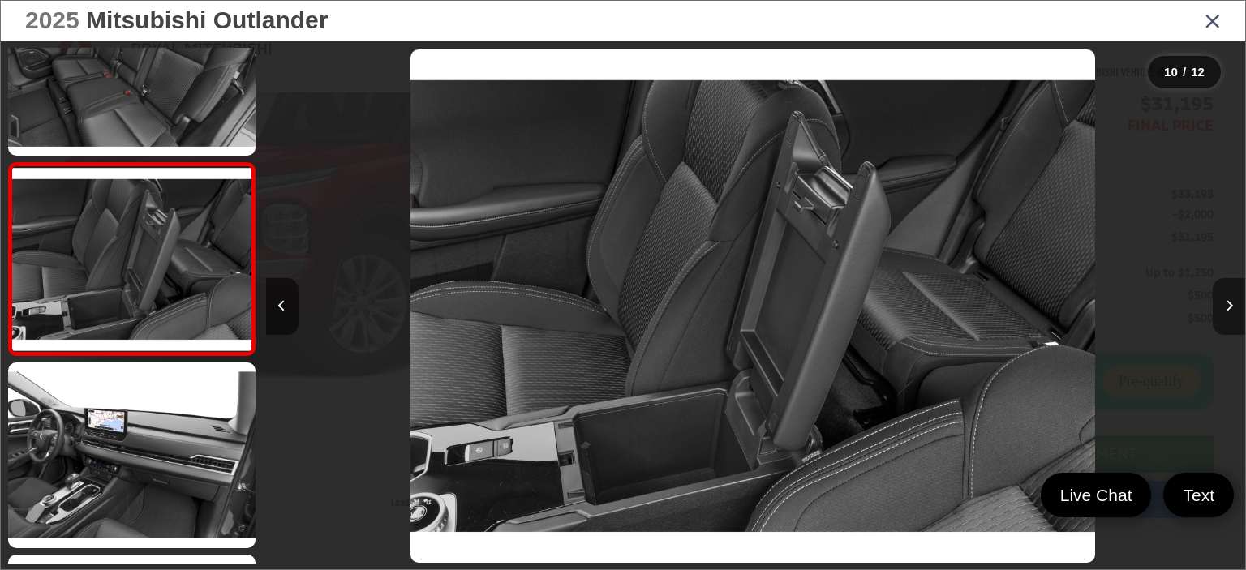
click at [1223, 291] on button "Next image" at bounding box center [1228, 306] width 32 height 57
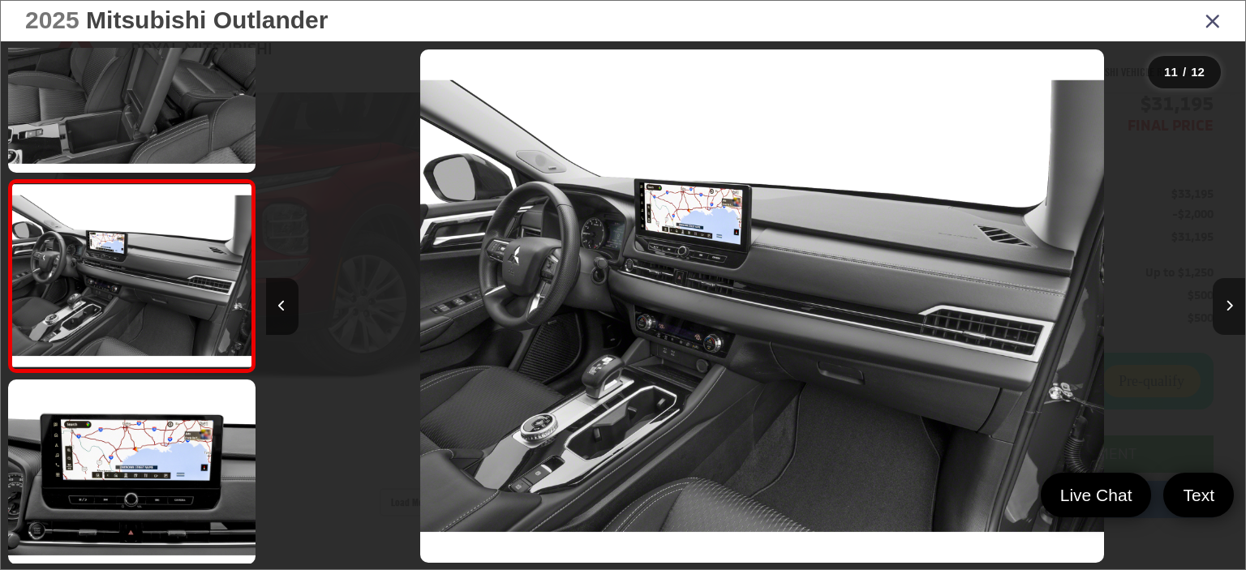
scroll to position [0, 9793]
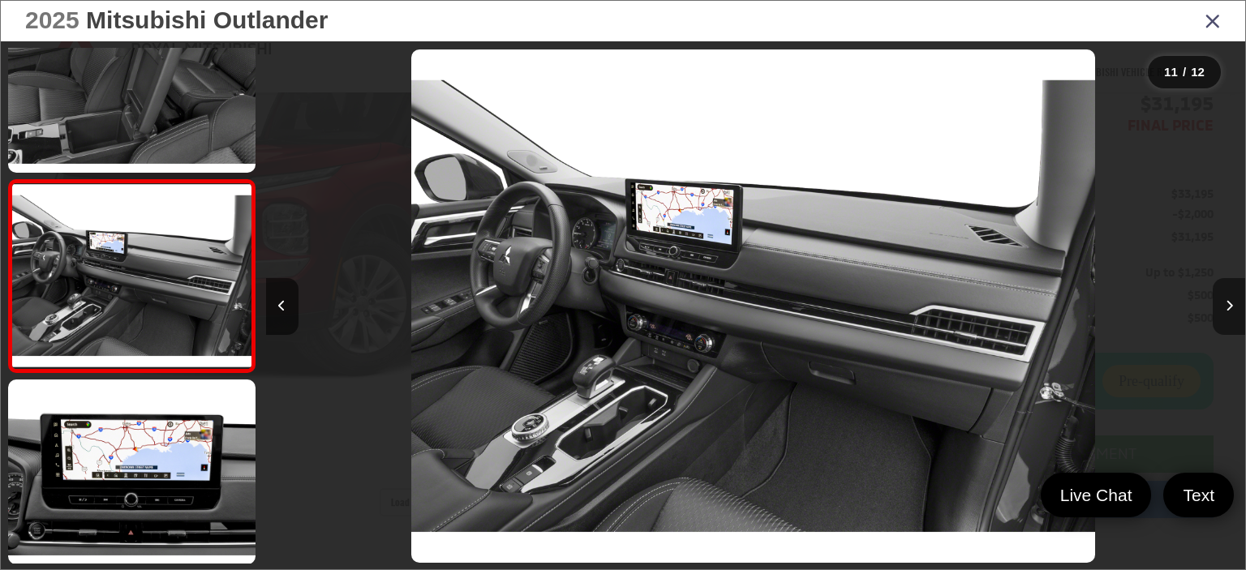
click at [1223, 291] on button "Next image" at bounding box center [1228, 306] width 32 height 57
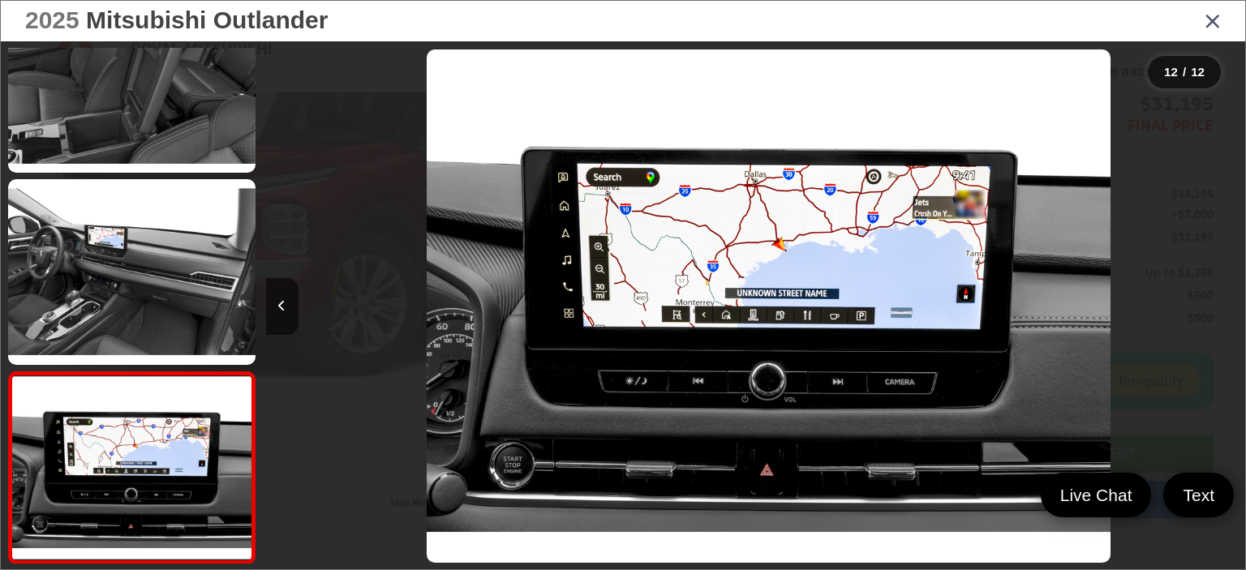
scroll to position [0, 10772]
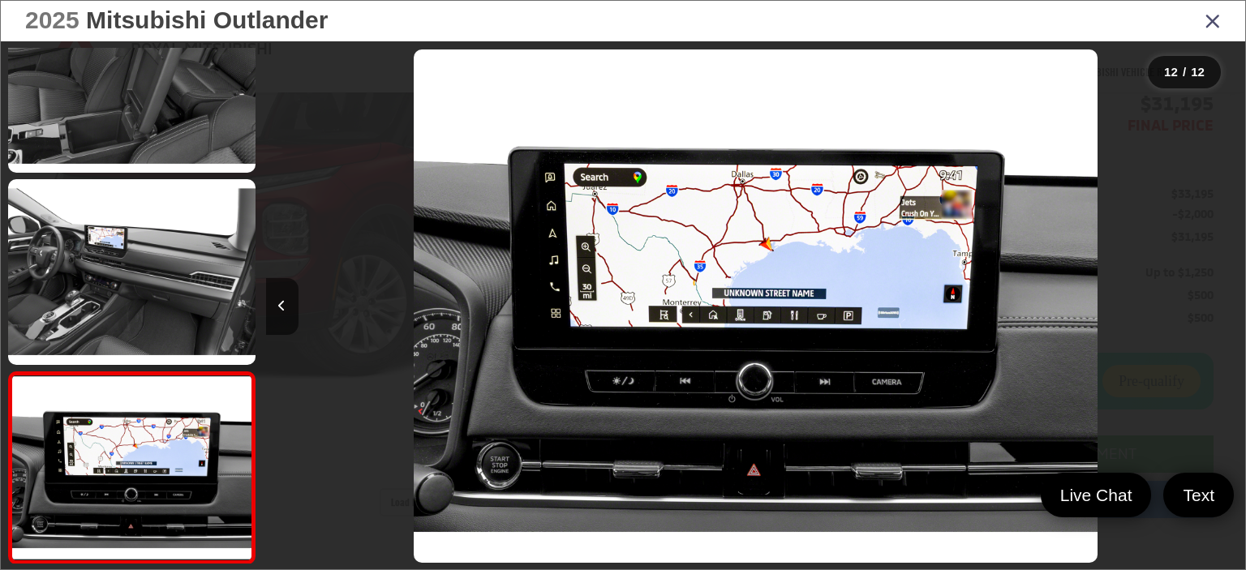
click at [1223, 291] on div at bounding box center [1122, 306] width 245 height 530
click at [1209, 21] on icon "Close gallery" at bounding box center [1212, 20] width 16 height 21
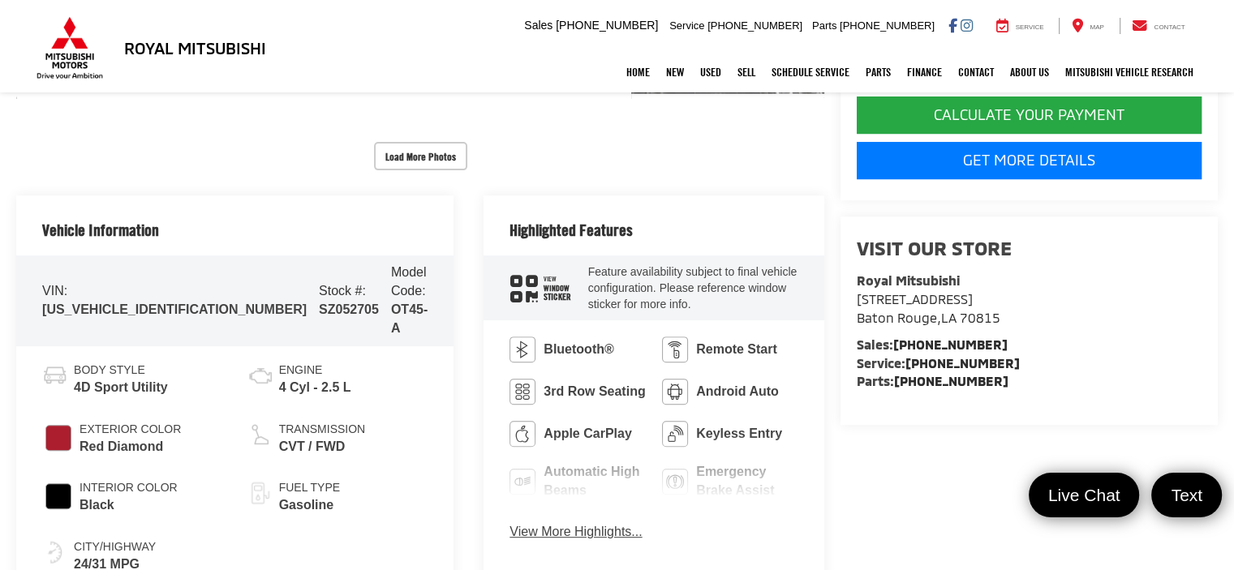
scroll to position [0, 0]
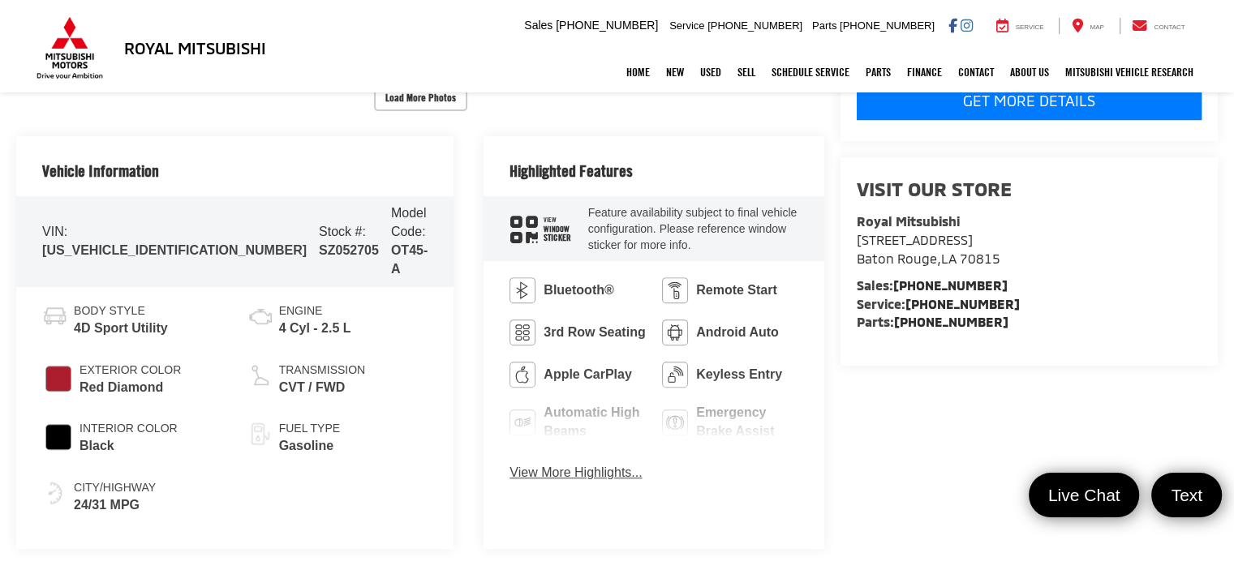
click at [542, 473] on button "View More Highlights..." at bounding box center [575, 473] width 132 height 19
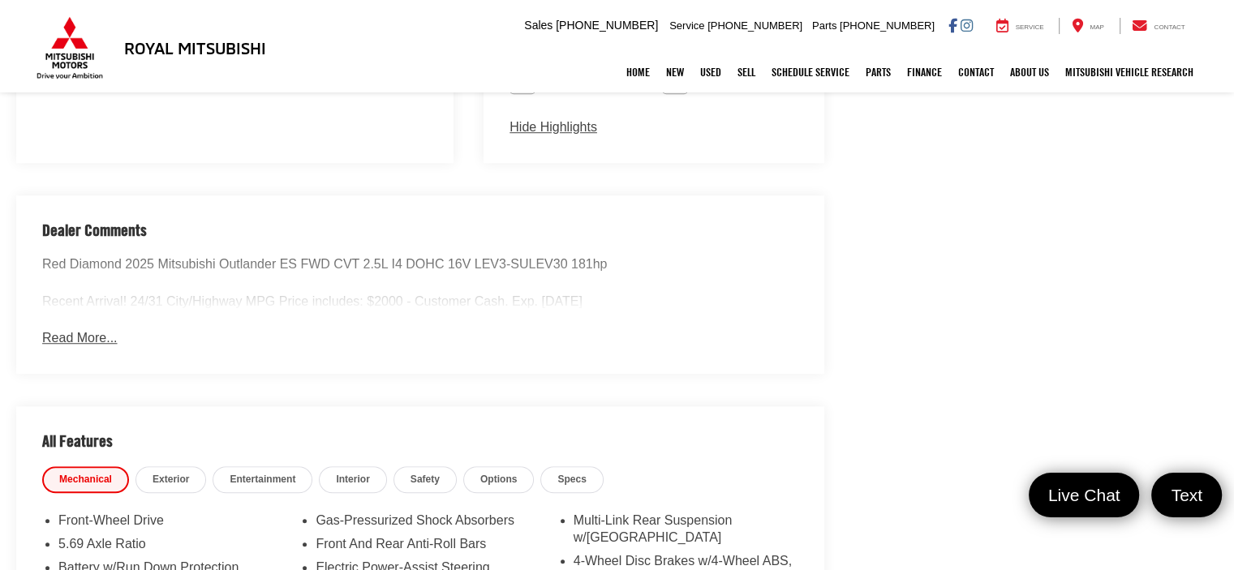
click at [62, 329] on button "Read More..." at bounding box center [79, 338] width 75 height 19
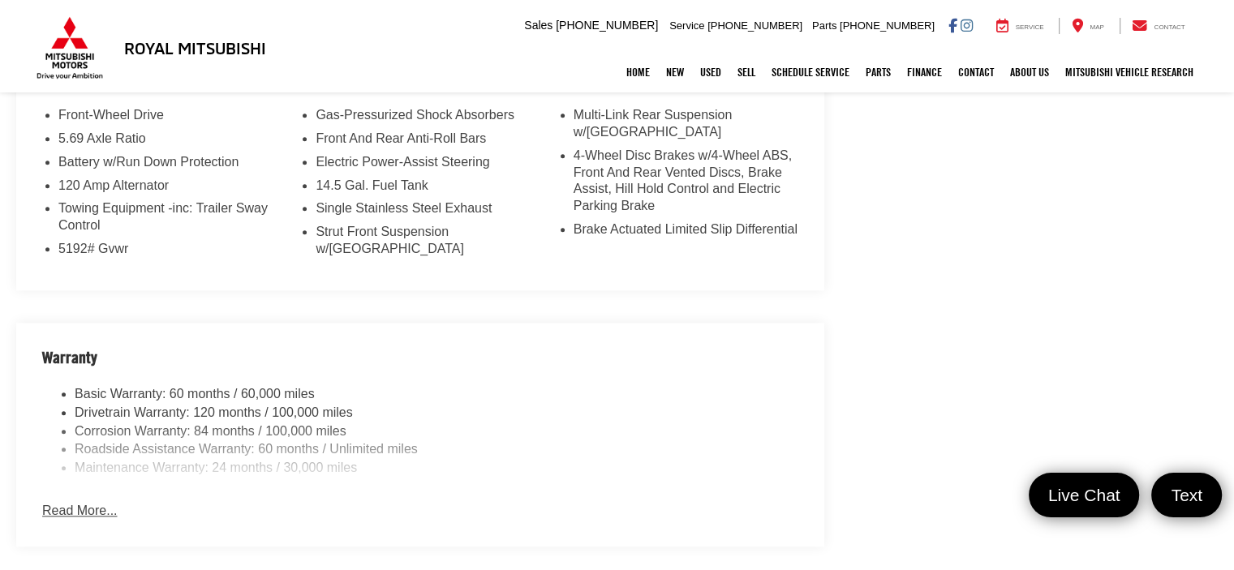
click at [46, 502] on button "Read More..." at bounding box center [79, 511] width 75 height 19
